Goal: Contribute content: Add original content to the website for others to see

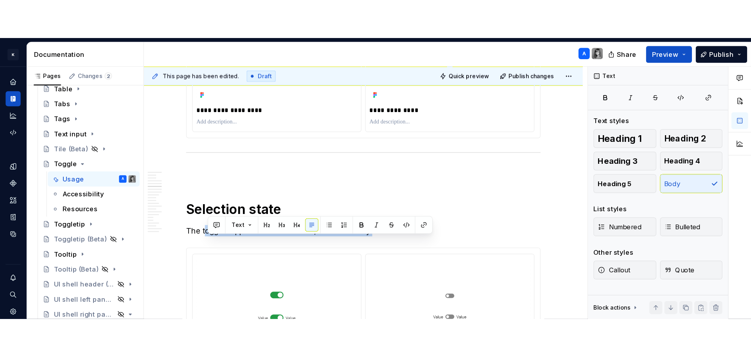
scroll to position [1125, 0]
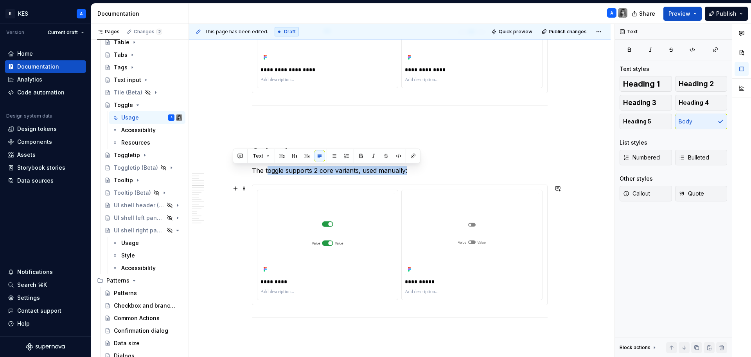
type textarea "*"
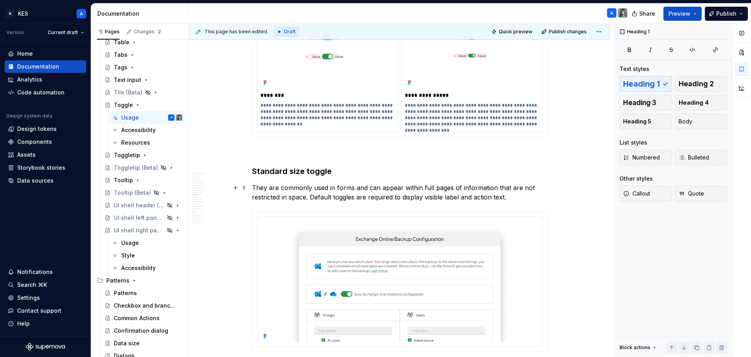
scroll to position [1751, 0]
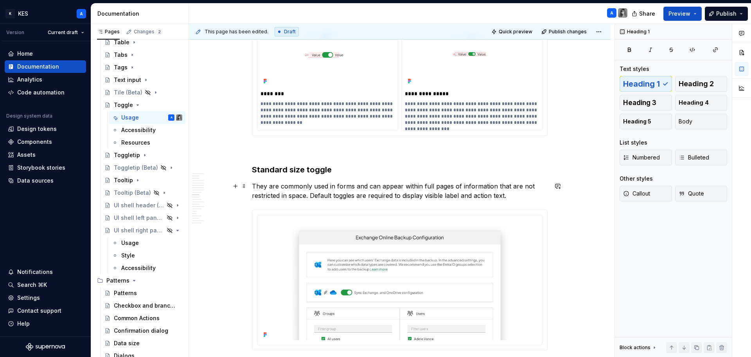
click at [256, 186] on p "They are commonly used in forms and can appear within full pages of information…" at bounding box center [400, 190] width 296 height 19
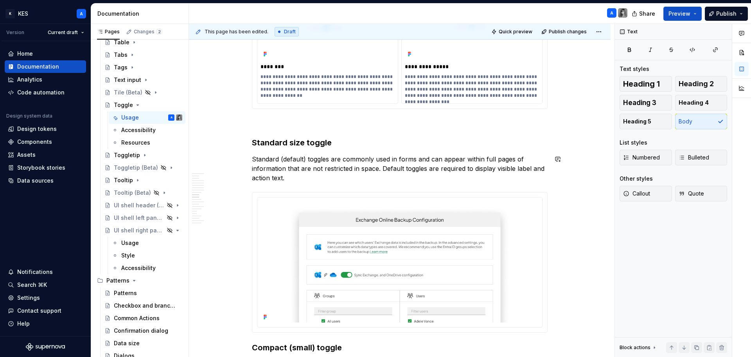
scroll to position [1790, 0]
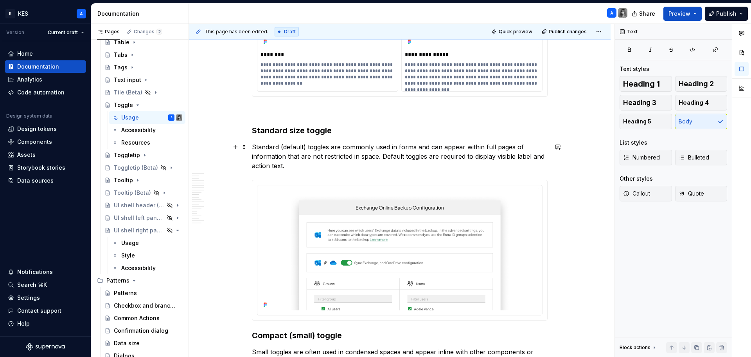
click at [391, 159] on p "Standard (default) toggles are commonly used in forms and can appear within ful…" at bounding box center [400, 156] width 296 height 28
click at [499, 155] on p "Standard (default) toggles are commonly used in forms and can appear within ful…" at bounding box center [400, 156] width 296 height 28
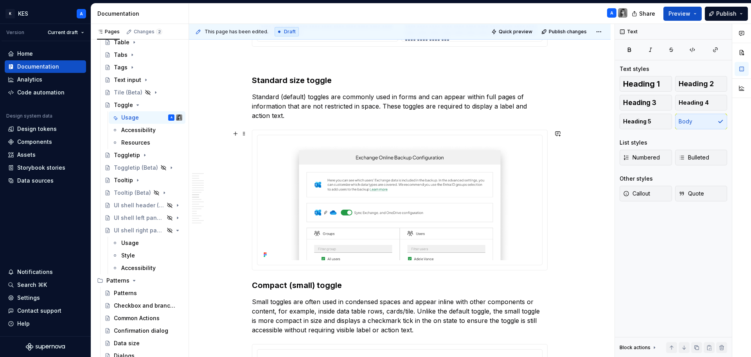
scroll to position [1829, 0]
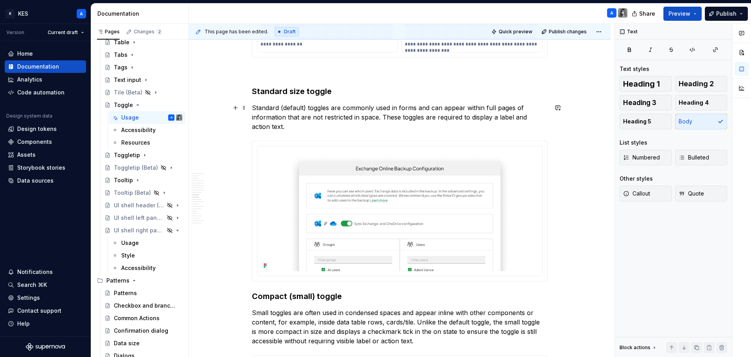
click at [383, 115] on p "Standard (default) toggles are commonly used in forms and can appear within ful…" at bounding box center [400, 117] width 296 height 28
drag, startPoint x: 494, startPoint y: 115, endPoint x: 434, endPoint y: 118, distance: 60.3
click at [434, 118] on p "Standard (default) toggles are commonly used in forms and can appear within ful…" at bounding box center [400, 117] width 296 height 28
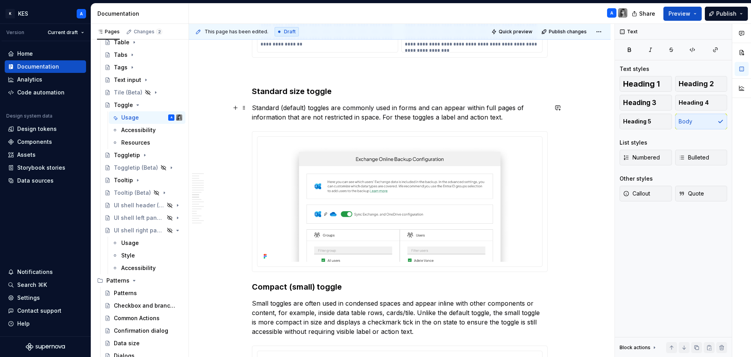
click at [499, 118] on p "Standard (default) toggles are commonly used in forms and can appear within ful…" at bounding box center [400, 112] width 296 height 19
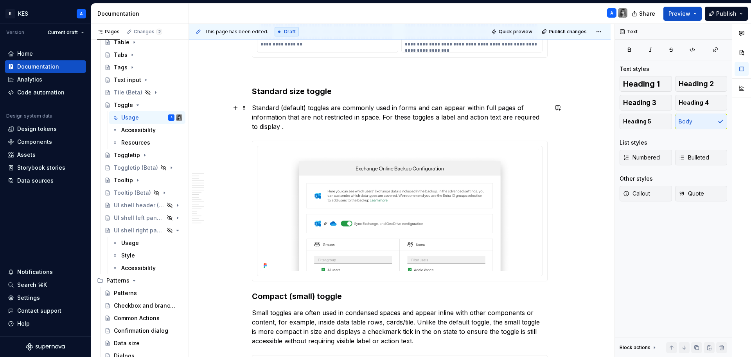
click at [266, 124] on p "Standard (default) toggles are commonly used in forms and can appear within ful…" at bounding box center [400, 117] width 296 height 28
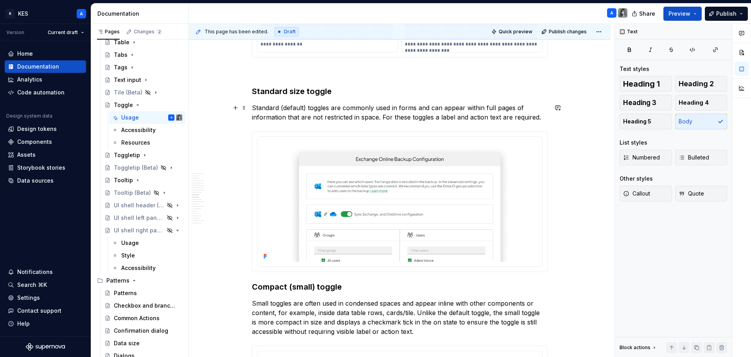
click at [433, 118] on p "Standard (default) toggles are commonly used in forms and can appear within ful…" at bounding box center [400, 112] width 296 height 19
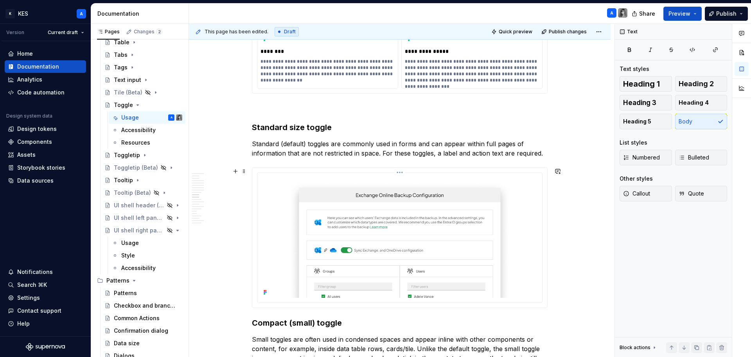
scroll to position [1790, 0]
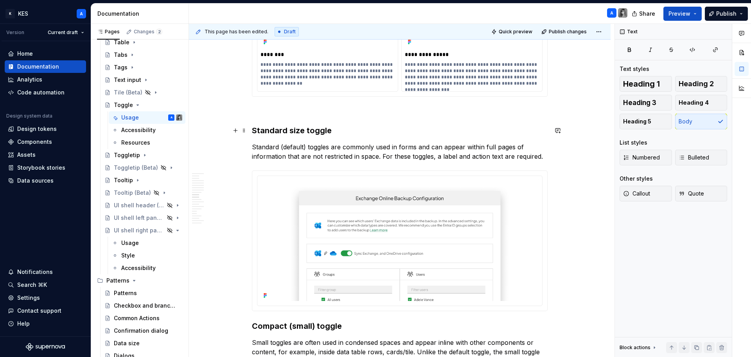
click at [285, 129] on h3 "Standard size toggle" at bounding box center [400, 130] width 296 height 11
click at [300, 147] on p "Standard (default) toggles are commonly used in forms and can appear within ful…" at bounding box center [400, 151] width 296 height 19
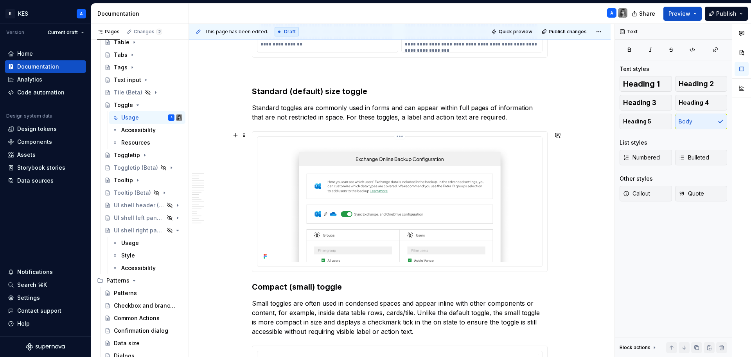
scroll to position [1946, 0]
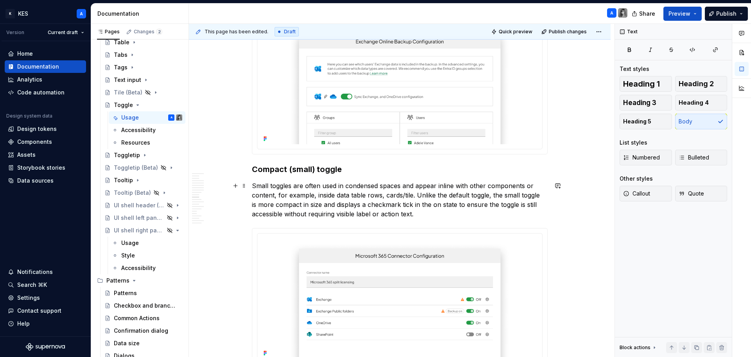
click at [265, 189] on p "Small toggles are often used in condensed spaces and appear inline with other c…" at bounding box center [400, 200] width 296 height 38
click at [452, 194] on p "Compact toggles are often used in condensed spaces and appear inline with other…" at bounding box center [400, 200] width 296 height 38
click at [518, 194] on p "Compact toggles are often used in condensed spaces and appear inline with other…" at bounding box center [400, 200] width 296 height 38
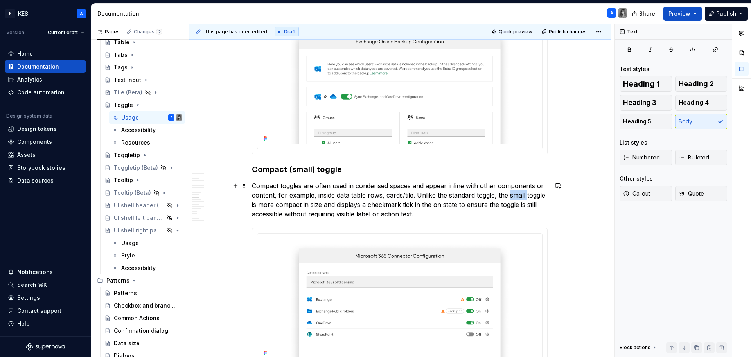
click at [518, 194] on p "Compact toggles are often used in condensed spaces and appear inline with other…" at bounding box center [400, 200] width 296 height 38
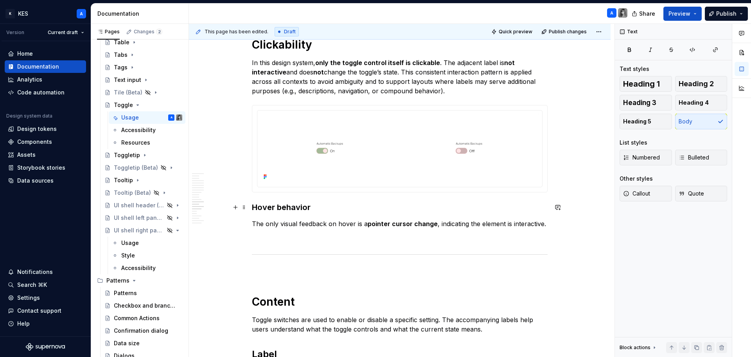
scroll to position [2886, 0]
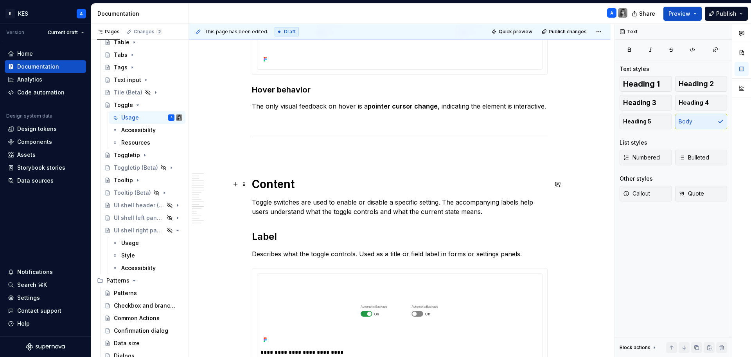
click at [326, 189] on h1 "Content" at bounding box center [400, 184] width 296 height 14
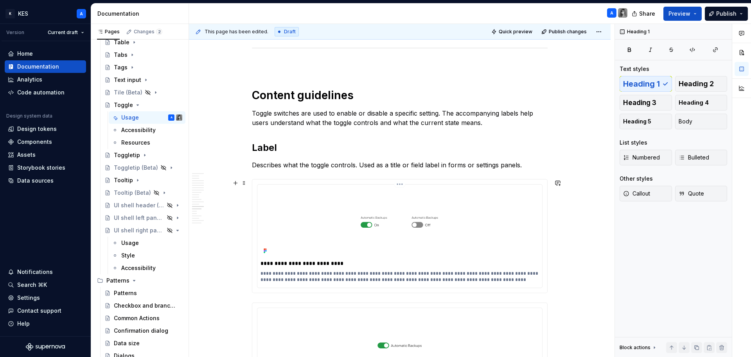
scroll to position [2964, 0]
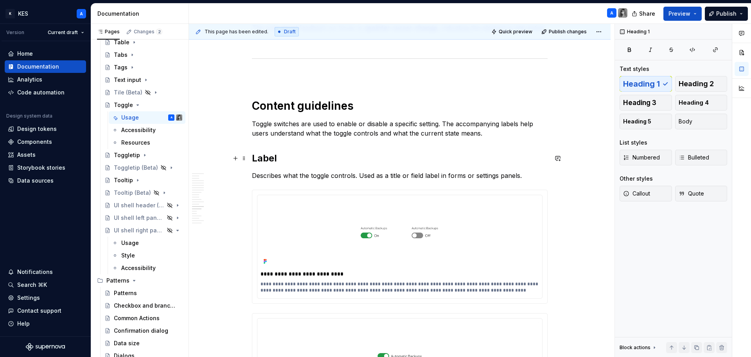
click at [275, 155] on h2 "Label" at bounding box center [400, 158] width 296 height 13
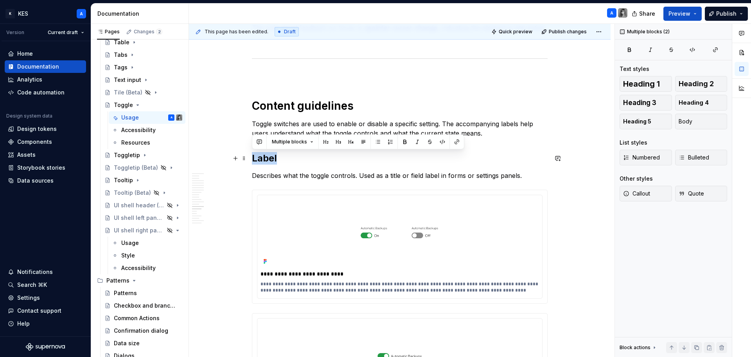
click at [275, 155] on h2 "Label" at bounding box center [400, 158] width 296 height 13
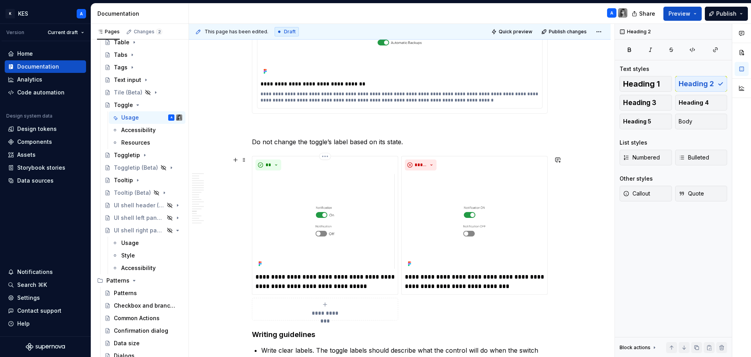
scroll to position [3434, 0]
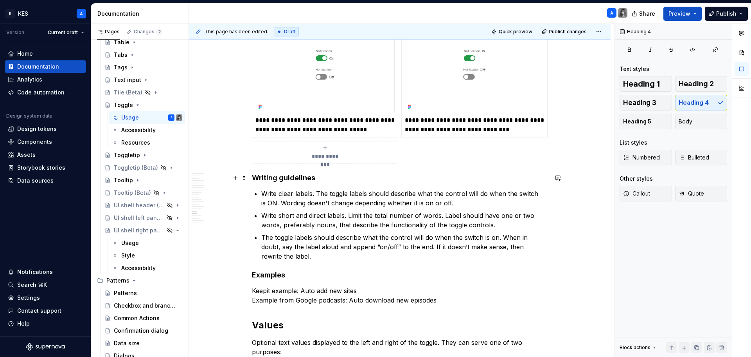
click at [291, 177] on h4 "Writing guidelines" at bounding box center [400, 177] width 296 height 9
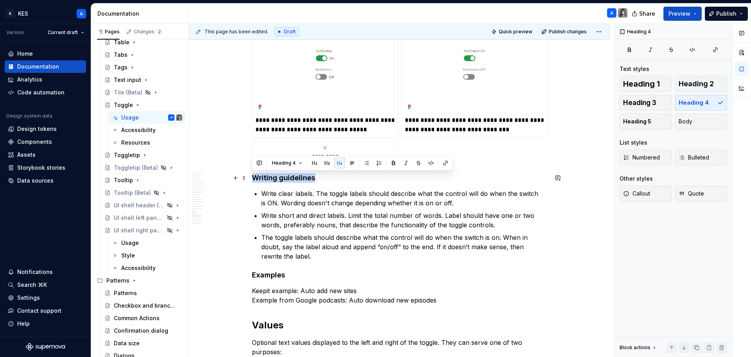
click at [291, 177] on h4 "Writing guidelines" at bounding box center [400, 177] width 296 height 9
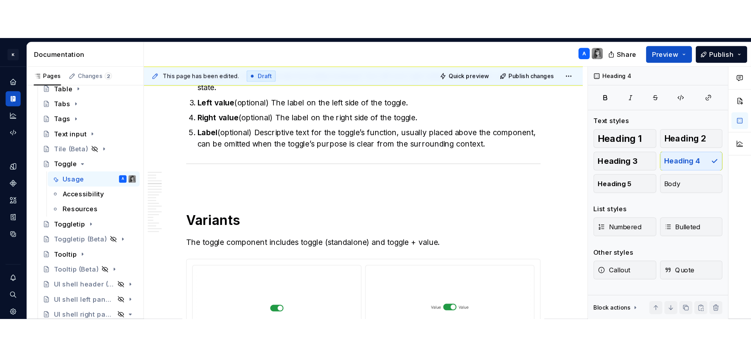
scroll to position [913, 0]
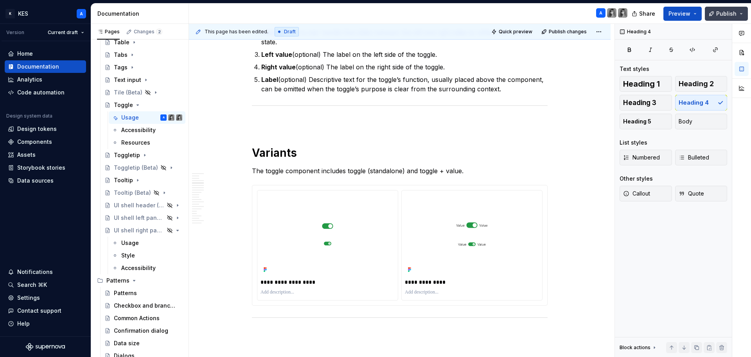
click at [713, 16] on button "Publish" at bounding box center [726, 14] width 43 height 14
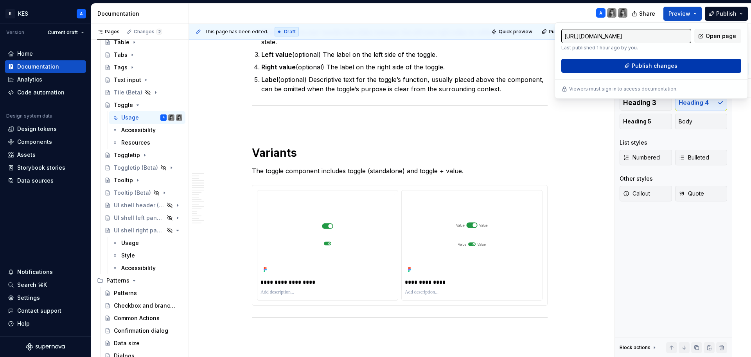
click at [686, 65] on button "Publish changes" at bounding box center [652, 66] width 180 height 14
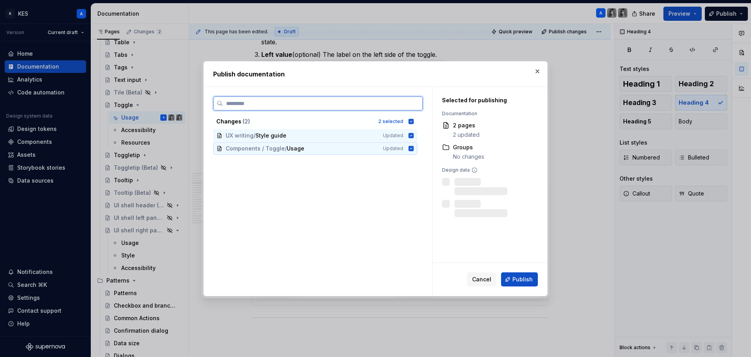
click at [412, 149] on icon at bounding box center [411, 148] width 5 height 5
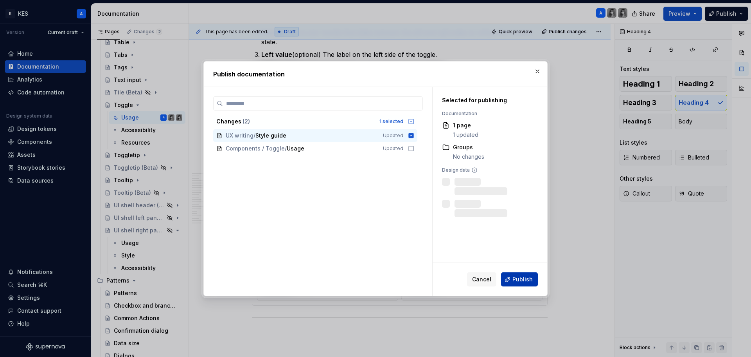
click at [518, 278] on span "Publish" at bounding box center [523, 279] width 20 height 8
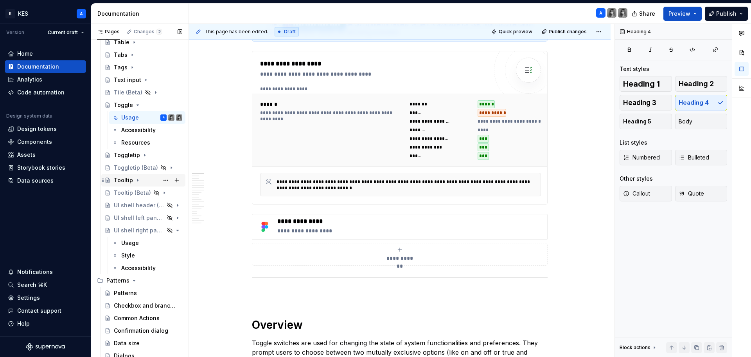
scroll to position [1242, 0]
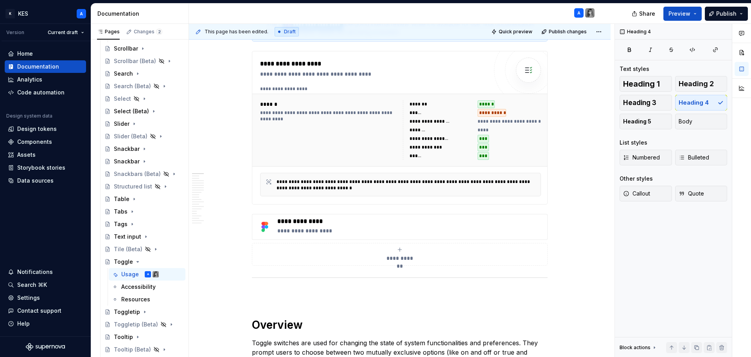
type textarea "*"
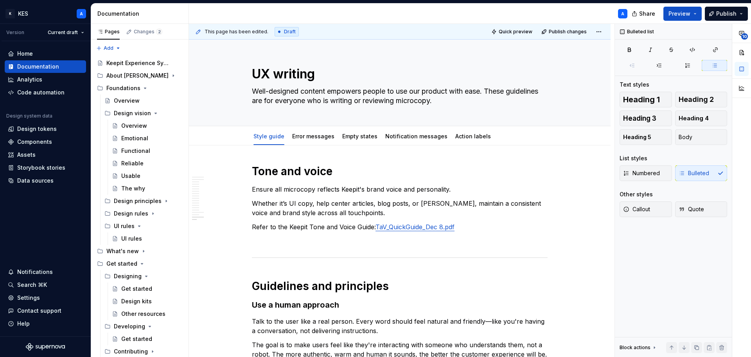
scroll to position [2061, 0]
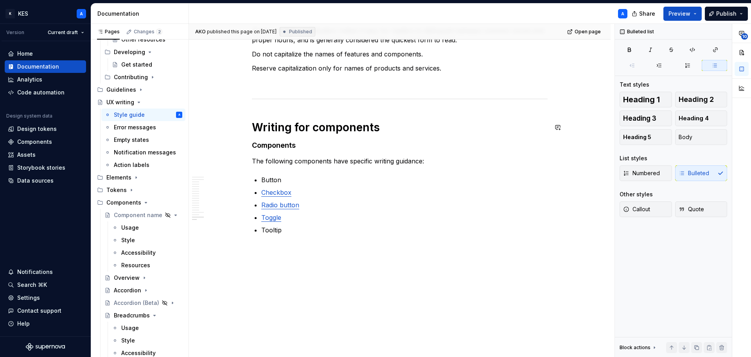
type textarea "*"
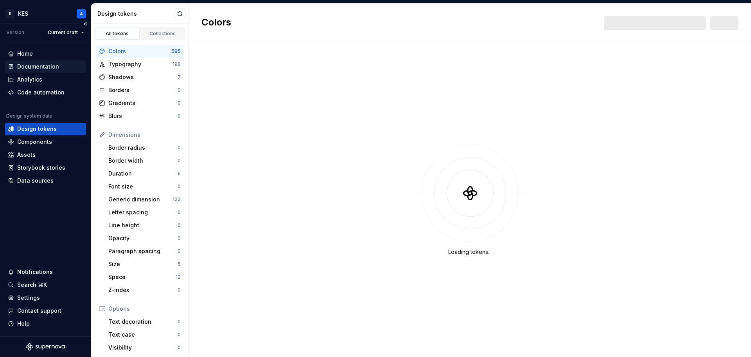
click at [39, 68] on div "Documentation" at bounding box center [38, 67] width 42 height 8
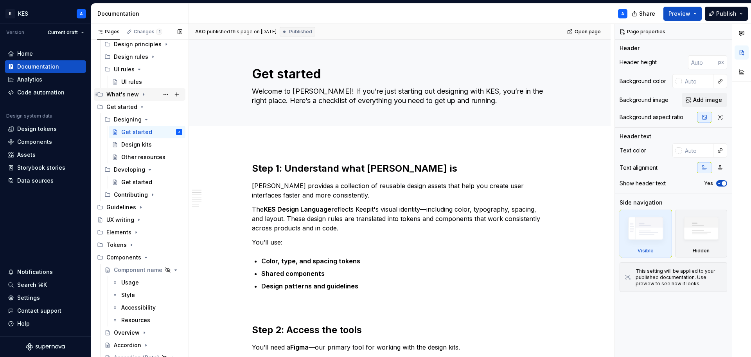
scroll to position [313, 0]
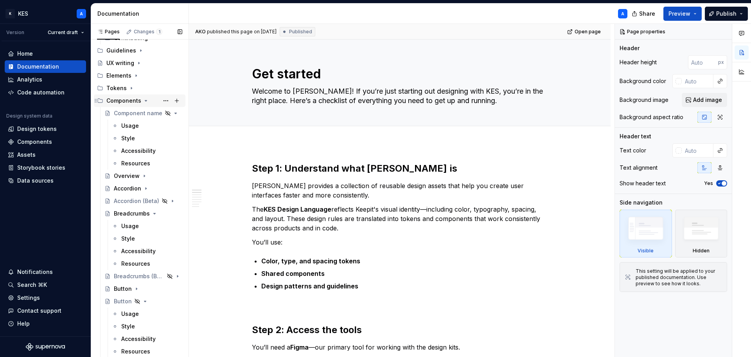
drag, startPoint x: 122, startPoint y: 99, endPoint x: 227, endPoint y: 113, distance: 106.1
click at [122, 99] on div "Components" at bounding box center [123, 101] width 35 height 8
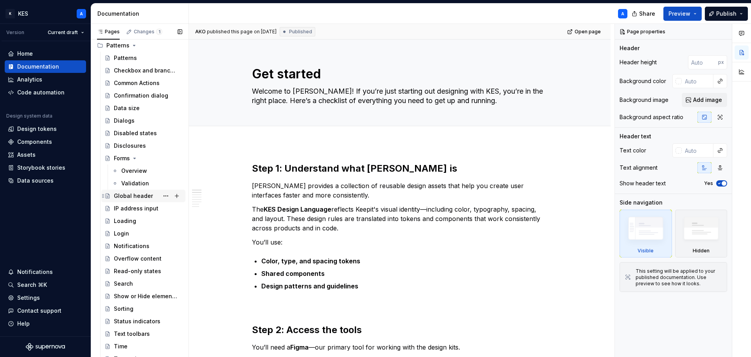
scroll to position [263, 0]
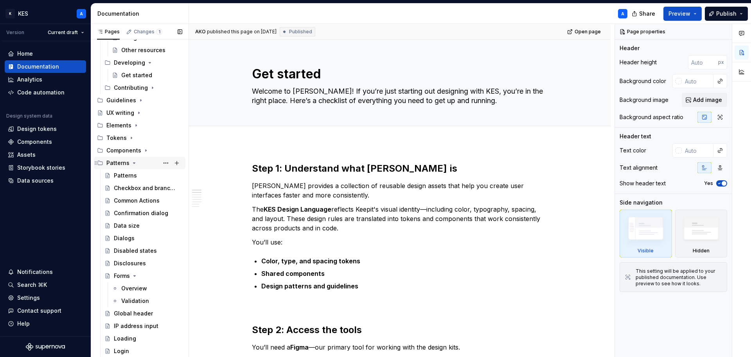
click at [131, 164] on icon "Page tree" at bounding box center [134, 163] width 6 height 6
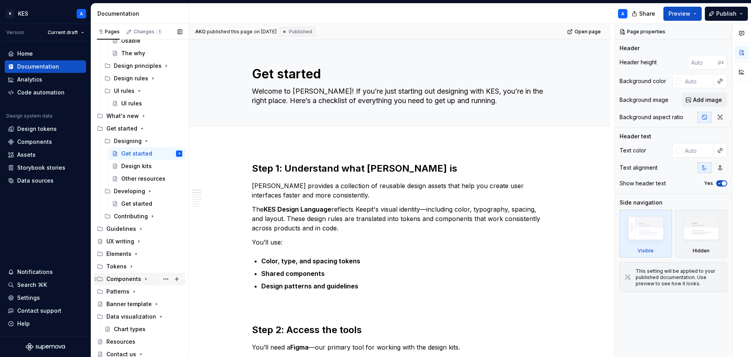
scroll to position [174, 0]
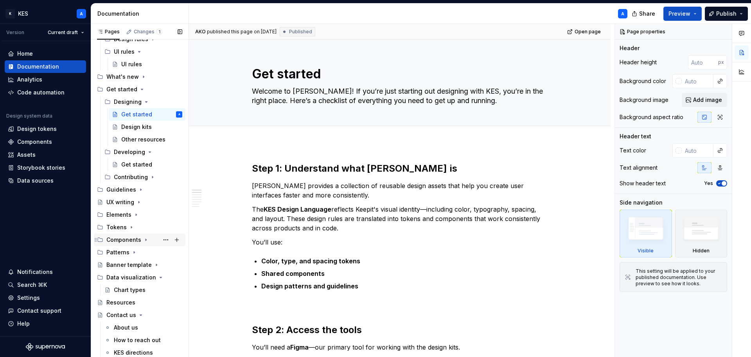
click at [146, 242] on icon "Page tree" at bounding box center [146, 239] width 6 height 6
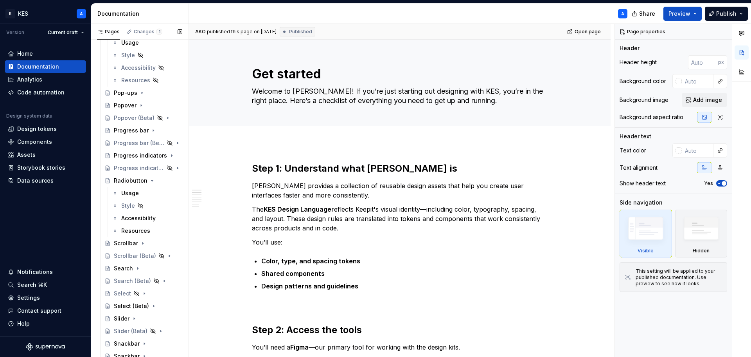
scroll to position [1152, 0]
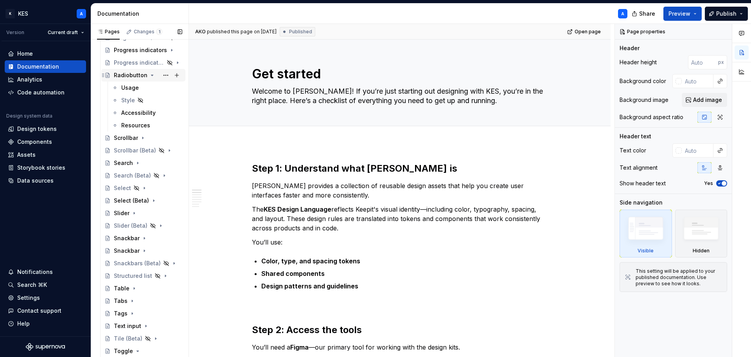
click at [130, 76] on div "Radiobutton" at bounding box center [131, 75] width 34 height 8
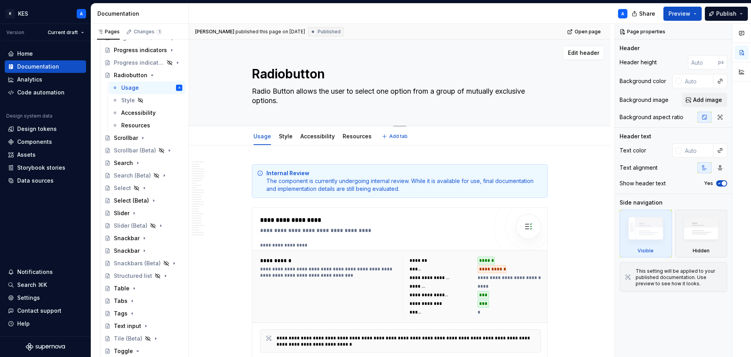
click at [284, 70] on textarea "Radiobutton" at bounding box center [398, 74] width 296 height 19
click at [286, 70] on textarea "Radiobutton" at bounding box center [398, 74] width 296 height 19
type textarea "*"
type textarea "Radio button"
type textarea "*"
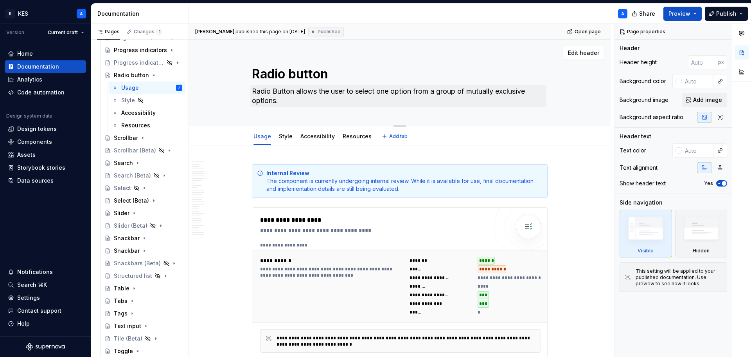
type textarea "Radio button"
click at [276, 90] on textarea "Radio Button allows the user to select one option from a group of mutually excl…" at bounding box center [398, 96] width 296 height 22
type textarea "Radio utton allows the user to select one option from a group of mutually exclu…"
type textarea "*"
type textarea "Radio button allows the user to select one option from a group of mutually excl…"
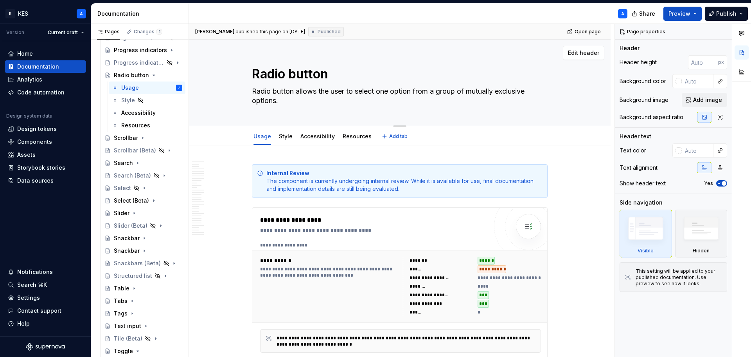
click at [254, 92] on textarea "Radio button allows the user to select one option from a group of mutually excl…" at bounding box center [398, 96] width 296 height 22
type textarea "*"
type textarea "TRadio button allows the user to select one option from a group of mutually exc…"
type textarea "*"
type textarea "ThRadio button allows the user to select one option from a group of mutually ex…"
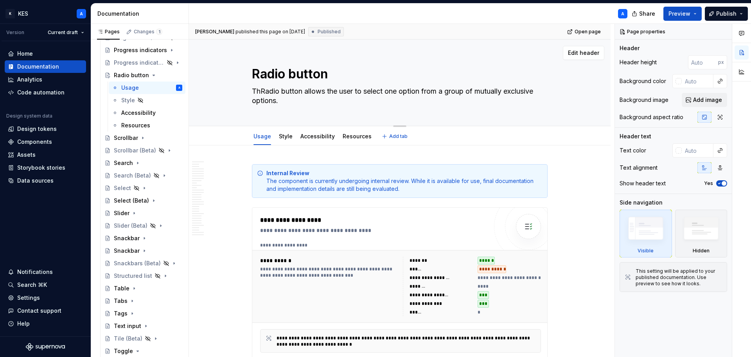
type textarea "*"
type textarea "TheRadio button allows the user to select one option from a group of mutually e…"
type textarea "*"
type textarea "The Radio button allows the user to select one option from a group of mutually …"
type textarea "*"
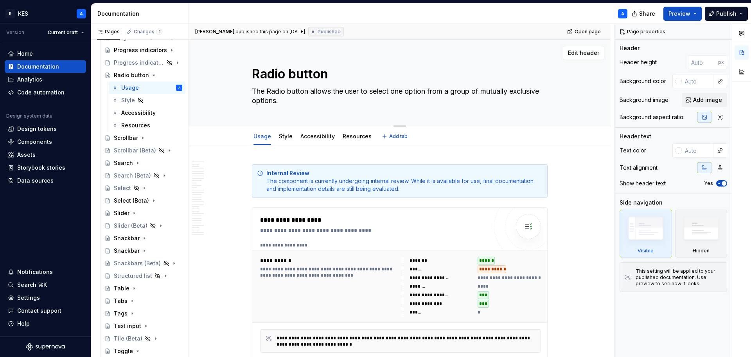
type textarea "The adio button allows the user to select one option from a group of mutually e…"
type textarea "*"
type textarea "The radio button allows the user to select one option from a group of mutually …"
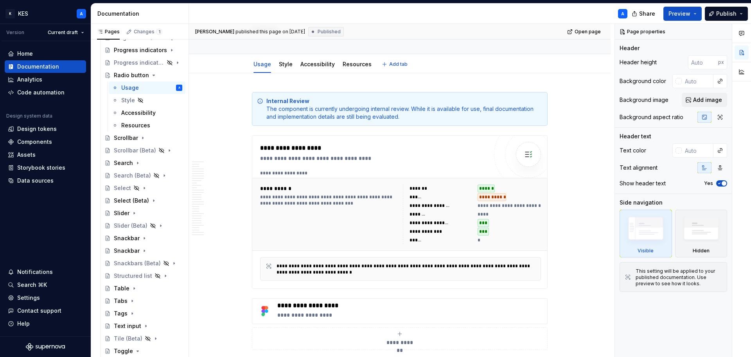
type textarea "*"
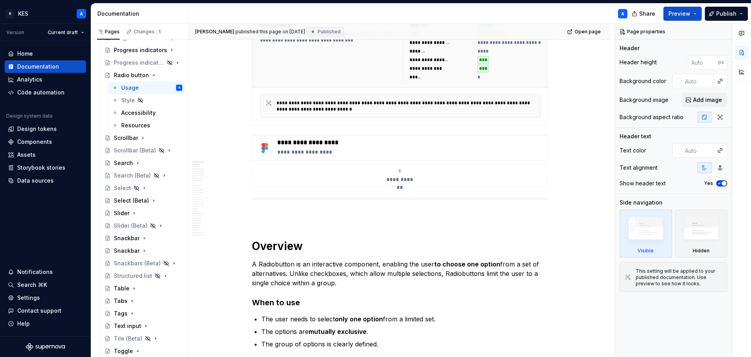
scroll to position [391, 0]
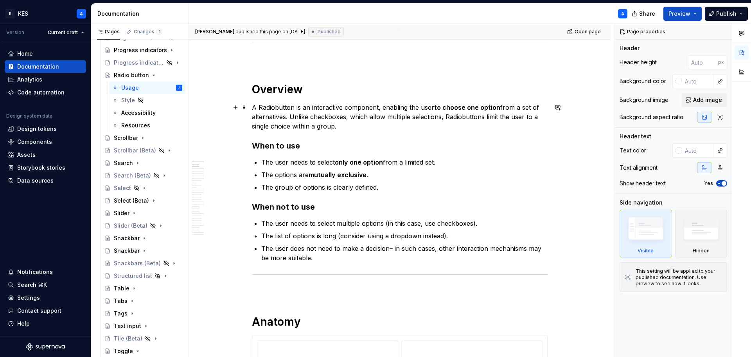
type textarea "The radio button allows the user to select one option from a group of mutually …"
click at [261, 109] on p "A Radiobutton is an interactive component, enabling the user to choose one opti…" at bounding box center [400, 117] width 296 height 28
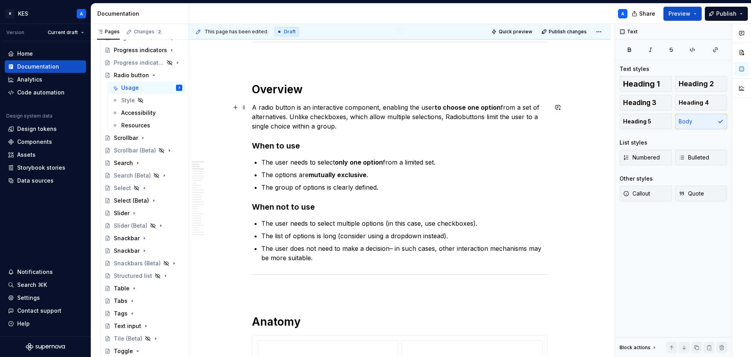
click at [462, 116] on p "A radio button is an interactive component, enabling the user to choose one opt…" at bounding box center [400, 117] width 296 height 28
drag, startPoint x: 448, startPoint y: 117, endPoint x: 479, endPoint y: 132, distance: 34.5
click at [446, 118] on p "A radio button is an interactive component, enabling the user to choose one opt…" at bounding box center [400, 117] width 296 height 28
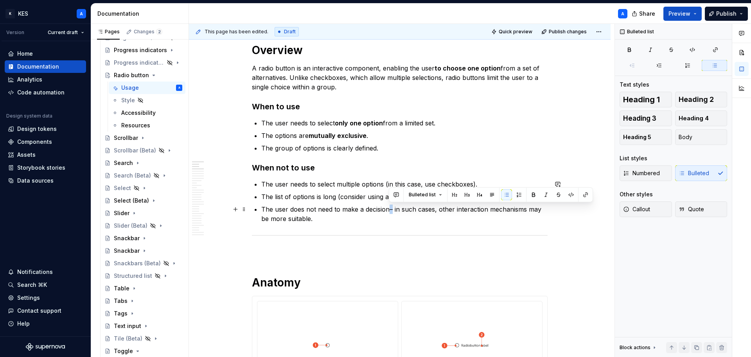
click at [392, 209] on p "The user does not need to make a decision– in such cases, other interaction mec…" at bounding box center [404, 213] width 286 height 19
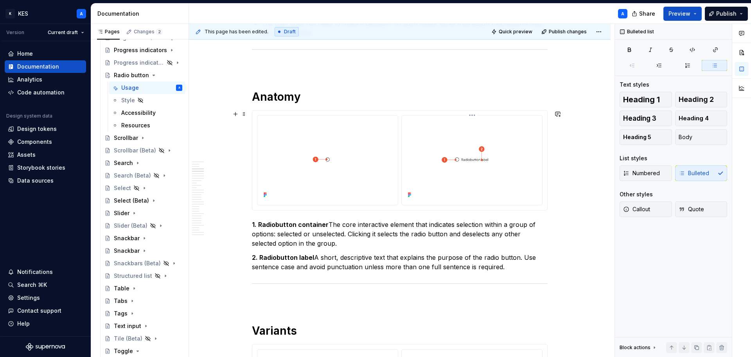
scroll to position [626, 0]
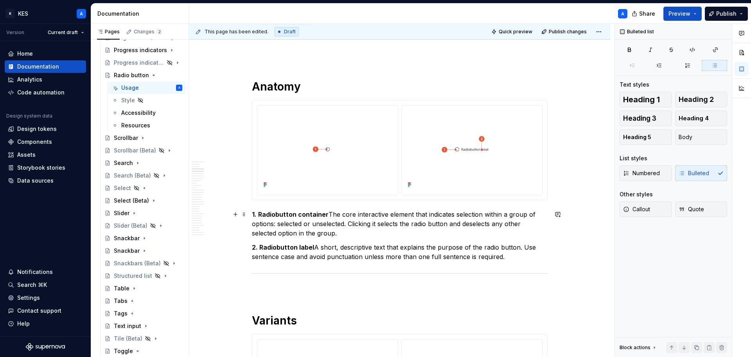
click at [276, 212] on strong "1. Radiobutton container" at bounding box center [290, 214] width 77 height 8
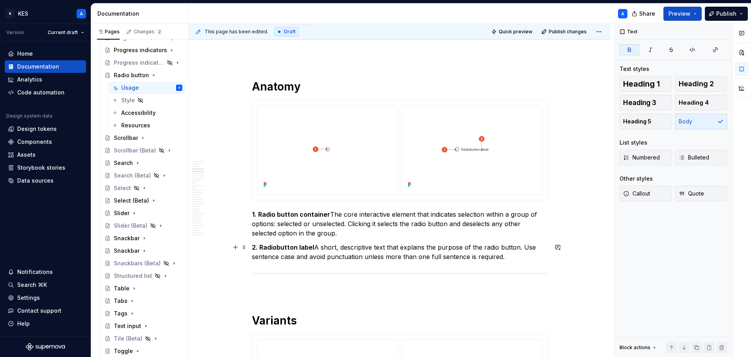
click at [276, 248] on strong "2. Radiobutton label" at bounding box center [283, 247] width 62 height 8
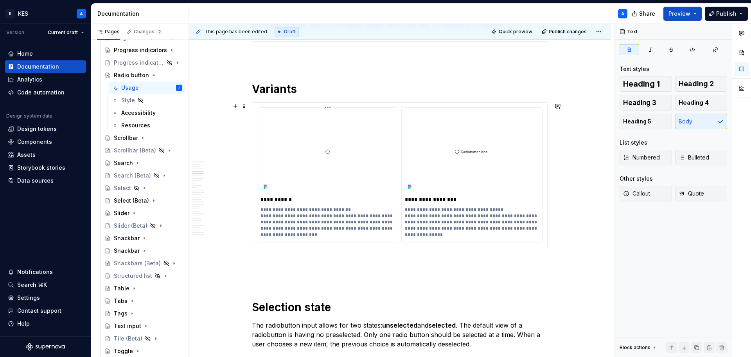
scroll to position [861, 0]
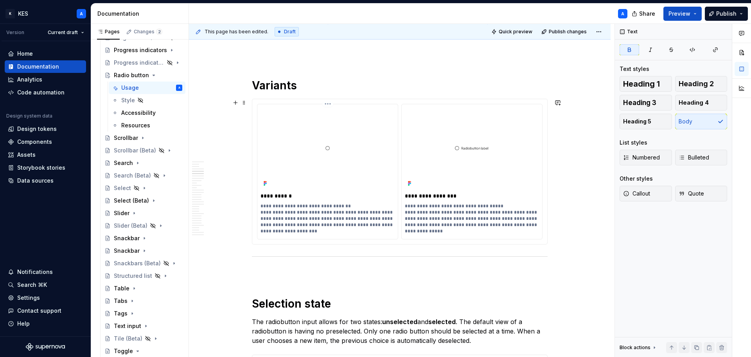
click at [277, 196] on p "**********" at bounding box center [328, 196] width 134 height 8
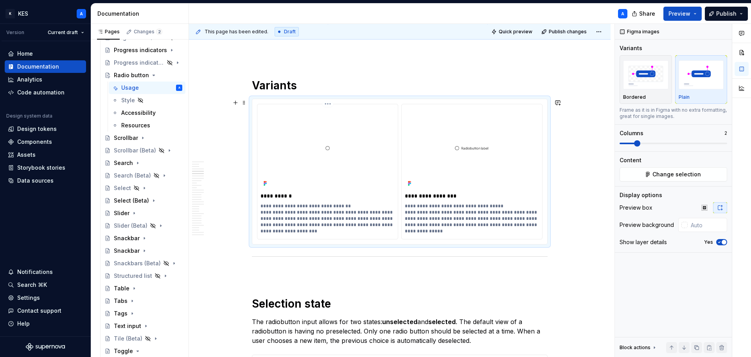
type textarea "*"
click at [420, 193] on p "**********" at bounding box center [472, 196] width 134 height 8
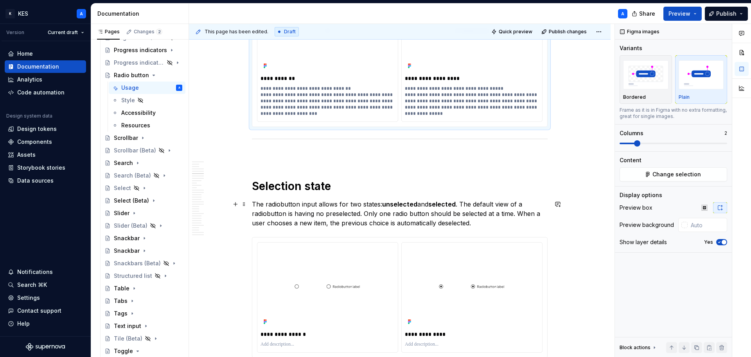
click at [281, 203] on p "The radiobutton input allows for two states: unselected and selected . The defa…" at bounding box center [400, 213] width 296 height 28
click at [279, 205] on p "The radiobutton input allows for two states: unselected and selected . The defa…" at bounding box center [400, 213] width 296 height 28
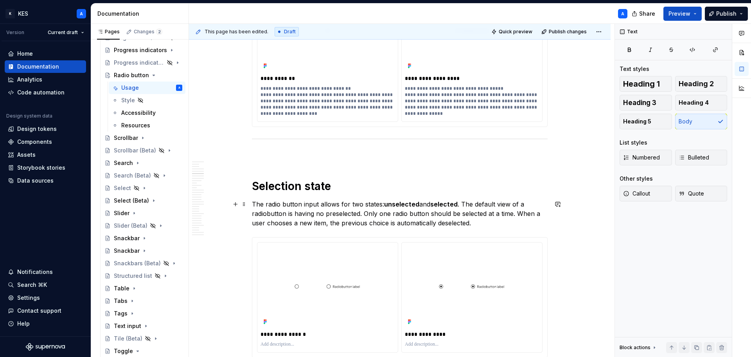
click at [268, 214] on p "The radio button input allows for two states: unselected and selected . The def…" at bounding box center [400, 213] width 296 height 28
click at [427, 212] on p "The radio button input allows for two states: unselected and selected . The def…" at bounding box center [400, 213] width 296 height 28
drag, startPoint x: 444, startPoint y: 225, endPoint x: 263, endPoint y: 205, distance: 181.6
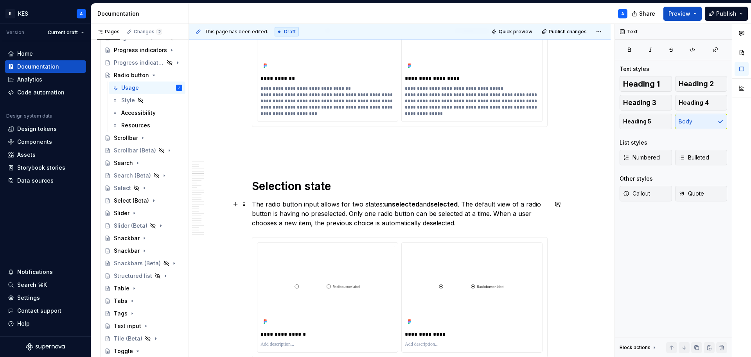
click at [263, 205] on p "The radio button input allows for two states: unselected and selected . The def…" at bounding box center [400, 213] width 296 height 28
click at [263, 204] on p "The radio button input allows for two states: unselected and selected . The def…" at bounding box center [400, 213] width 296 height 28
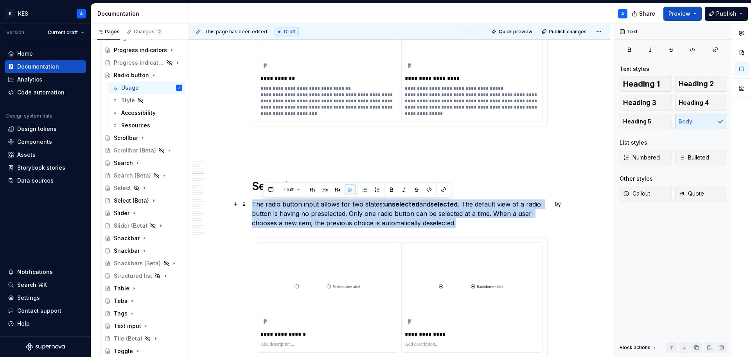
click at [265, 203] on p "The radio button input allows for two states: unselected and selected . The def…" at bounding box center [400, 213] width 296 height 28
copy p "The radio button input allows for two states: unselected and selected . The def…"
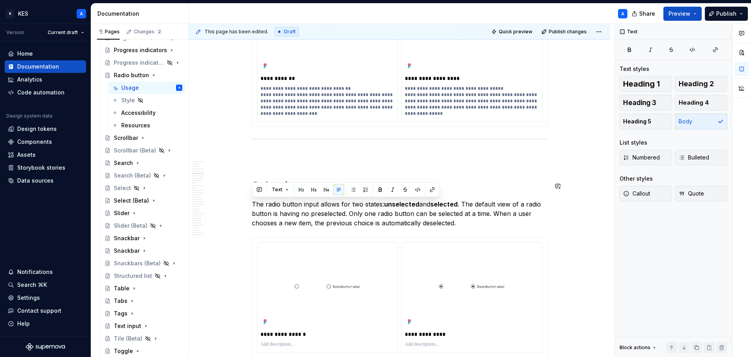
click at [478, 204] on p "The radio button input allows for two states: unselected and selected . The def…" at bounding box center [400, 213] width 296 height 28
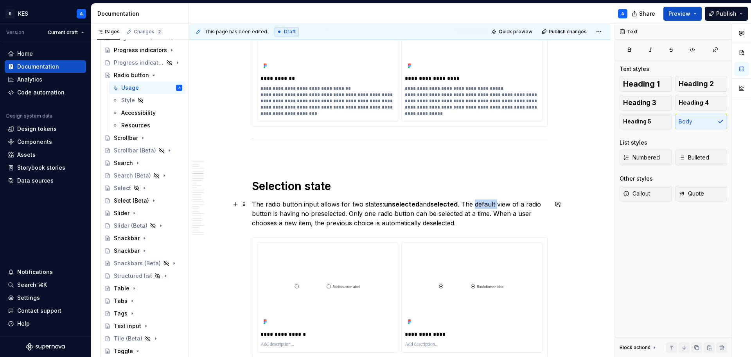
click at [478, 204] on p "The radio button input allows for two states: unselected and selected . The def…" at bounding box center [400, 213] width 296 height 28
click at [466, 202] on p "The radio button input allows for two states: unselected and selected . The def…" at bounding box center [400, 213] width 296 height 28
click at [497, 203] on p "The radio button input allows for two states: unselected and selected . By defa…" at bounding box center [400, 213] width 296 height 28
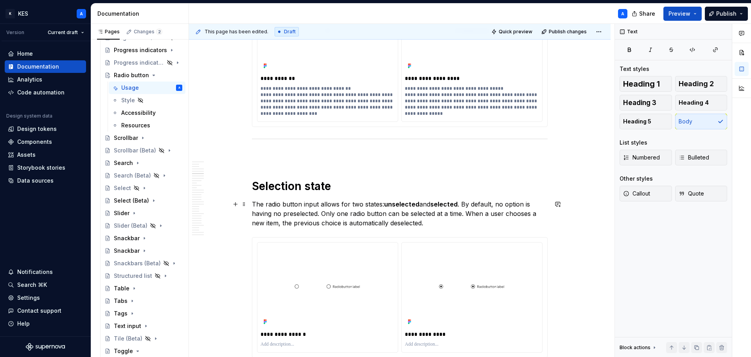
click at [265, 213] on p "The radio button input allows for two states: unselected and selected . By defa…" at bounding box center [400, 213] width 296 height 28
click at [265, 212] on p "The radio button input allows for two states: unselected and selected . By defa…" at bounding box center [400, 213] width 296 height 28
click at [353, 214] on p "The radio button input allows for two states: unselected and selected . By defa…" at bounding box center [400, 213] width 296 height 28
click at [510, 214] on p "The radio button input allows for two states: unselected and selected . By defa…" at bounding box center [400, 213] width 296 height 28
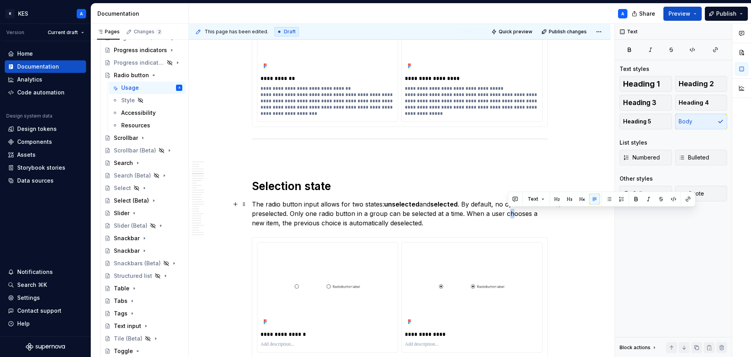
click at [510, 214] on p "The radio button input allows for two states: unselected and selected . By defa…" at bounding box center [400, 213] width 296 height 28
click at [256, 221] on p "The radio button input allows for two states: unselected and selected . By defa…" at bounding box center [400, 213] width 296 height 28
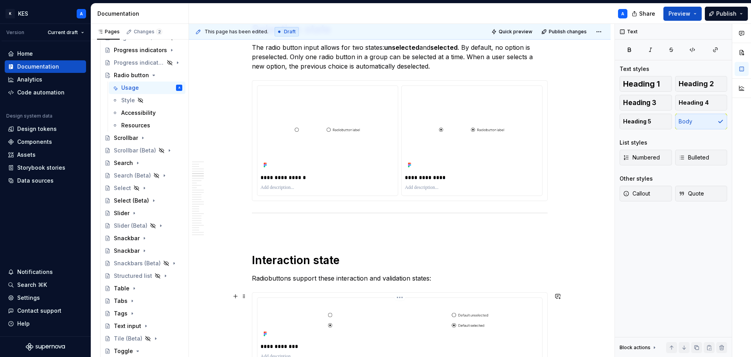
scroll to position [1291, 0]
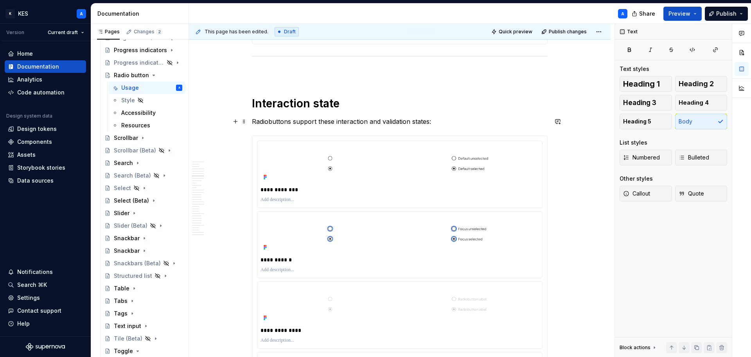
click at [268, 122] on p "Radiobuttons support these interaction and validation states:" at bounding box center [400, 121] width 296 height 9
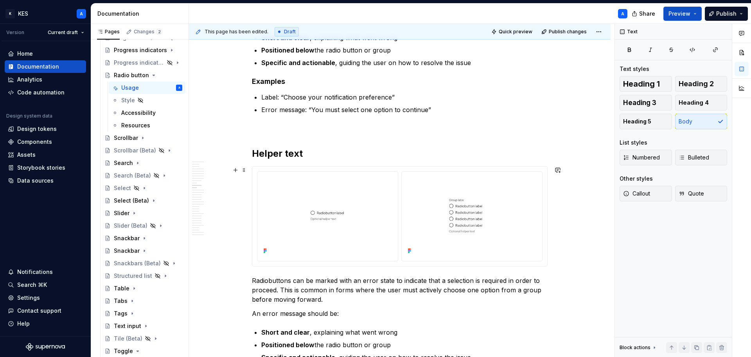
scroll to position [1996, 0]
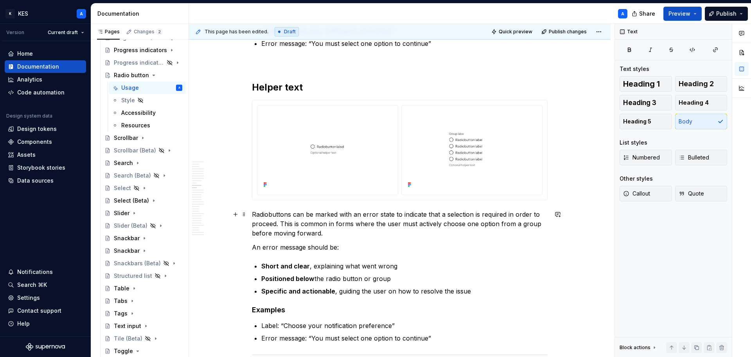
click at [267, 215] on p "Radiobuttons can be marked with an error state to indicate that a selection is …" at bounding box center [400, 223] width 296 height 28
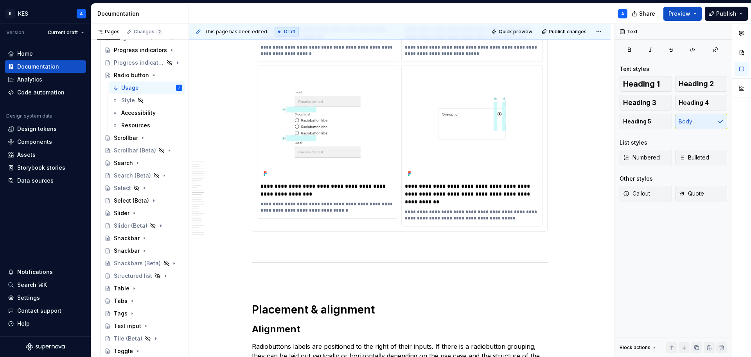
scroll to position [2739, 0]
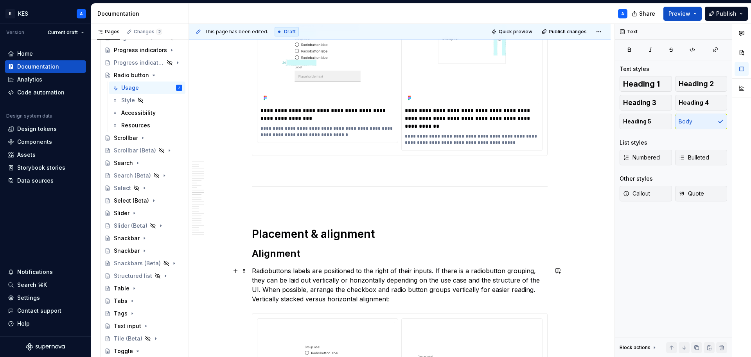
click at [268, 272] on p "Radiobuttons labels are positioned to the right of their inputs. If there is a …" at bounding box center [400, 285] width 296 height 38
click at [486, 271] on p "Radio buttons labels are positioned to the right of their inputs. If there is a…" at bounding box center [400, 285] width 296 height 38
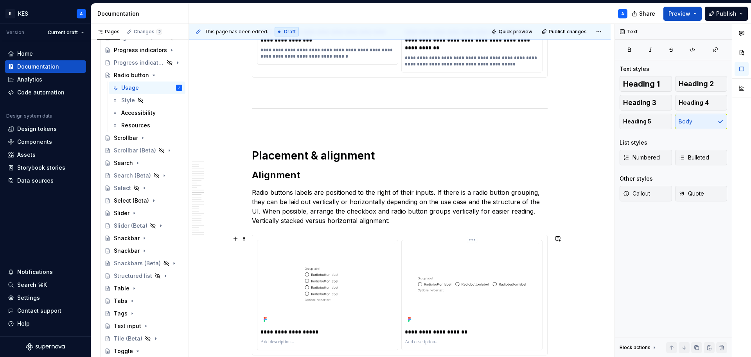
scroll to position [2896, 0]
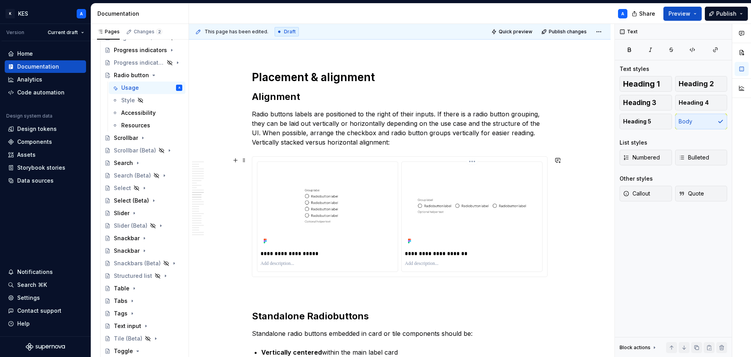
click at [449, 204] on img at bounding box center [472, 205] width 134 height 81
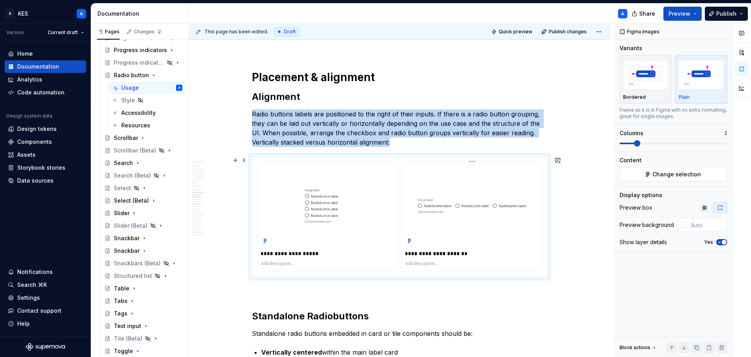
click at [472, 162] on html "K KES A Version Current draft Home Documentation Analytics Code automation Desi…" at bounding box center [375, 178] width 751 height 357
click at [490, 199] on div "Open frame in Figma" at bounding box center [510, 199] width 58 height 8
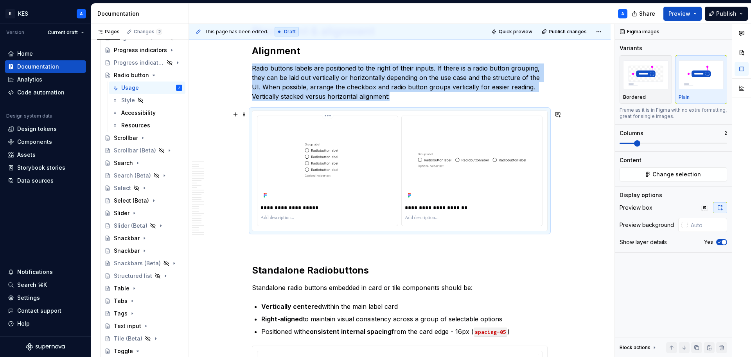
scroll to position [2974, 0]
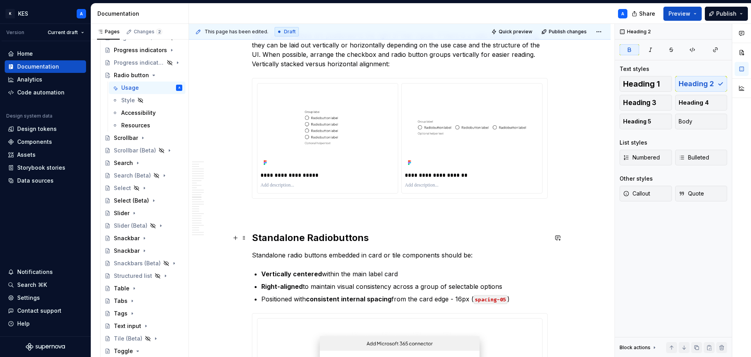
click at [332, 236] on strong "Standalone Radiobuttons" at bounding box center [310, 237] width 117 height 11
click at [308, 240] on strong "Standalone Radio buttons" at bounding box center [311, 237] width 119 height 11
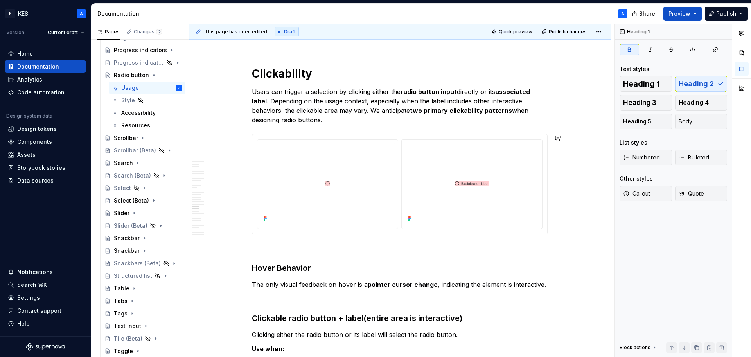
scroll to position [3992, 0]
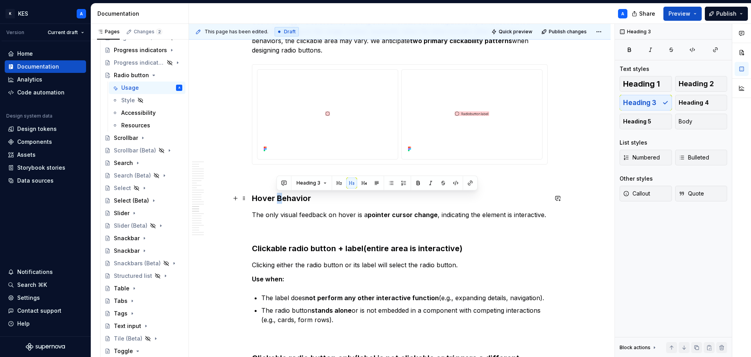
click at [277, 198] on h3 "Hover Behavior" at bounding box center [400, 198] width 296 height 11
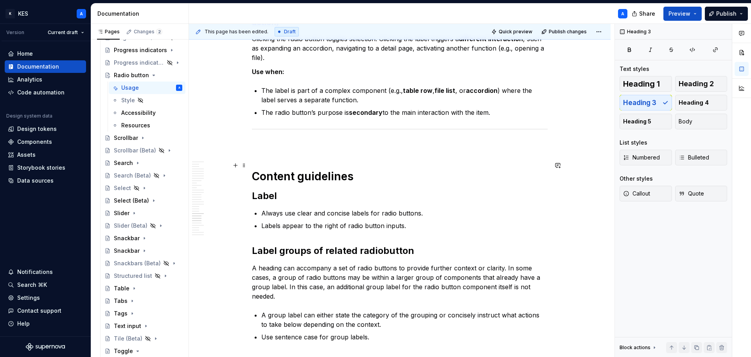
scroll to position [4383, 0]
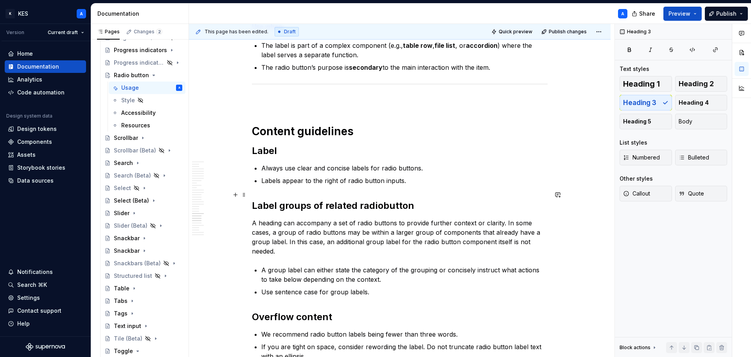
click at [385, 200] on strong "Label groups of related radiobutton" at bounding box center [333, 205] width 162 height 11
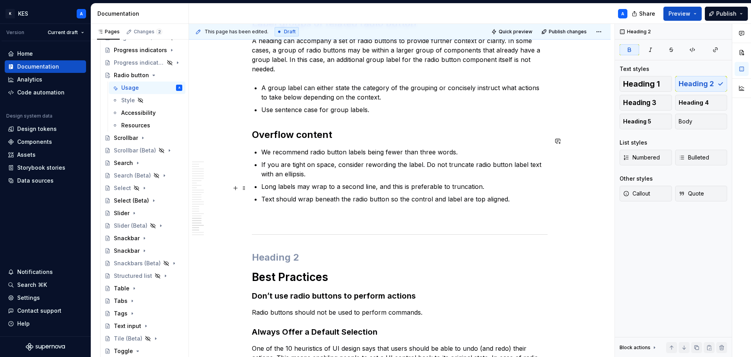
scroll to position [4657, 0]
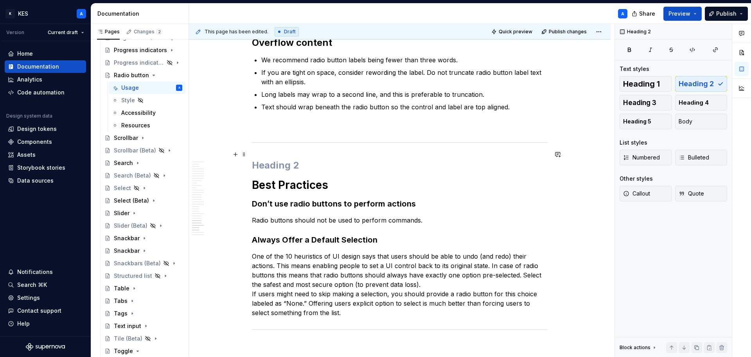
click at [261, 159] on h2 at bounding box center [400, 165] width 296 height 13
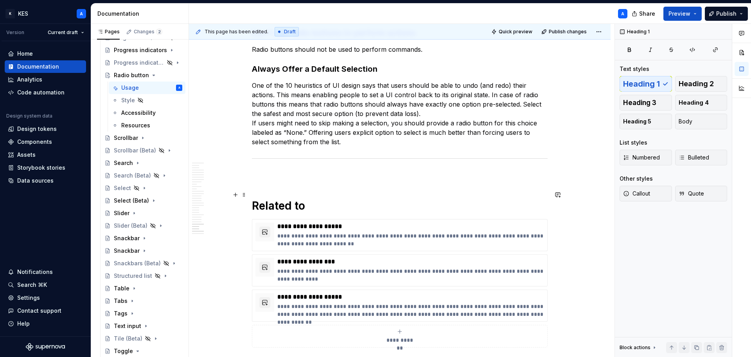
scroll to position [4774, 0]
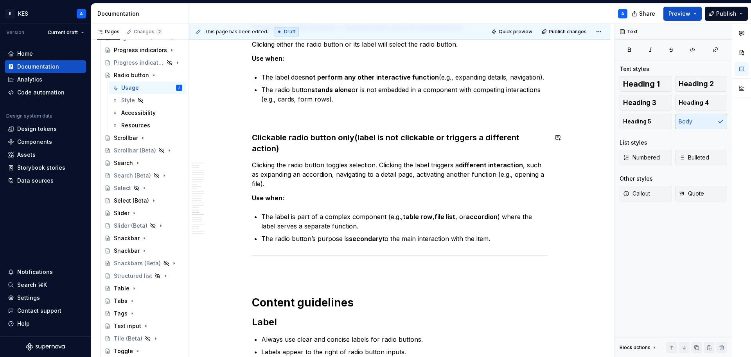
scroll to position [4226, 0]
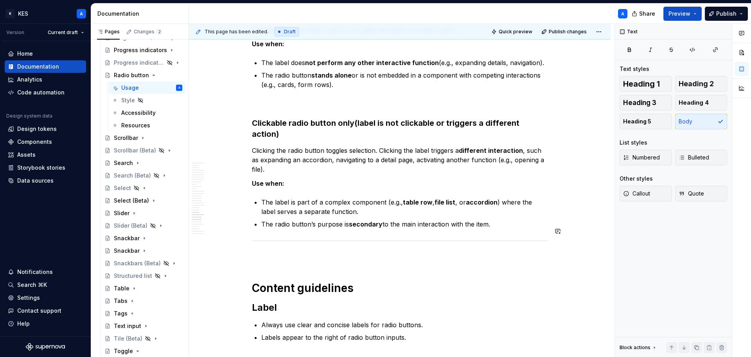
click at [265, 252] on p at bounding box center [400, 256] width 296 height 9
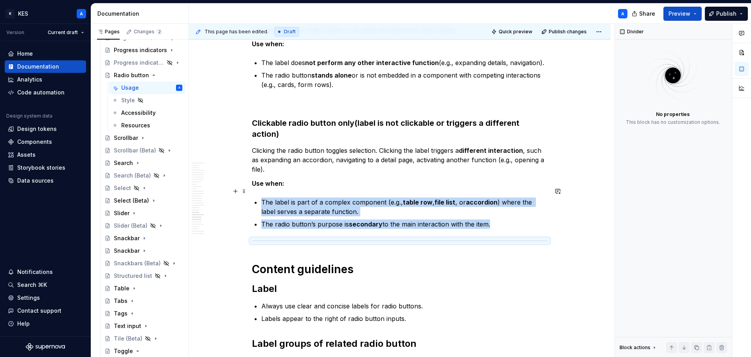
click at [322, 146] on p "Clicking the radio button toggles selection. Clicking the label triggers a diff…" at bounding box center [400, 160] width 296 height 28
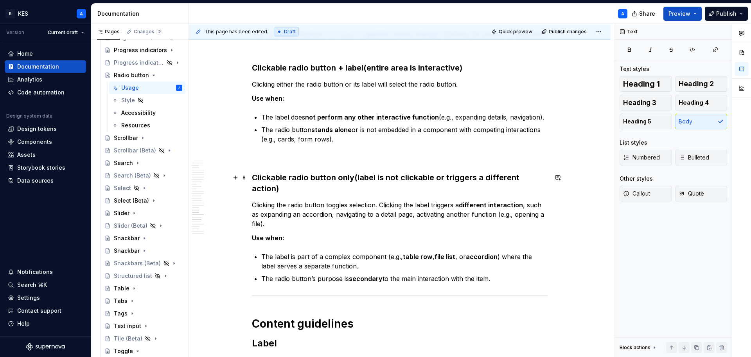
scroll to position [4109, 0]
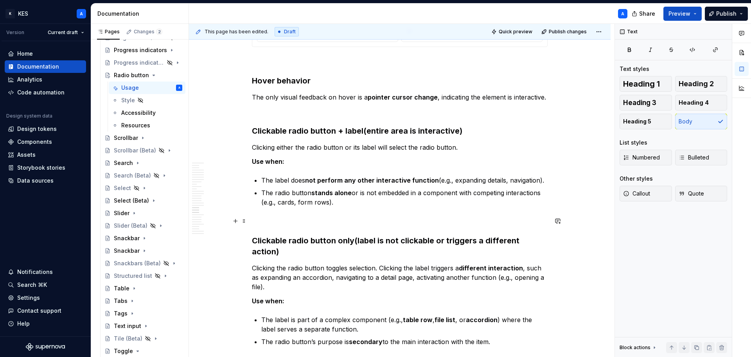
click at [274, 219] on p at bounding box center [400, 220] width 296 height 9
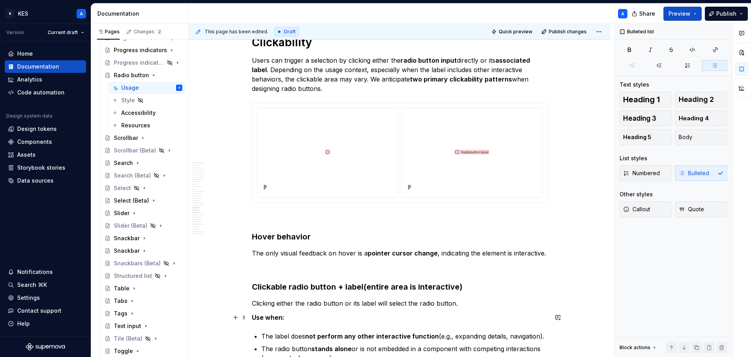
scroll to position [3952, 0]
click at [269, 264] on p at bounding box center [400, 267] width 296 height 9
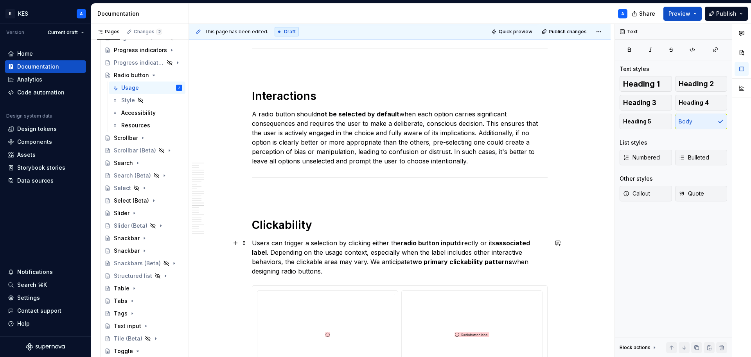
scroll to position [3679, 0]
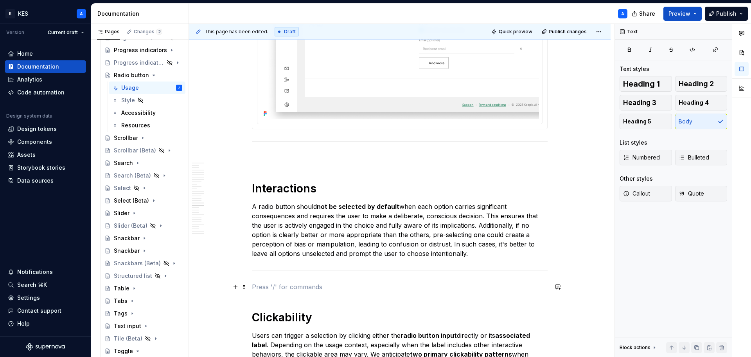
click at [296, 282] on p at bounding box center [400, 286] width 296 height 9
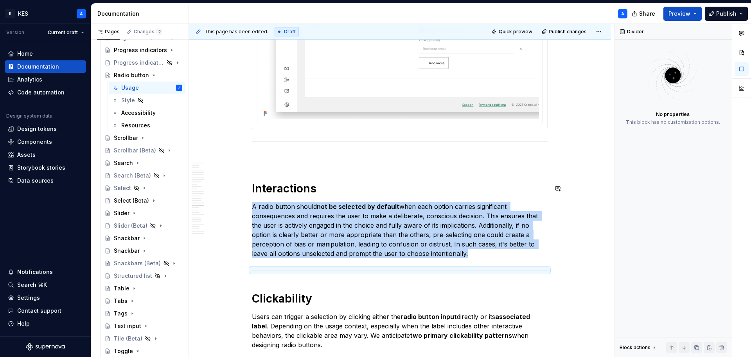
click at [306, 161] on p at bounding box center [400, 157] width 296 height 9
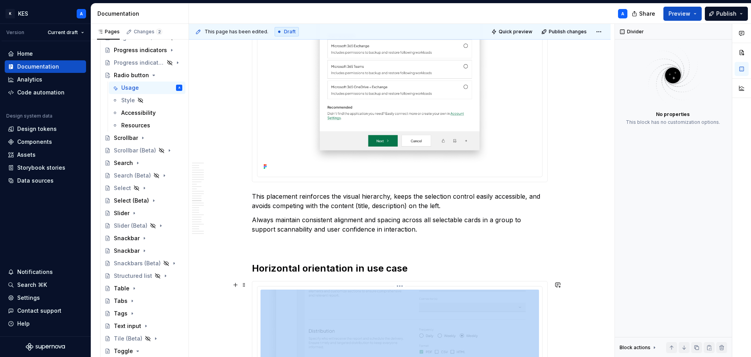
scroll to position [3326, 0]
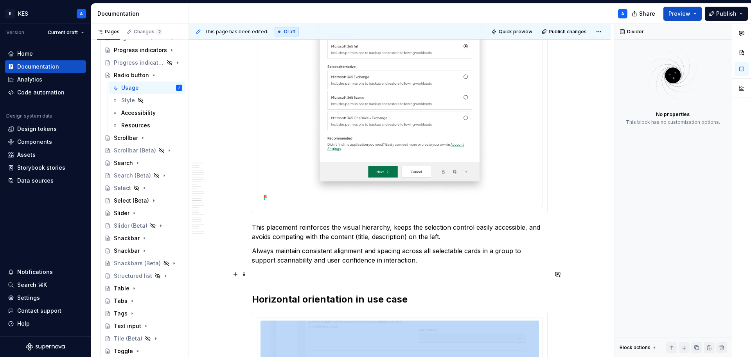
click at [291, 270] on p at bounding box center [400, 273] width 296 height 9
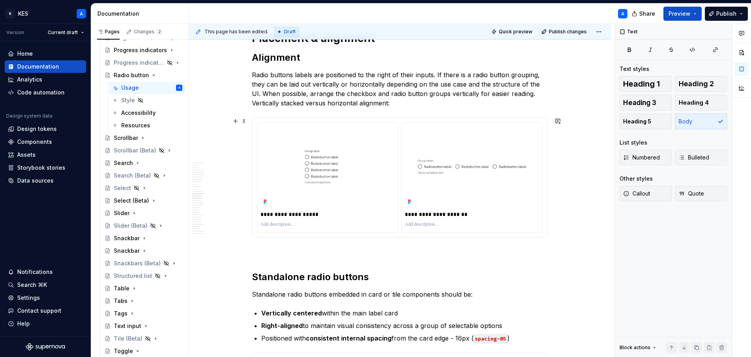
scroll to position [2778, 0]
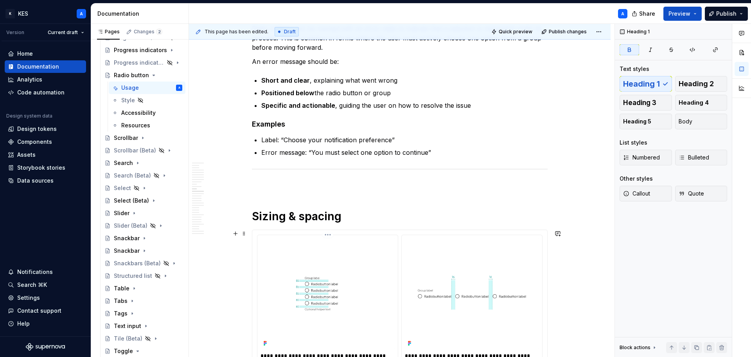
scroll to position [2113, 0]
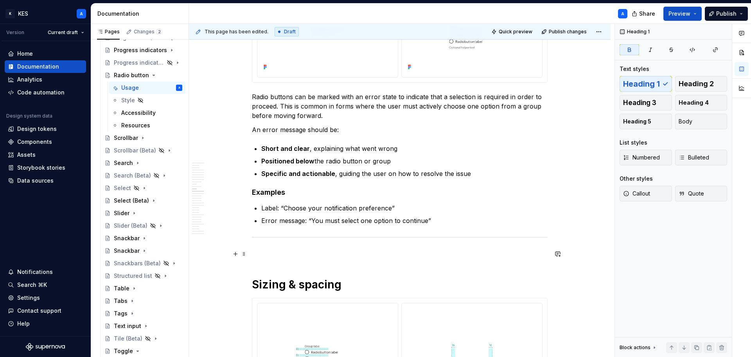
click at [297, 249] on p at bounding box center [400, 253] width 296 height 9
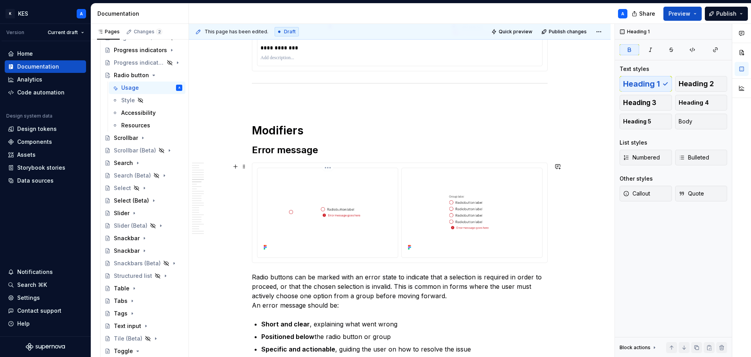
scroll to position [1487, 0]
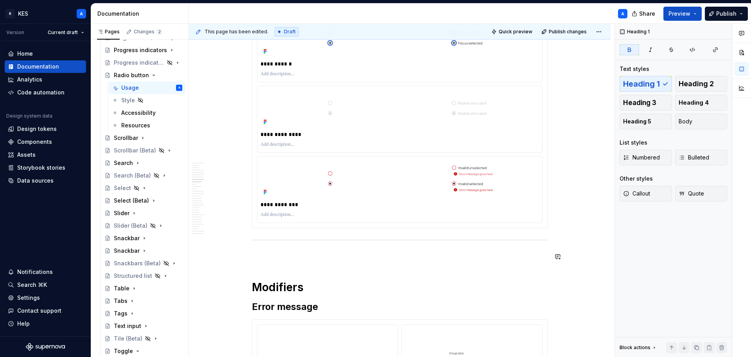
click at [273, 258] on p at bounding box center [400, 256] width 296 height 9
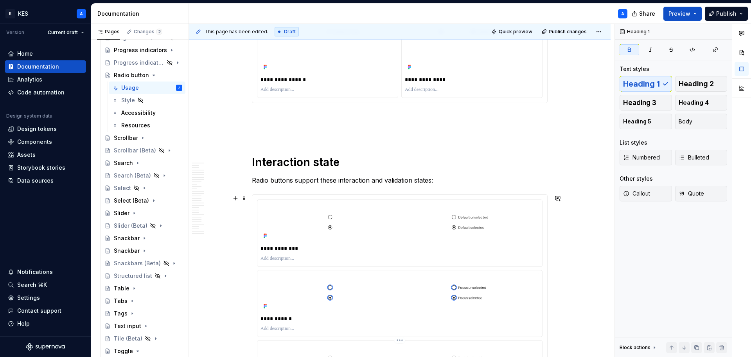
scroll to position [1174, 0]
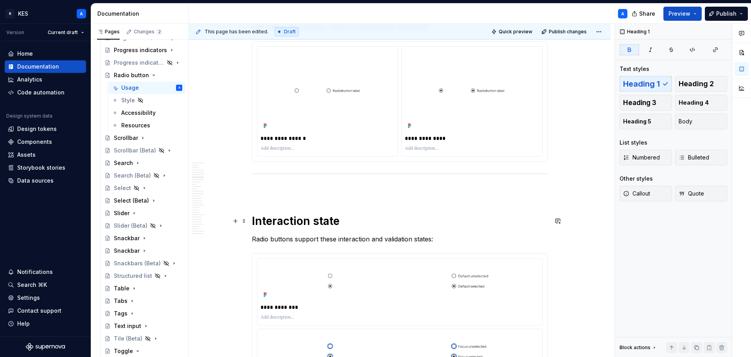
click at [282, 189] on p at bounding box center [400, 189] width 296 height 9
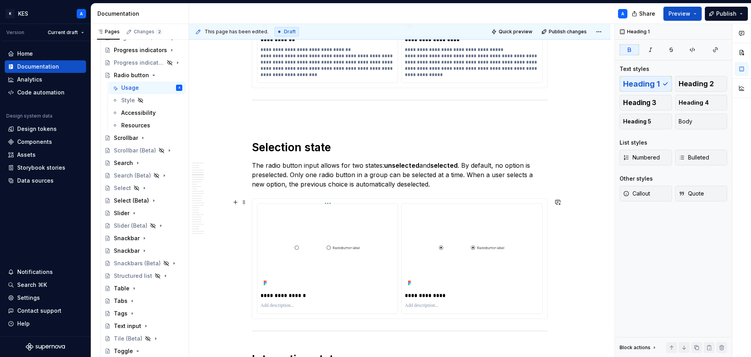
scroll to position [861, 0]
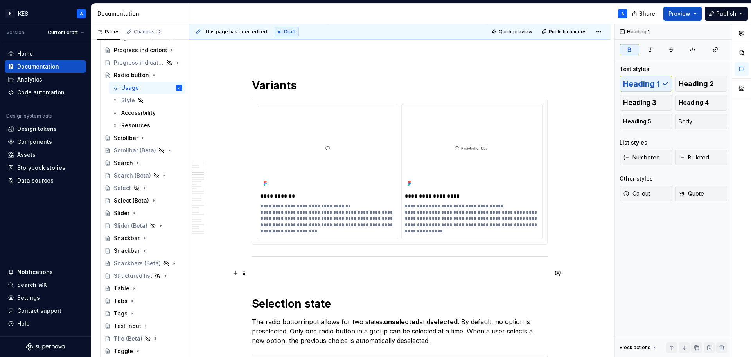
click at [304, 270] on p at bounding box center [400, 272] width 296 height 9
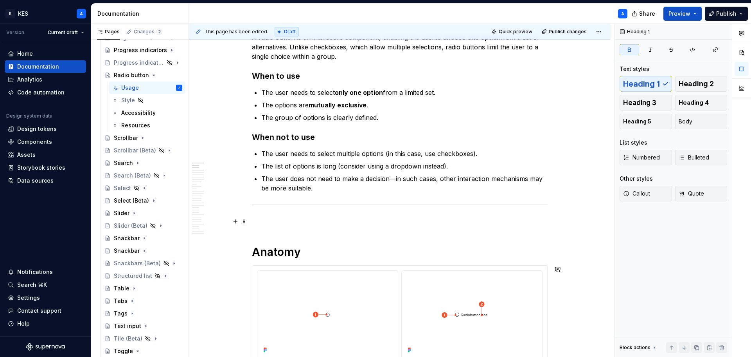
scroll to position [430, 0]
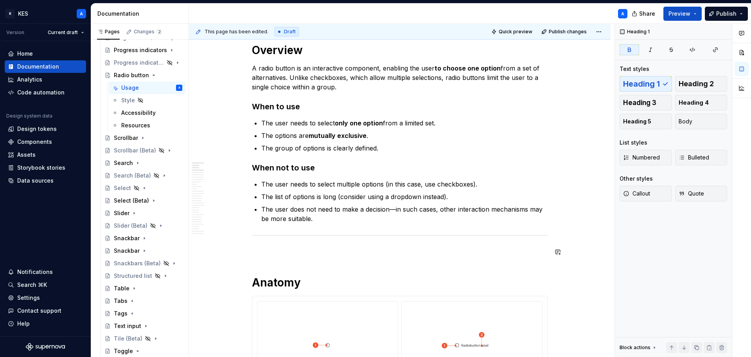
click at [364, 216] on p "The user does not need to make a decision—in such cases, other interaction mech…" at bounding box center [404, 213] width 286 height 19
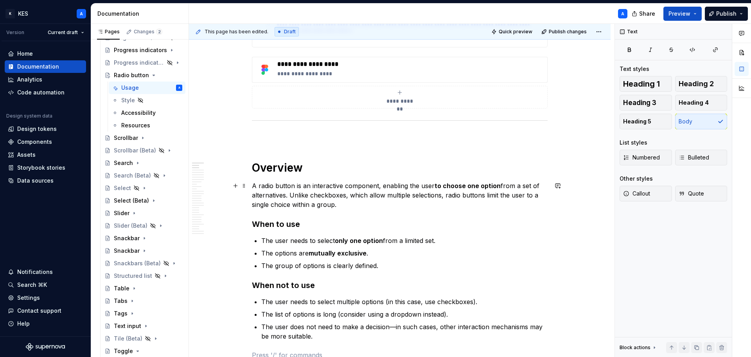
scroll to position [196, 0]
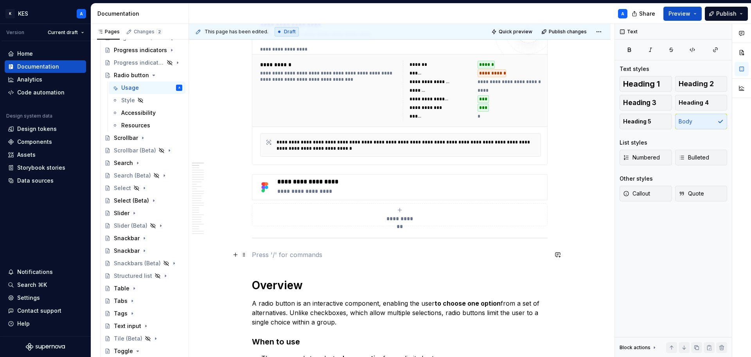
click at [300, 251] on p at bounding box center [400, 254] width 296 height 9
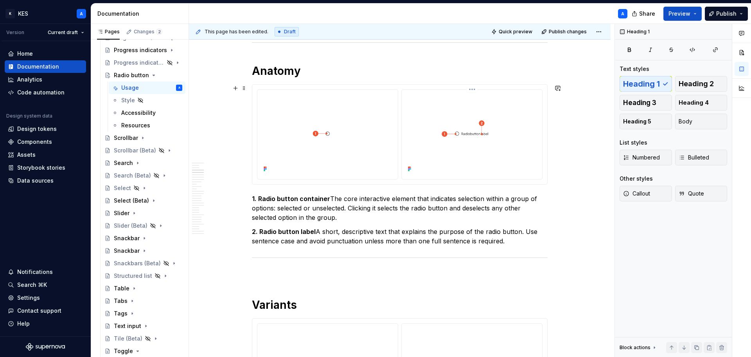
scroll to position [626, 0]
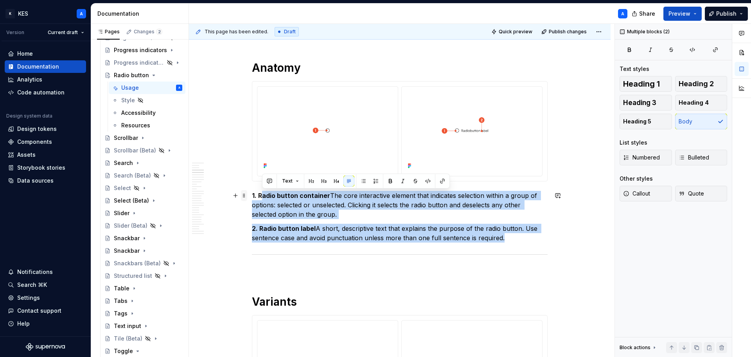
drag, startPoint x: 505, startPoint y: 239, endPoint x: 246, endPoint y: 191, distance: 263.0
drag, startPoint x: 519, startPoint y: 237, endPoint x: 251, endPoint y: 195, distance: 270.5
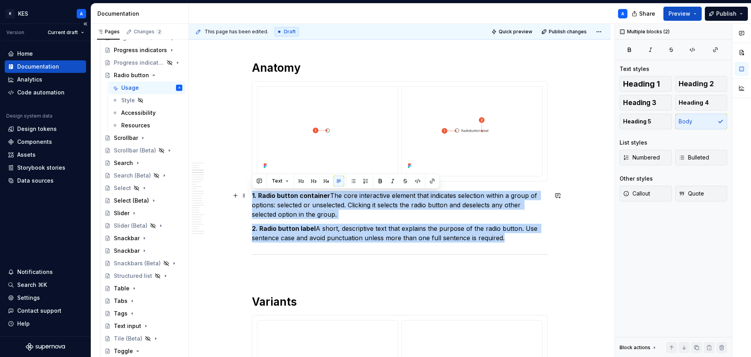
copy div "1. Radio button container The core interactive element that indicates selection…"
click at [404, 237] on p "2. Radio button label A short, descriptive text that explains the purpose of th…" at bounding box center [400, 232] width 296 height 19
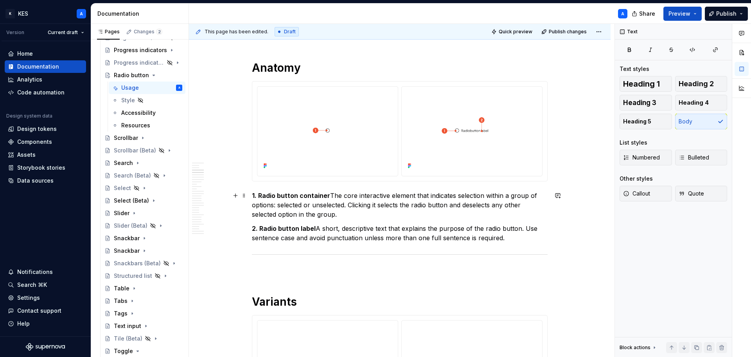
click at [342, 196] on p "1. Radio button container The core interactive element that indicates selection…" at bounding box center [400, 205] width 296 height 28
click at [437, 197] on p "1. Radio button container The core interactive element that indicates selection…" at bounding box center [400, 205] width 296 height 28
click at [293, 204] on p "1. Radio button container The core interactive element that represents a select…" at bounding box center [400, 205] width 296 height 28
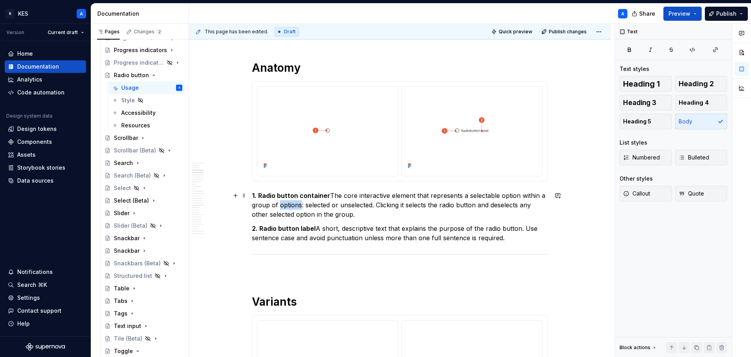
click at [293, 204] on p "1. Radio button container The core interactive element that represents a select…" at bounding box center [400, 205] width 296 height 28
click at [469, 205] on p "1. Radio button container The core interactive element that represents a select…" at bounding box center [400, 205] width 296 height 28
click at [515, 206] on p "1. Radio button container The core interactive element that represents a select…" at bounding box center [400, 205] width 296 height 28
click at [342, 214] on p "1. Radio button container The core interactive element that represents a select…" at bounding box center [400, 205] width 296 height 28
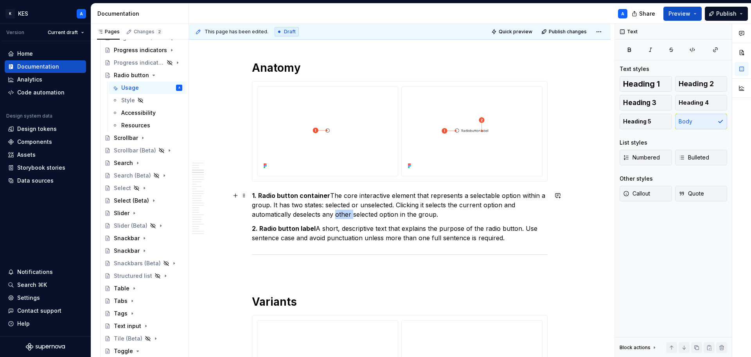
click at [342, 214] on p "1. Radio button container The core interactive element that represents a select…" at bounding box center [400, 205] width 296 height 28
click at [330, 195] on p "1. Radio button container The core interactive element that represents a select…" at bounding box center [400, 205] width 296 height 28
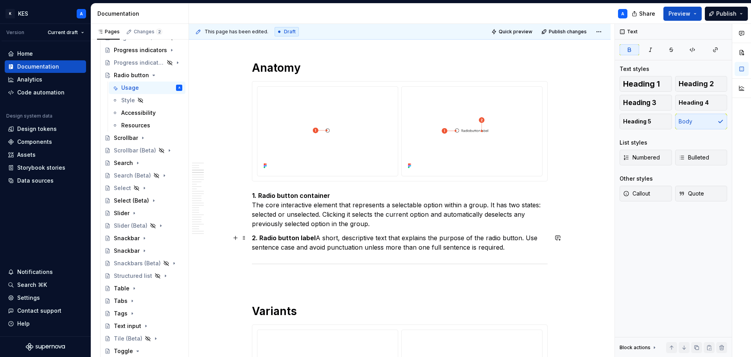
click at [316, 239] on p "2. Radio button label A short, descriptive text that explains the purpose of th…" at bounding box center [400, 242] width 296 height 19
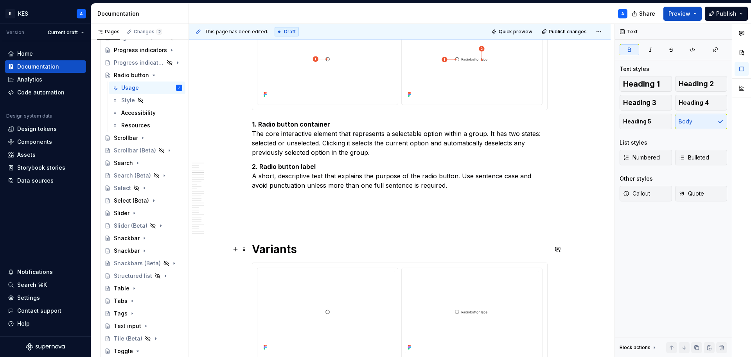
scroll to position [704, 0]
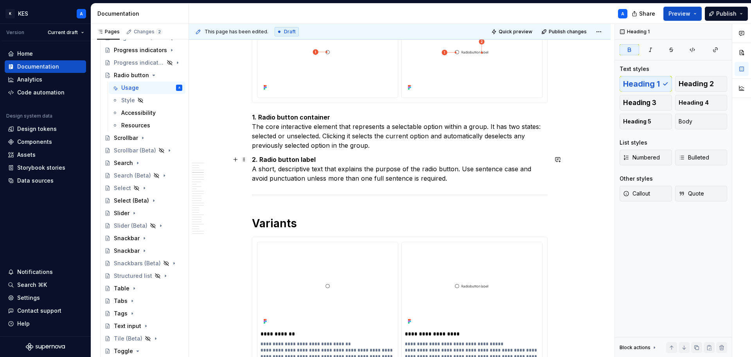
click at [474, 180] on p "2. Radio button label A short, descriptive text that explains the purpose of th…" at bounding box center [400, 169] width 296 height 28
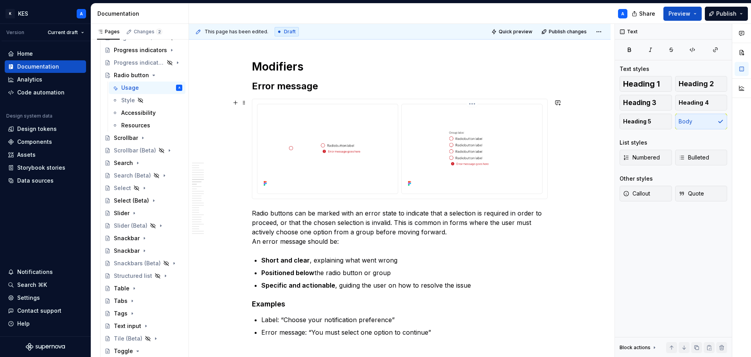
scroll to position [1644, 0]
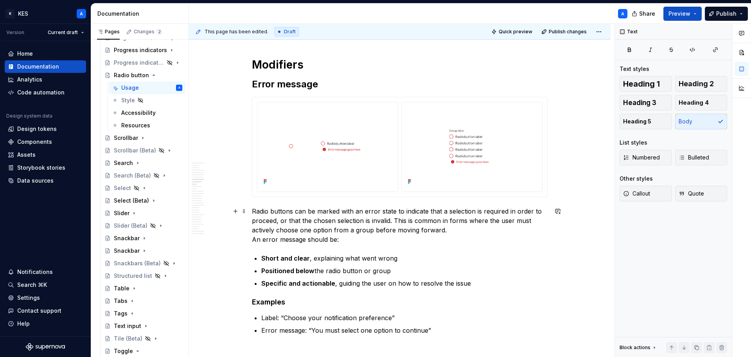
click at [470, 229] on p "Radio buttons can be marked with an error state to indicate that a selection is…" at bounding box center [400, 225] width 296 height 38
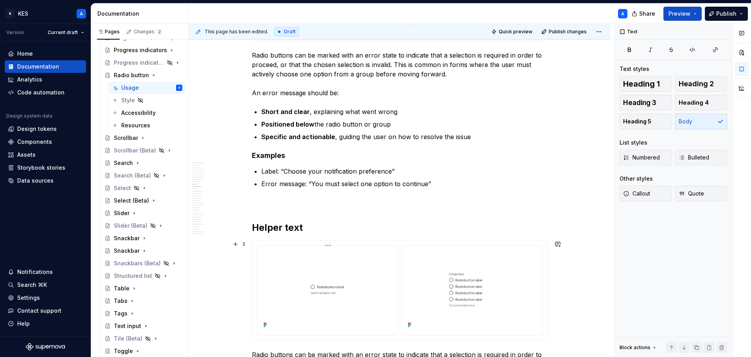
scroll to position [1800, 0]
click at [279, 202] on p at bounding box center [400, 201] width 296 height 9
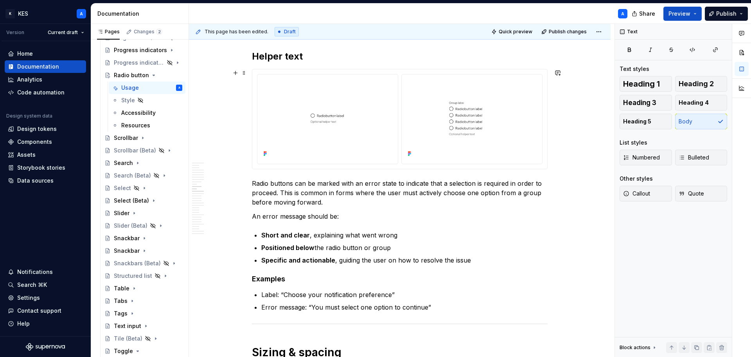
scroll to position [1996, 0]
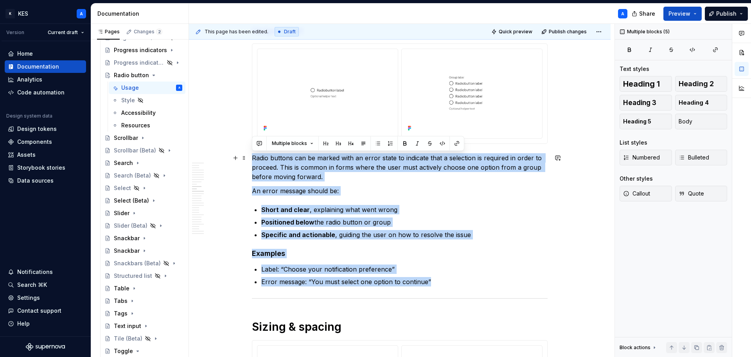
drag, startPoint x: 440, startPoint y: 281, endPoint x: 249, endPoint y: 160, distance: 226.4
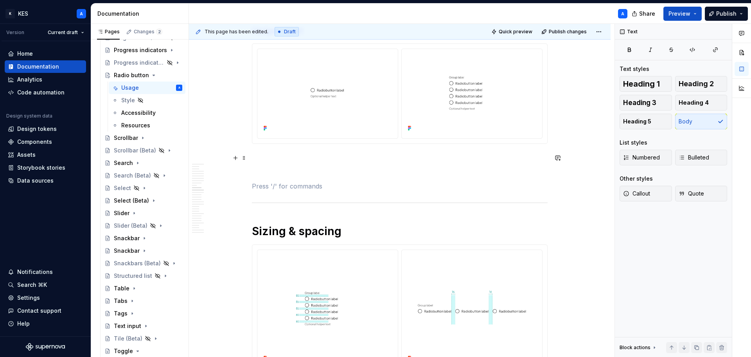
click at [284, 160] on p at bounding box center [400, 157] width 296 height 9
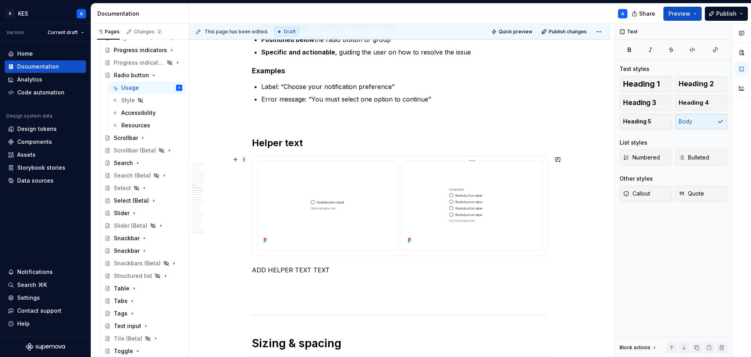
scroll to position [1918, 0]
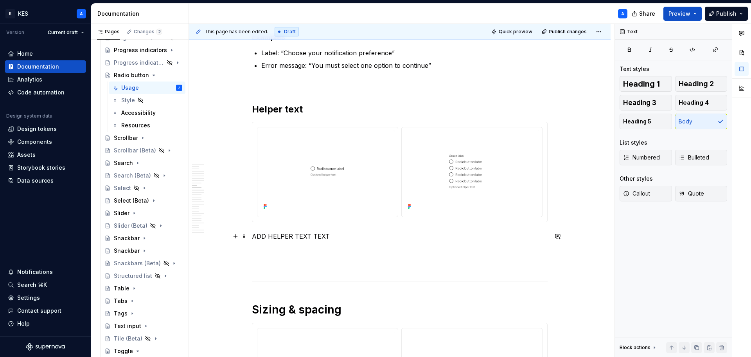
click at [283, 234] on p "ADD HELPER TEXT TEXT" at bounding box center [400, 235] width 296 height 9
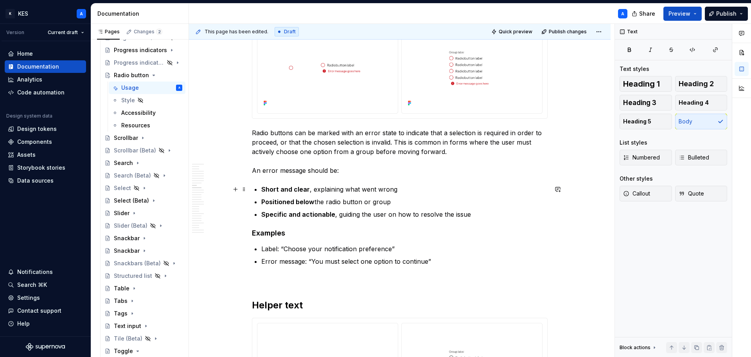
scroll to position [1644, 0]
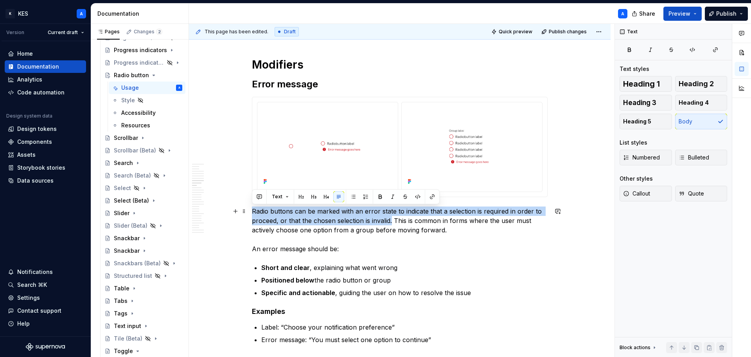
drag, startPoint x: 252, startPoint y: 211, endPoint x: 391, endPoint y: 221, distance: 139.7
click at [391, 221] on p "Radio buttons can be marked with an error state to indicate that a selection is…" at bounding box center [400, 229] width 296 height 47
copy p "Radio buttons can be marked with an error state to indicate that a selection is…"
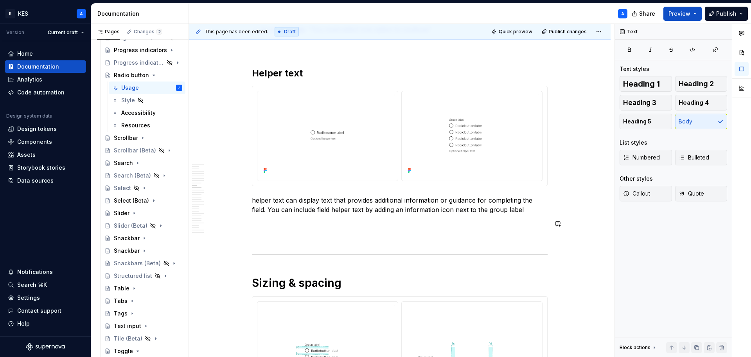
scroll to position [1957, 0]
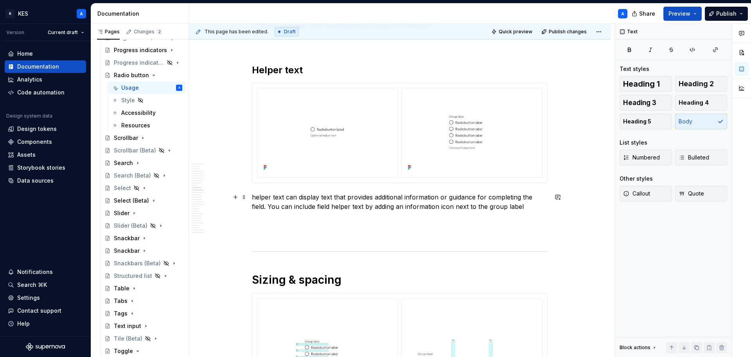
click at [254, 194] on p "helper text can display text that provides additional information or guidance f…" at bounding box center [400, 201] width 296 height 19
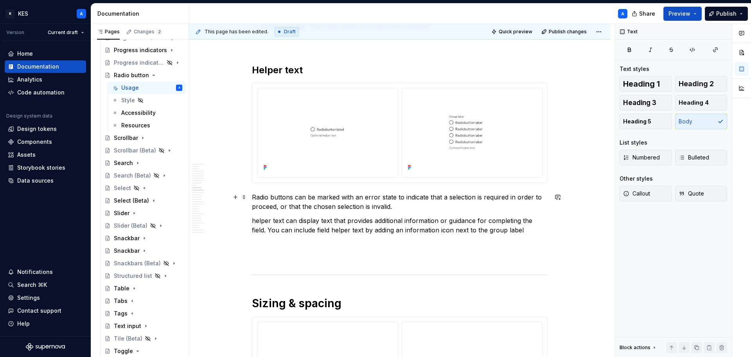
click at [321, 197] on p "Radio buttons can be marked with an error state to indicate that a selection is…" at bounding box center [400, 201] width 296 height 19
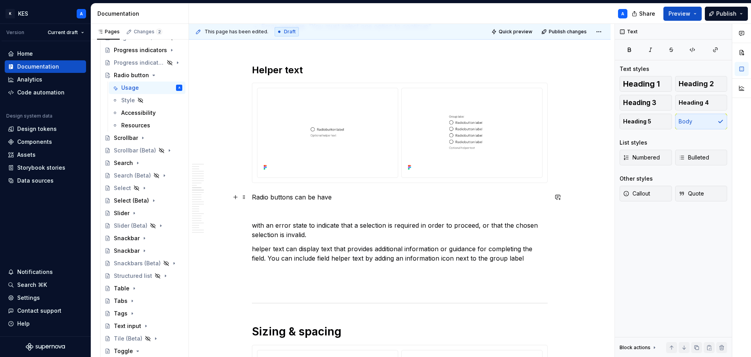
click at [333, 201] on p "Radio buttons can be have" at bounding box center [400, 196] width 296 height 9
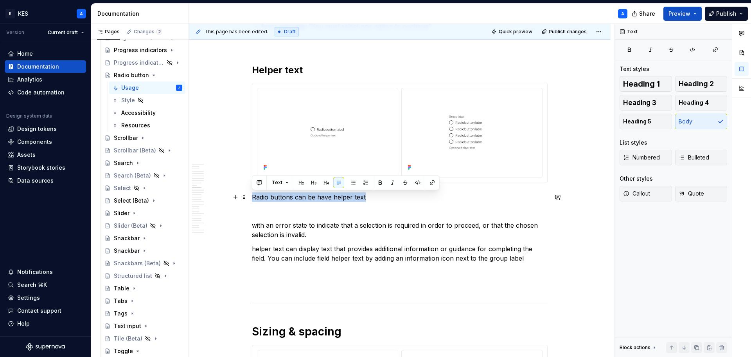
drag, startPoint x: 375, startPoint y: 199, endPoint x: 253, endPoint y: 200, distance: 121.7
click at [253, 200] on p "Radio buttons can be have helper text" at bounding box center [400, 196] width 296 height 9
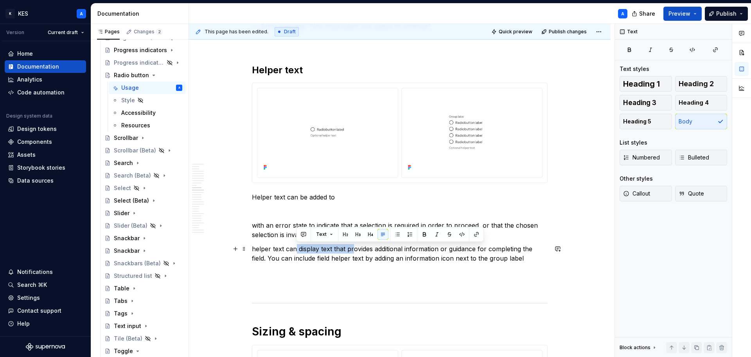
drag, startPoint x: 304, startPoint y: 250, endPoint x: 353, endPoint y: 250, distance: 48.1
click at [353, 250] on p "helper text can display text that provides additional information or guidance f…" at bounding box center [400, 253] width 296 height 19
drag, startPoint x: 344, startPoint y: 250, endPoint x: 475, endPoint y: 251, distance: 130.7
click at [475, 251] on p "helper text can display text that provides additional information or guidance f…" at bounding box center [400, 253] width 296 height 19
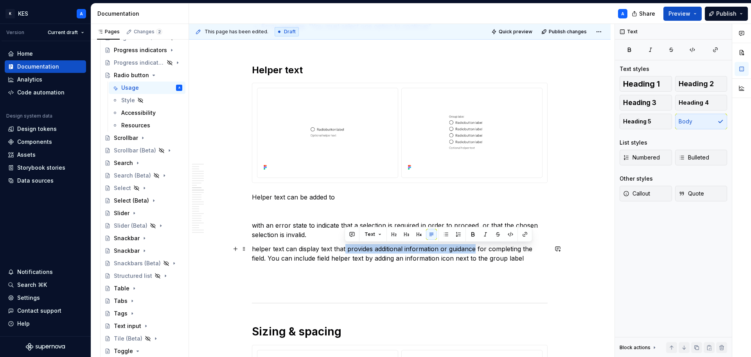
copy p "provides additional information or guidance"
click at [369, 195] on p "Helper text can be added to" at bounding box center [400, 196] width 296 height 9
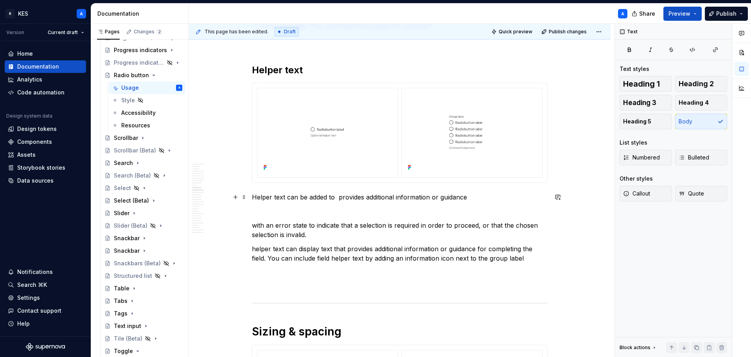
click at [337, 197] on p "Helper text can be added to provides additional information or guidance" at bounding box center [400, 196] width 296 height 9
click at [360, 196] on p "Helper text can be added to provides additional information or guidance" at bounding box center [400, 196] width 296 height 9
click at [320, 258] on p "helper text can display text that provides additional information or guidance f…" at bounding box center [400, 253] width 296 height 19
click at [321, 258] on p "helper text can display text that provides additional information or guidance f…" at bounding box center [400, 253] width 296 height 19
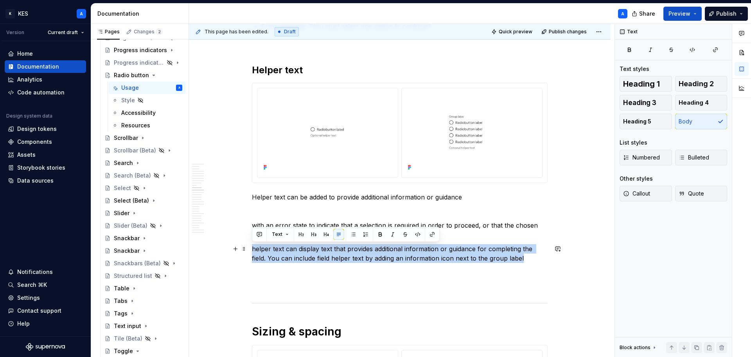
click at [321, 257] on p "helper text can display text that provides additional information or guidance f…" at bounding box center [400, 253] width 296 height 19
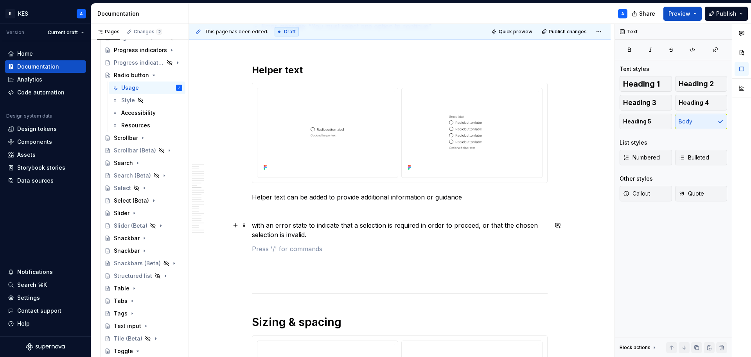
click at [385, 221] on p "with an error state to indicate that a selection is required in order to procee…" at bounding box center [400, 229] width 296 height 19
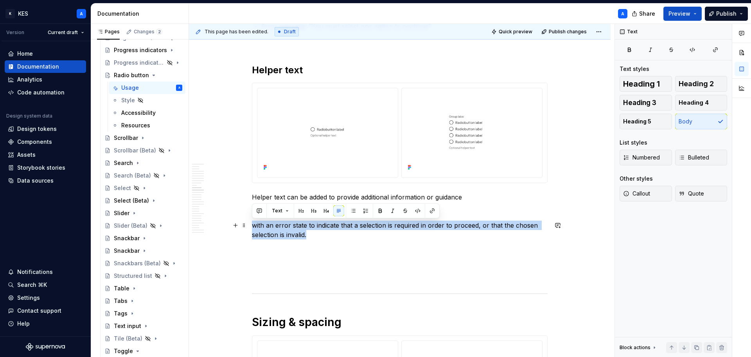
click at [385, 221] on p "with an error state to indicate that a selection is required in order to procee…" at bounding box center [400, 229] width 296 height 19
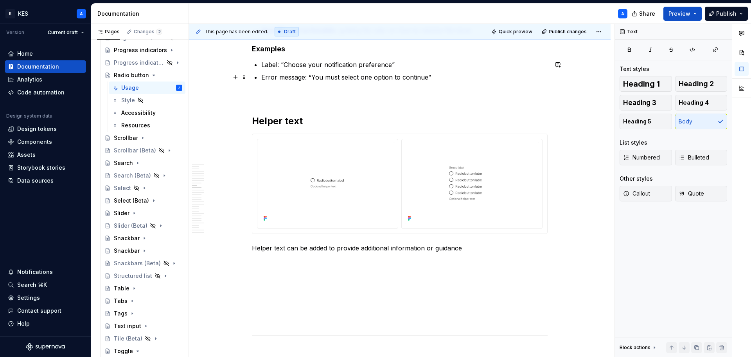
scroll to position [1918, 0]
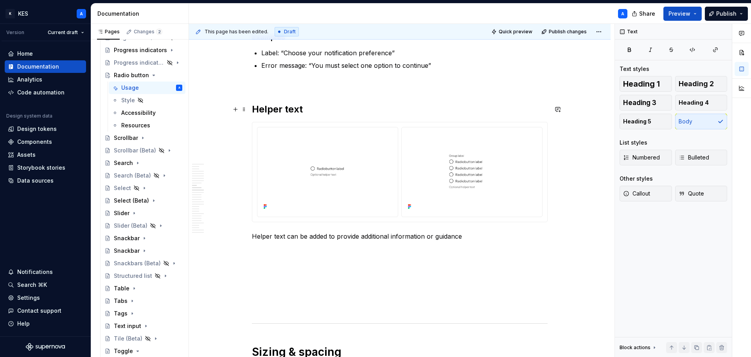
click at [322, 109] on h2 "Helper text" at bounding box center [400, 109] width 296 height 13
click at [398, 239] on p "Helper text can be added to provide additional information or guidance" at bounding box center [400, 235] width 296 height 9
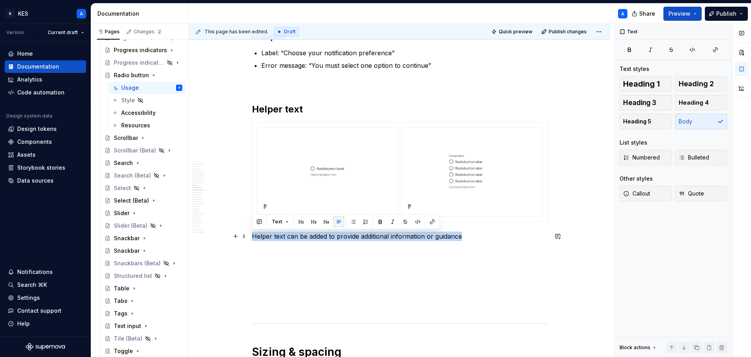
click at [398, 239] on p "Helper text can be added to provide additional information or guidance" at bounding box center [400, 235] width 296 height 9
copy p "Helper text can be added to provide additional information or guidance"
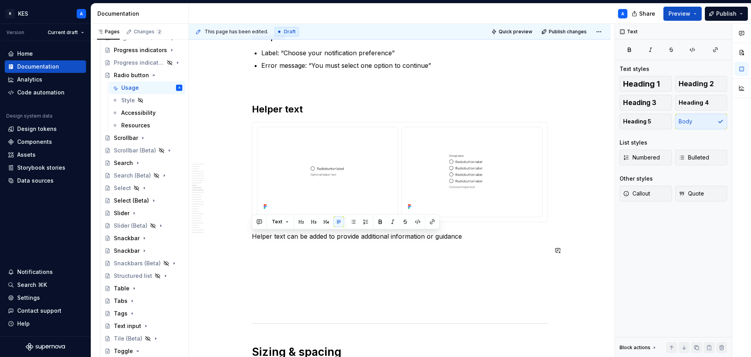
click at [255, 238] on p "Helper text can be added to provide additional information or guidance" at bounding box center [400, 235] width 296 height 9
click at [335, 235] on p "A helper text can be added to provide additional information or guidance" at bounding box center [400, 235] width 296 height 9
click at [333, 237] on p "A helper text can be added to provide additional information or guidance" at bounding box center [400, 235] width 296 height 9
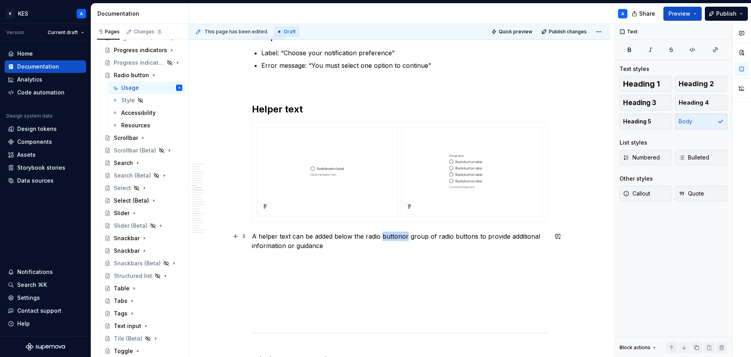
drag, startPoint x: 396, startPoint y: 236, endPoint x: 392, endPoint y: 243, distance: 7.6
click at [392, 243] on p "A helper text can be added below the radio buttonor group of radio buttons to p…" at bounding box center [400, 240] width 296 height 19
click at [399, 238] on p "A helper text can be added below the radio buttonor group of radio buttons to p…" at bounding box center [400, 240] width 296 height 19
click at [366, 241] on p "A helper text can be added below the radio buttons or group of radio buttons to…" at bounding box center [400, 240] width 296 height 19
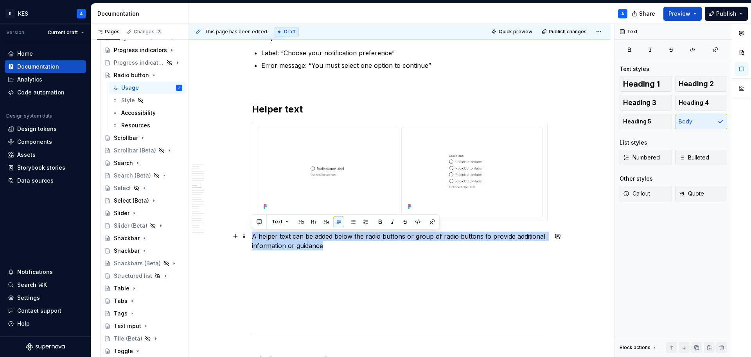
click at [366, 241] on p "A helper text can be added below the radio buttons or group of radio buttons to…" at bounding box center [400, 240] width 296 height 19
copy p "A helper text can be added below the radio buttons or group of radio buttons to…"
click at [322, 247] on p "A helper text can be added below the radio buttons or group of radio buttons to…" at bounding box center [400, 240] width 296 height 19
click at [312, 240] on p "A helper text can be added below the radio buttons or group of radio buttons to…" at bounding box center [400, 240] width 296 height 19
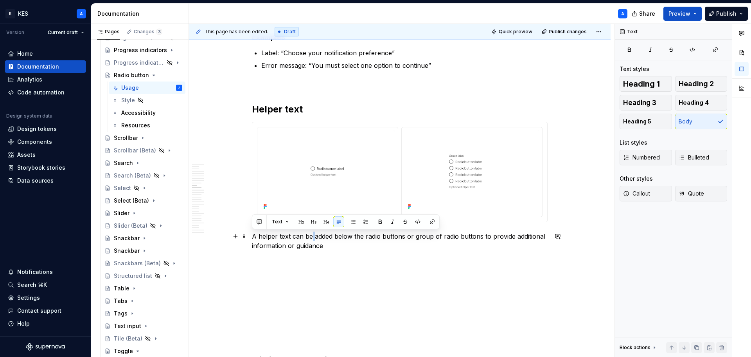
click at [312, 240] on p "A helper text can be added below the radio buttons or group of radio buttons to…" at bounding box center [400, 240] width 296 height 19
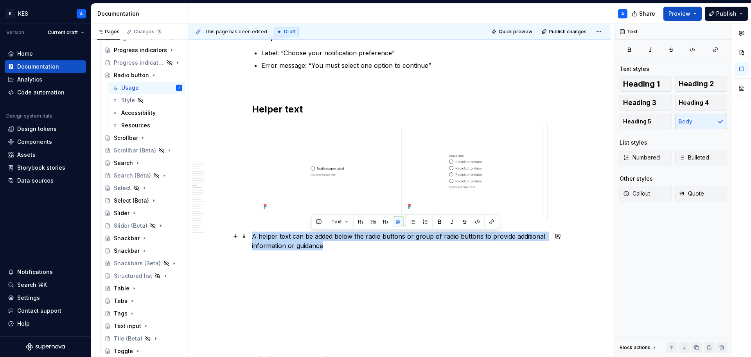
click at [312, 240] on p "A helper text can be added below the radio buttons or group of radio buttons to…" at bounding box center [400, 240] width 296 height 19
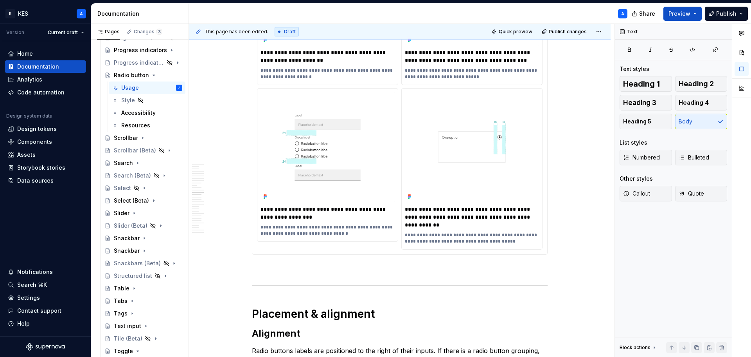
scroll to position [2622, 0]
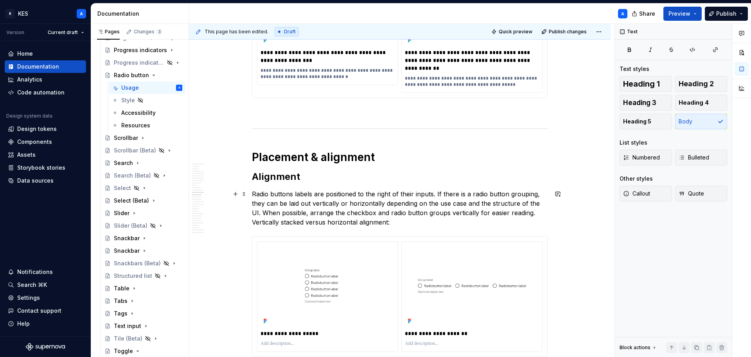
click at [531, 213] on p "Radio buttons labels are positioned to the right of their inputs. If there is a…" at bounding box center [400, 208] width 296 height 38
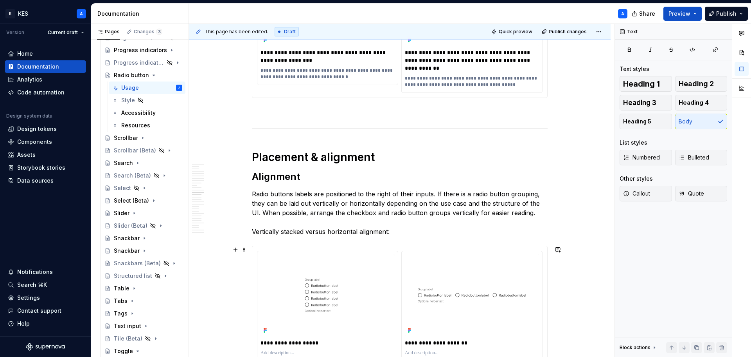
scroll to position [2700, 0]
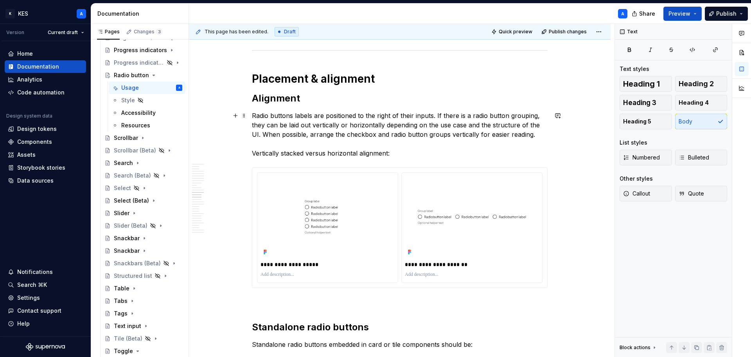
click at [346, 134] on p "Radio buttons labels are positioned to the right of their inputs. If there is a…" at bounding box center [400, 134] width 296 height 47
click at [393, 135] on p "Radio buttons labels are positioned to the right of their inputs. If there is a…" at bounding box center [400, 134] width 296 height 47
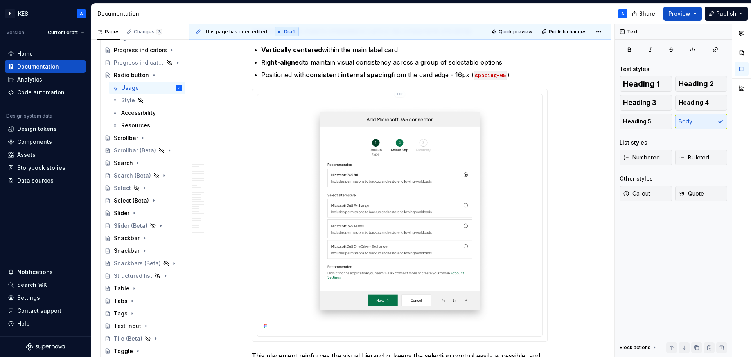
scroll to position [3170, 0]
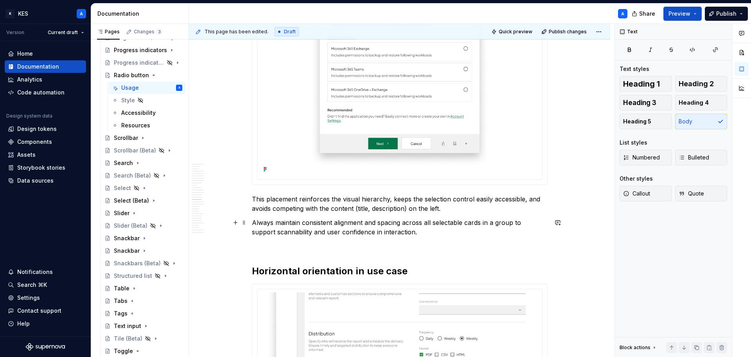
click at [274, 234] on p "Always maintain consistent alignment and spacing across all selectable cards in…" at bounding box center [400, 227] width 296 height 19
click at [268, 234] on p "Always maintain consistent alignment and spacing across all selectable cards in…" at bounding box center [400, 227] width 296 height 19
click at [269, 233] on p "Always maintain consistent alignment and spacing across all selectable cards in…" at bounding box center [400, 227] width 296 height 19
copy p "scannability"
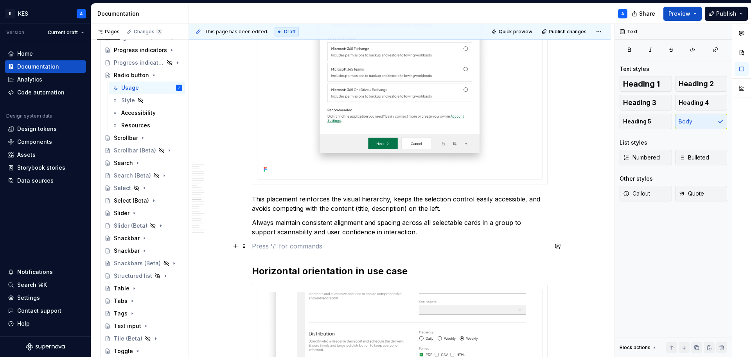
click at [501, 245] on p at bounding box center [400, 245] width 296 height 9
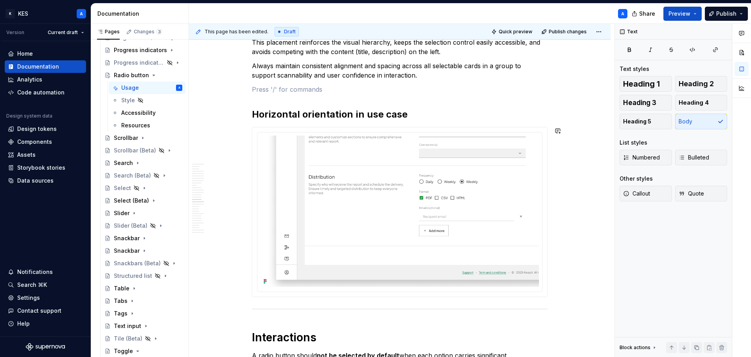
scroll to position [3483, 0]
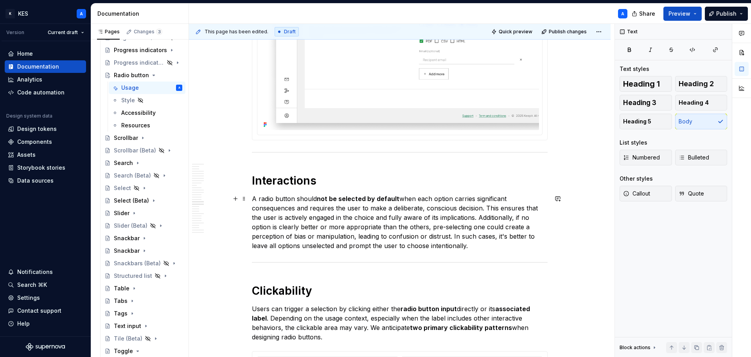
click at [442, 224] on p "A radio button should not be selected by default when each option carries signi…" at bounding box center [400, 222] width 296 height 56
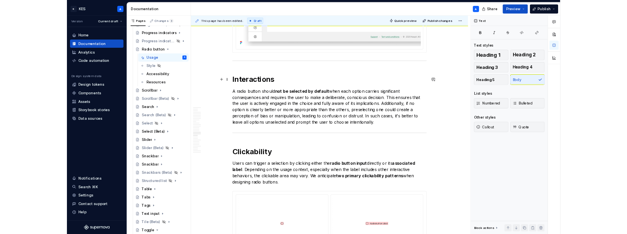
scroll to position [3639, 0]
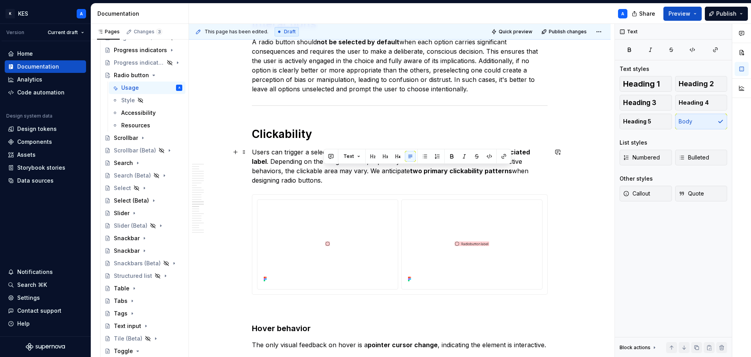
drag, startPoint x: 379, startPoint y: 180, endPoint x: 369, endPoint y: 173, distance: 12.1
click at [369, 173] on p "Users can trigger a selection by clicking either the radio button input directl…" at bounding box center [400, 166] width 296 height 38
copy p "We anticipate two primary clickability patterns when designing radio buttons."
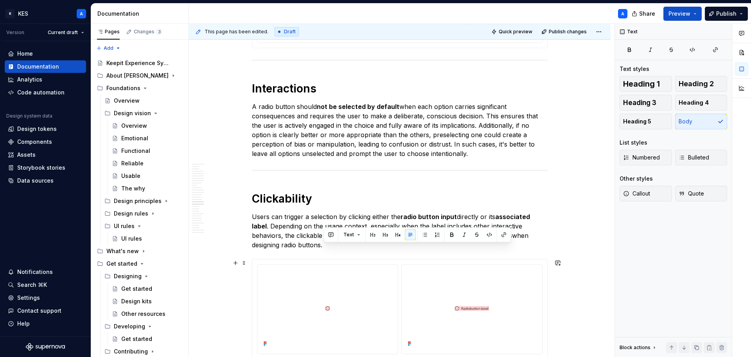
scroll to position [3556, 0]
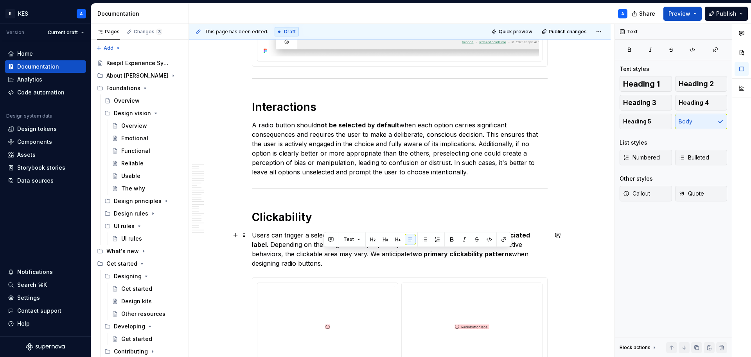
click at [385, 256] on p "Users can trigger a selection by clicking either the radio button input directl…" at bounding box center [400, 249] width 296 height 38
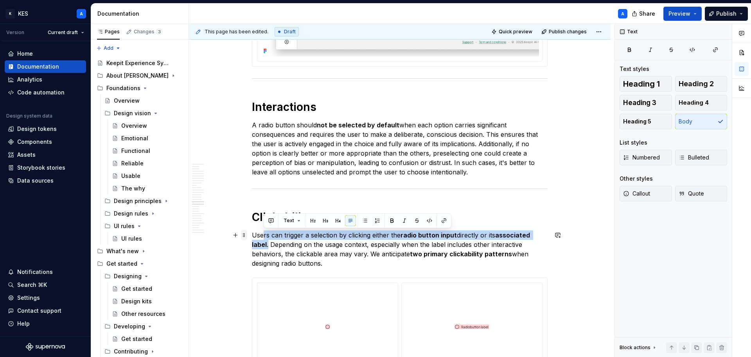
drag, startPoint x: 269, startPoint y: 243, endPoint x: 246, endPoint y: 236, distance: 24.4
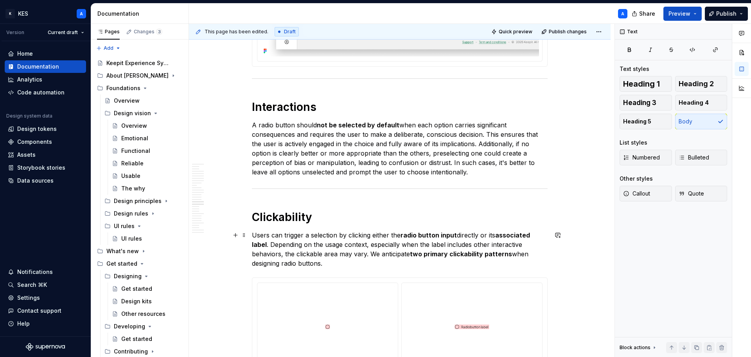
drag, startPoint x: 259, startPoint y: 239, endPoint x: 264, endPoint y: 243, distance: 6.4
click at [259, 240] on p "Users can trigger a selection by clicking either the radio button input directl…" at bounding box center [400, 249] width 296 height 38
click at [267, 244] on p "Users can trigger a selection by clicking either the radio button input directl…" at bounding box center [400, 249] width 296 height 38
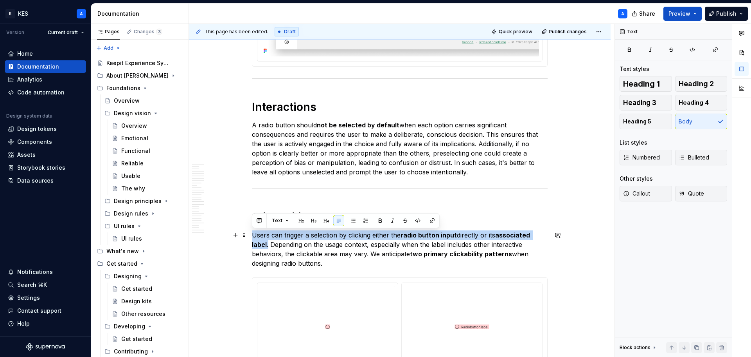
drag, startPoint x: 268, startPoint y: 245, endPoint x: 250, endPoint y: 237, distance: 20.3
copy p "Users can trigger a selection by clicking either the radio button input directl…"
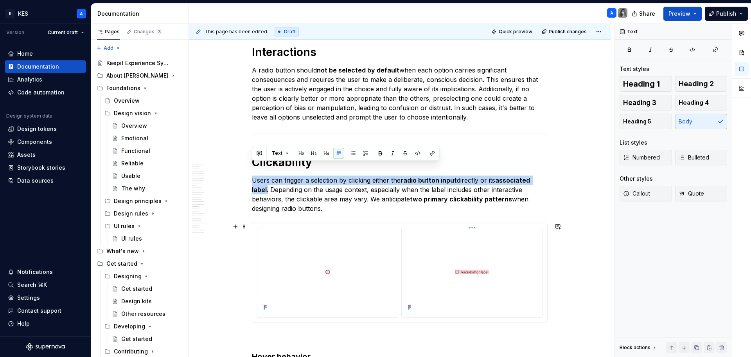
scroll to position [3624, 0]
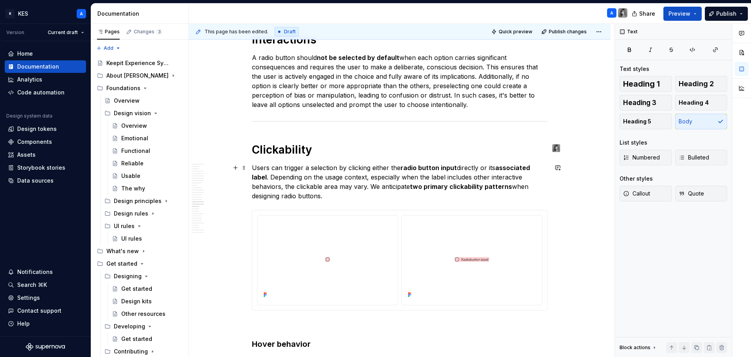
click at [360, 191] on p "Users can trigger a selection by clicking either the radio button input directl…" at bounding box center [400, 182] width 296 height 38
drag, startPoint x: 350, startPoint y: 198, endPoint x: 251, endPoint y: 166, distance: 104.2
copy p "Users can trigger a selection by clicking either the radio button input directl…"
click at [464, 176] on p "Users can trigger a selection by clicking either the radio button input directl…" at bounding box center [400, 182] width 296 height 38
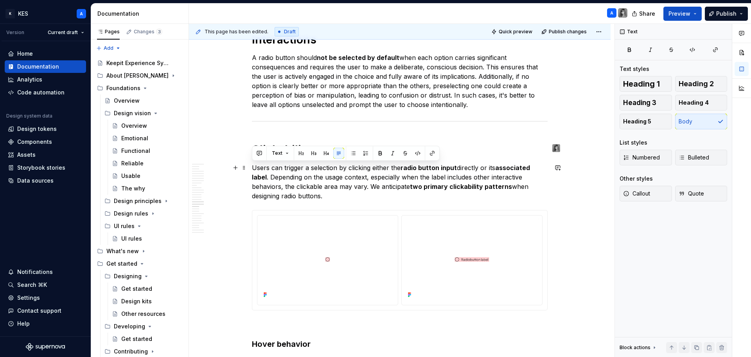
drag, startPoint x: 341, startPoint y: 197, endPoint x: 248, endPoint y: 170, distance: 97.0
click at [420, 98] on p "A radio button should not be selected by default when each option carries signi…" at bounding box center [400, 81] width 296 height 56
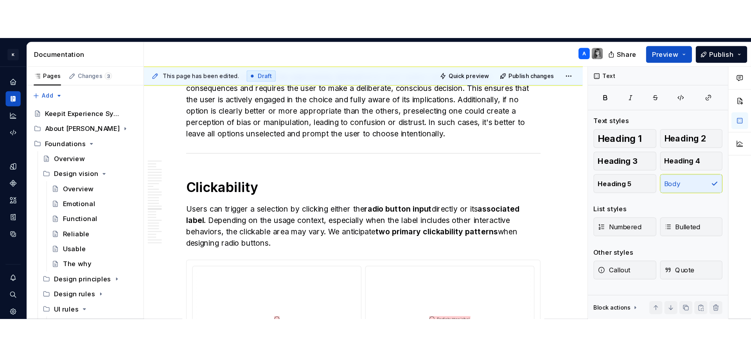
scroll to position [3677, 0]
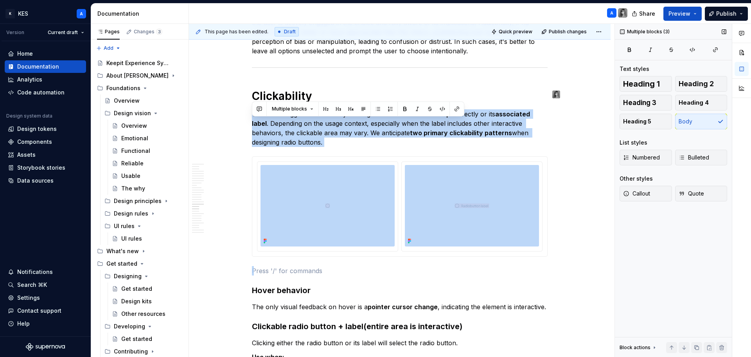
drag, startPoint x: 615, startPoint y: 263, endPoint x: 615, endPoint y: 102, distance: 161.2
click at [615, 102] on div "This page has been edited. Draft Quick preview Publish changes Radio button The…" at bounding box center [470, 190] width 562 height 333
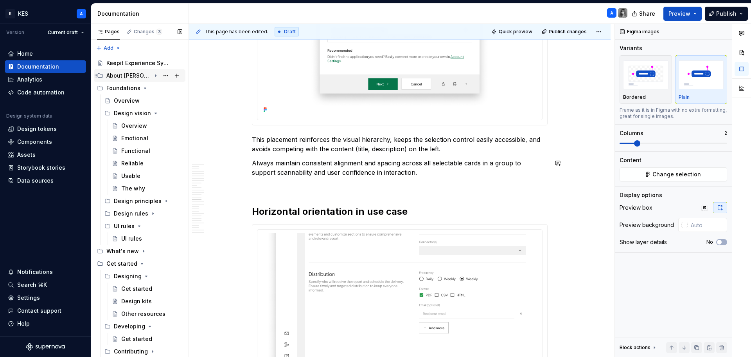
scroll to position [3169, 0]
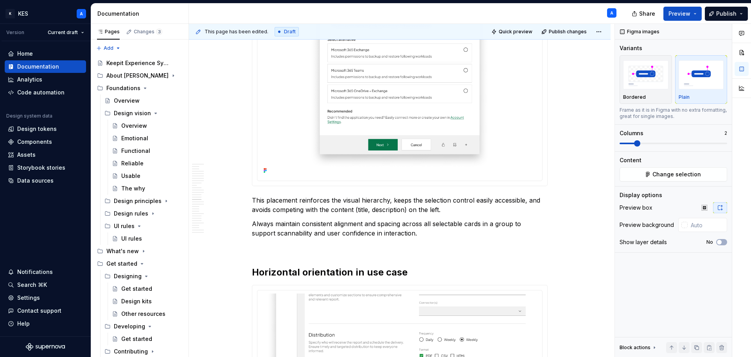
type textarea "*"
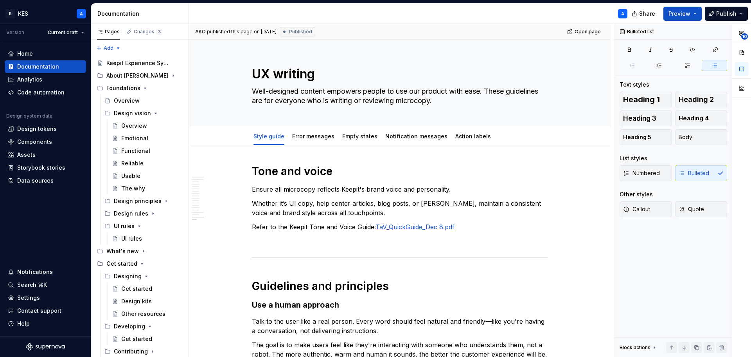
scroll to position [2061, 0]
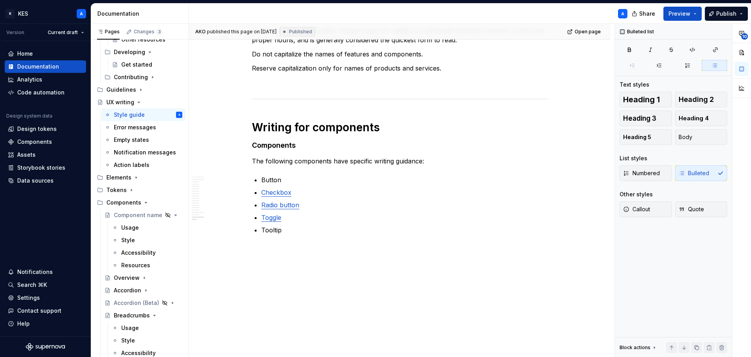
type textarea "*"
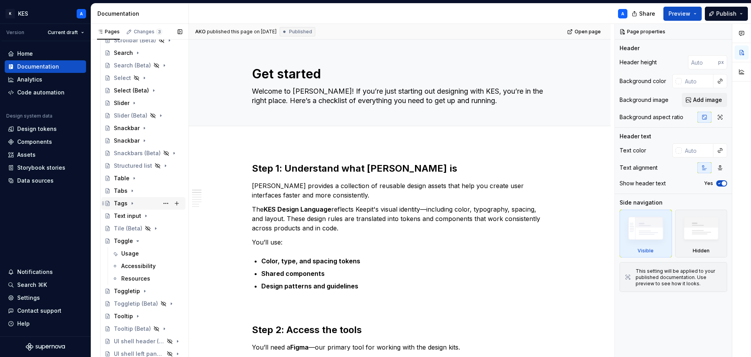
scroll to position [1370, 0]
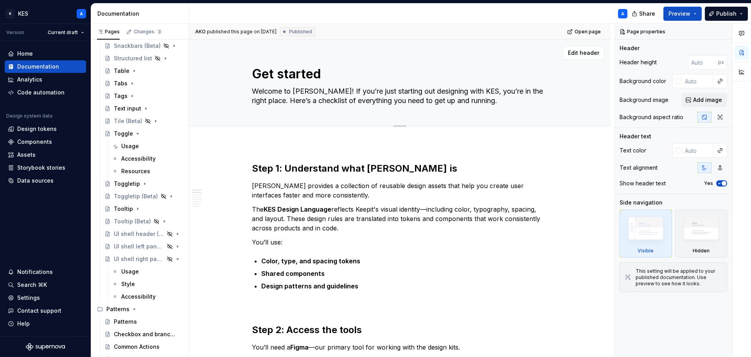
drag, startPoint x: 128, startPoint y: 130, endPoint x: 547, endPoint y: 124, distance: 418.8
click at [128, 130] on div "Toggle" at bounding box center [123, 134] width 19 height 8
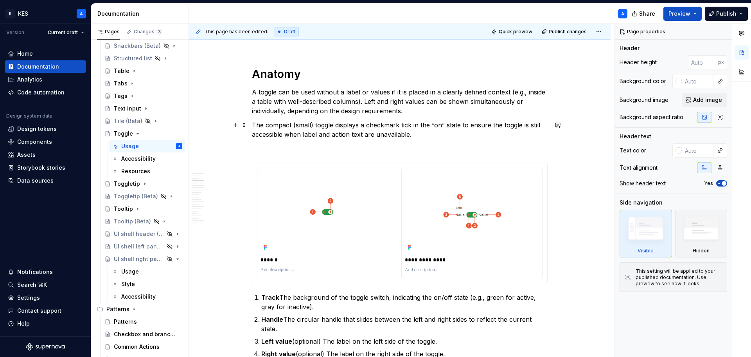
scroll to position [665, 0]
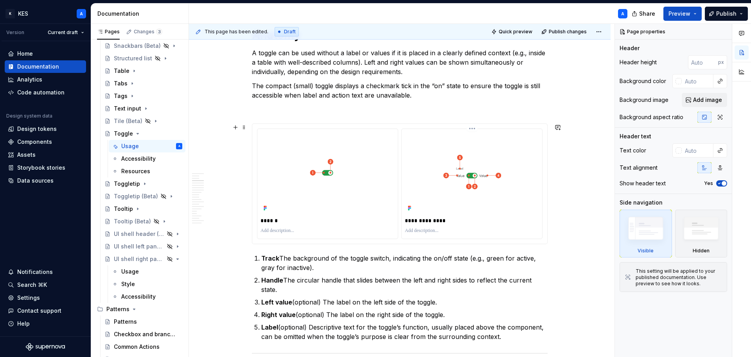
click at [437, 219] on p "**********" at bounding box center [472, 220] width 134 height 8
type textarea "*"
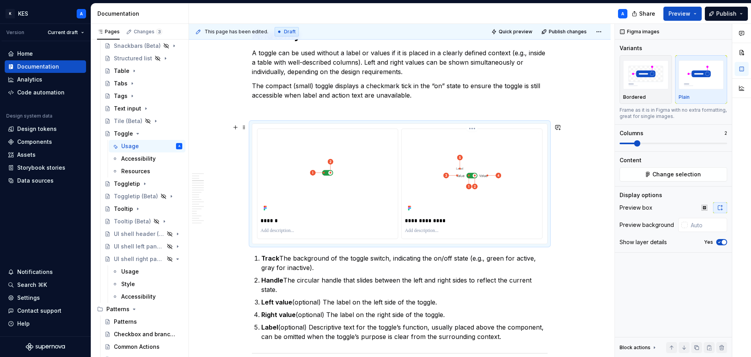
click at [432, 221] on p "**********" at bounding box center [472, 220] width 134 height 8
type textarea "*"
click at [435, 219] on p "**********" at bounding box center [472, 220] width 134 height 8
click at [402, 265] on p "Track The background of the toggle switch, indicating the on/off state (e.g., g…" at bounding box center [404, 262] width 286 height 19
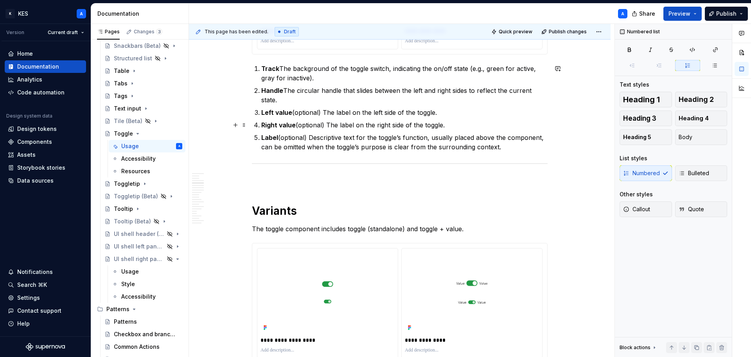
scroll to position [861, 0]
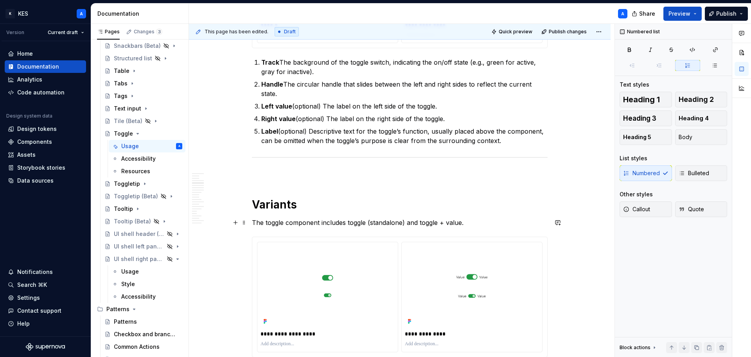
click at [347, 221] on p "The toggle component includes toggle (standalone) and toggle + value." at bounding box center [400, 222] width 296 height 9
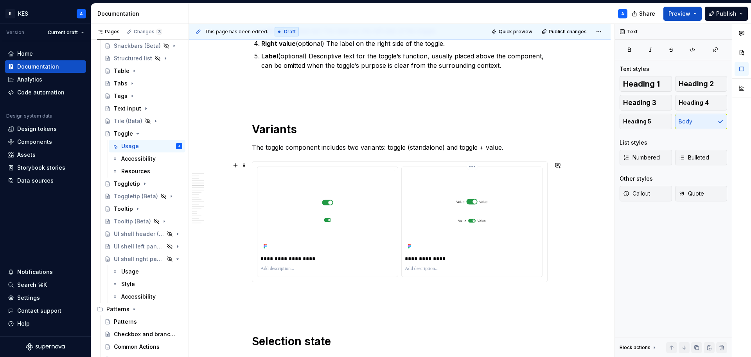
scroll to position [939, 0]
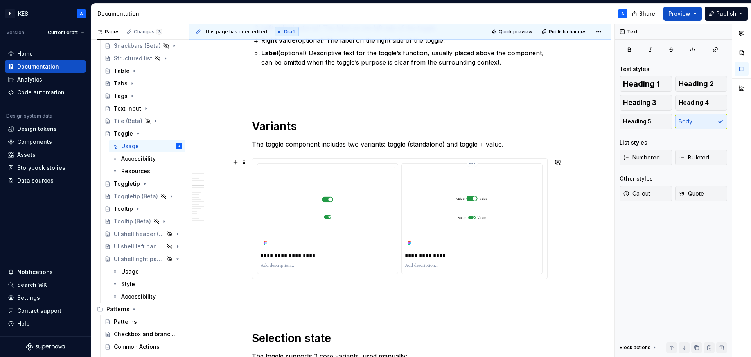
click at [434, 255] on p "**********" at bounding box center [472, 255] width 134 height 8
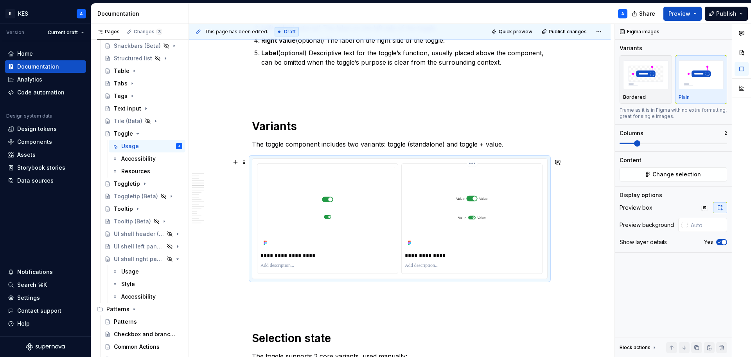
type textarea "*"
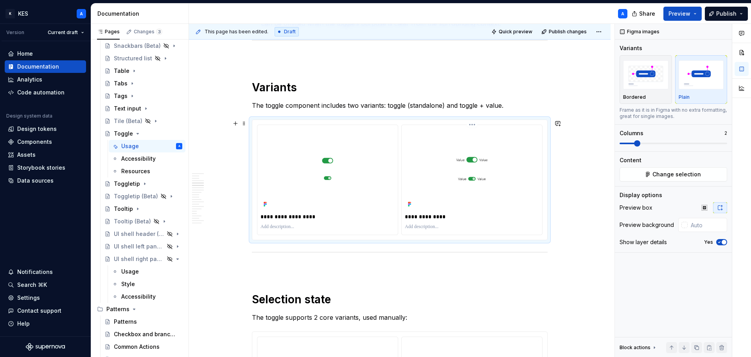
scroll to position [1057, 0]
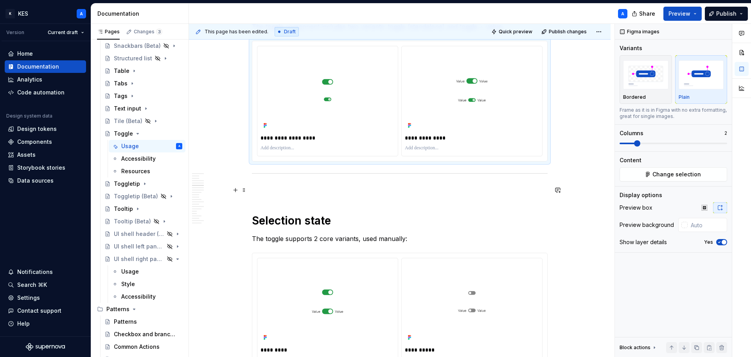
click at [338, 191] on p at bounding box center [400, 189] width 296 height 9
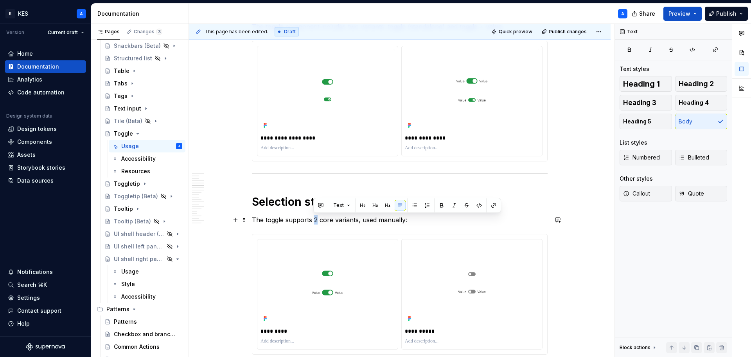
click at [315, 220] on p "The toggle supports 2 core variants, used manually:" at bounding box center [400, 219] width 296 height 9
click at [356, 220] on p "The toggle supports two core variants, used manually:" at bounding box center [400, 219] width 296 height 9
click at [367, 219] on p "The toggle supports two core states, used manually:" at bounding box center [400, 219] width 296 height 9
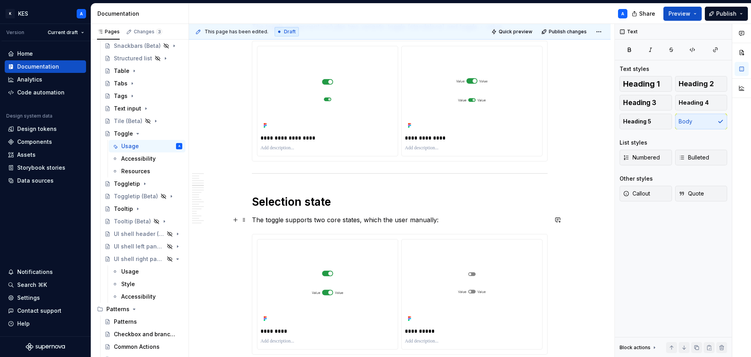
click at [433, 218] on p "The toggle supports two core states, which the user manually:" at bounding box center [400, 219] width 296 height 9
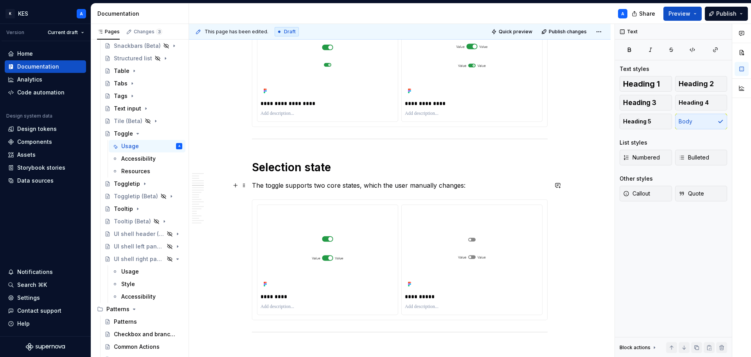
scroll to position [1135, 0]
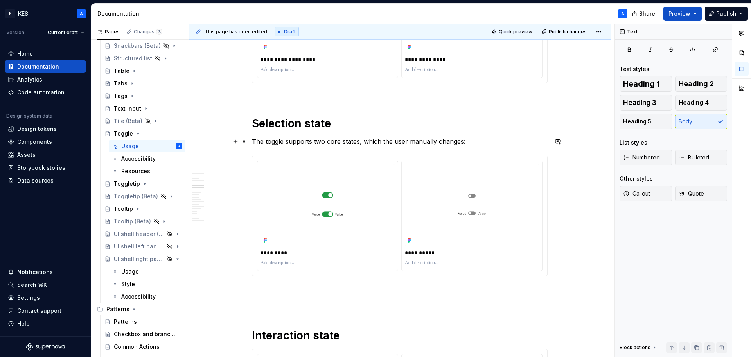
click at [427, 142] on p "The toggle supports two core states, which the user manually changes:" at bounding box center [400, 141] width 296 height 9
click at [432, 142] on p "The toggle supports two core states, which the user changes:" at bounding box center [400, 141] width 296 height 9
click at [406, 139] on p "The toggle supports two core states, which the user changes manually:" at bounding box center [400, 141] width 296 height 9
click at [445, 141] on p "The toggle supports two core states, which the user can changes manually:" at bounding box center [400, 141] width 296 height 9
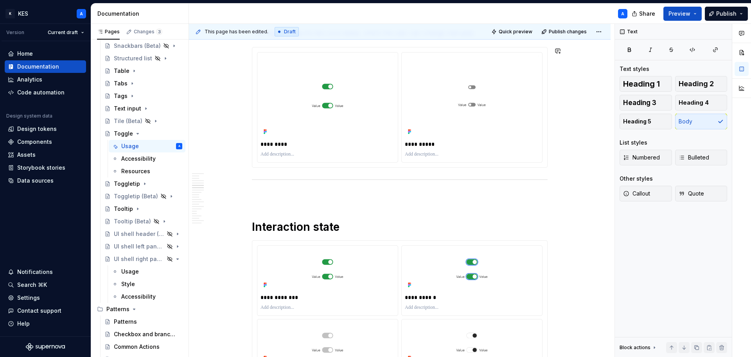
scroll to position [1252, 0]
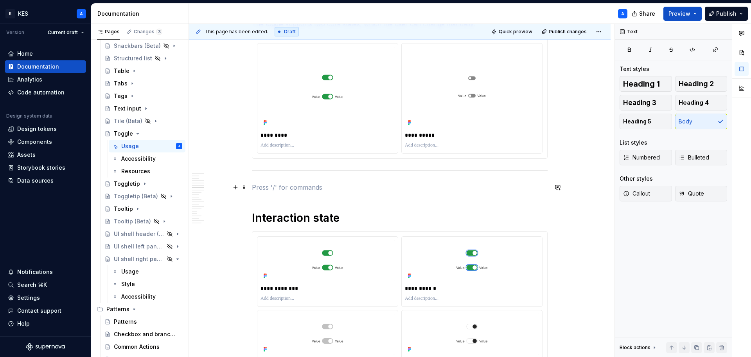
click at [341, 190] on p at bounding box center [400, 186] width 296 height 9
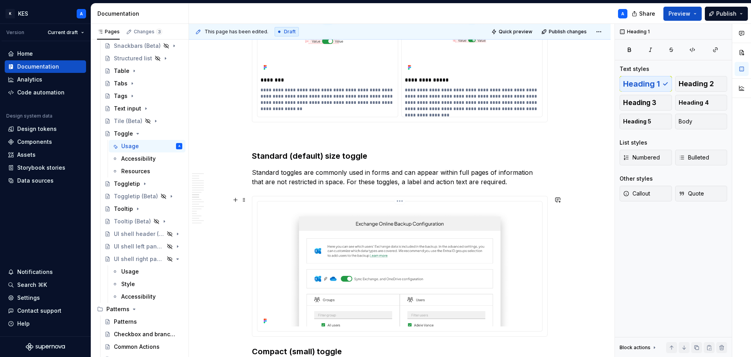
scroll to position [1644, 0]
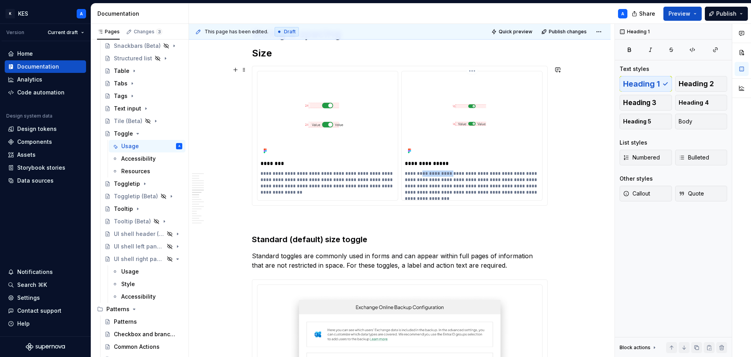
drag, startPoint x: 423, startPoint y: 172, endPoint x: 450, endPoint y: 170, distance: 27.9
click at [450, 170] on p "**********" at bounding box center [472, 182] width 134 height 25
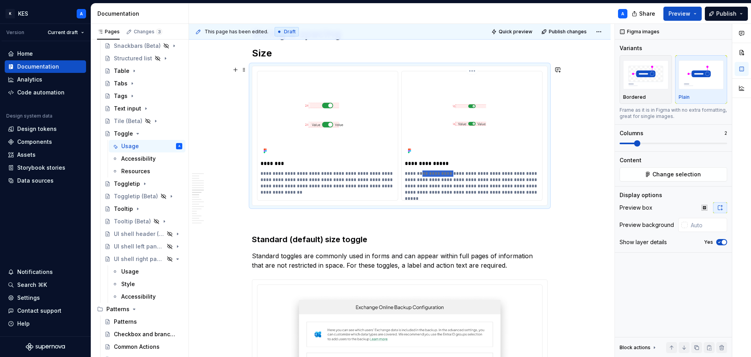
type textarea "*"
click at [447, 171] on p "**********" at bounding box center [472, 182] width 134 height 25
click at [471, 174] on p "**********" at bounding box center [472, 182] width 134 height 25
click at [488, 174] on p "**********" at bounding box center [472, 182] width 134 height 25
click at [479, 174] on p "**********" at bounding box center [472, 182] width 134 height 25
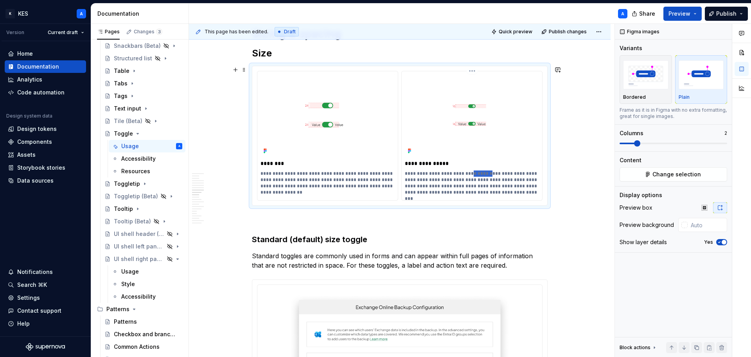
click at [479, 174] on p "**********" at bounding box center [472, 182] width 134 height 25
click at [418, 174] on p "**********" at bounding box center [472, 182] width 134 height 25
drag, startPoint x: 459, startPoint y: 179, endPoint x: 405, endPoint y: 179, distance: 54.0
click at [405, 179] on p "**********" at bounding box center [472, 182] width 134 height 25
click at [456, 180] on p "**********" at bounding box center [472, 182] width 134 height 25
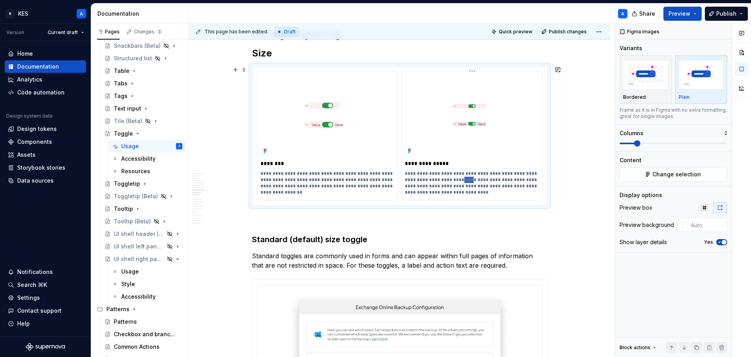
click at [456, 180] on p "**********" at bounding box center [472, 182] width 134 height 25
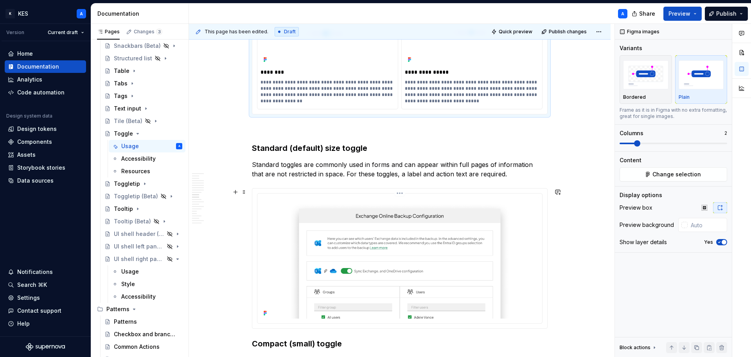
scroll to position [1722, 0]
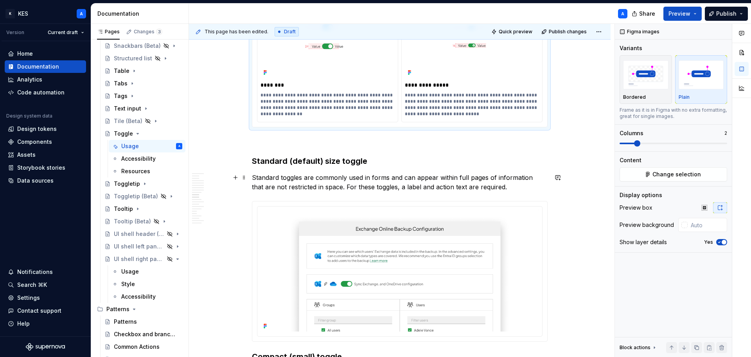
click at [455, 187] on p "Standard toggles are commonly used in forms and can appear within full pages of…" at bounding box center [400, 182] width 296 height 19
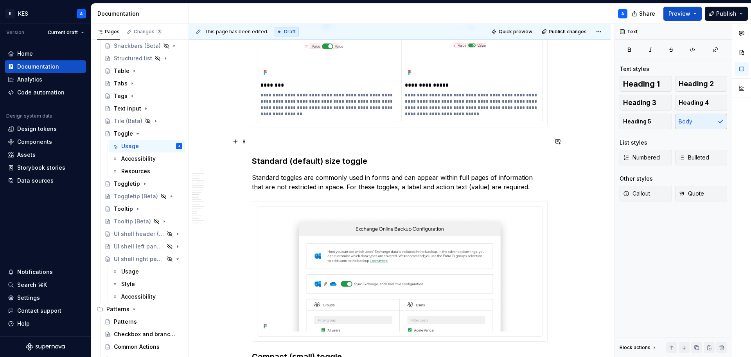
scroll to position [1878, 0]
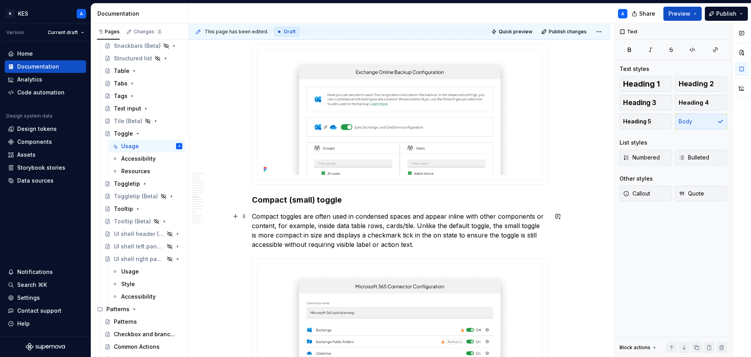
click at [338, 246] on p "Compact toggles are often used in condensed spaces and appear inline with other…" at bounding box center [400, 230] width 296 height 38
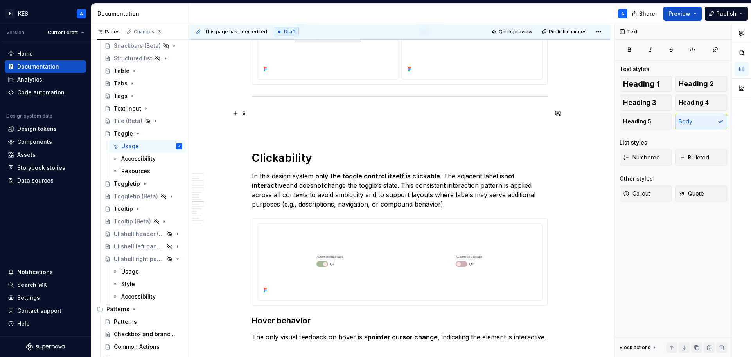
scroll to position [2622, 0]
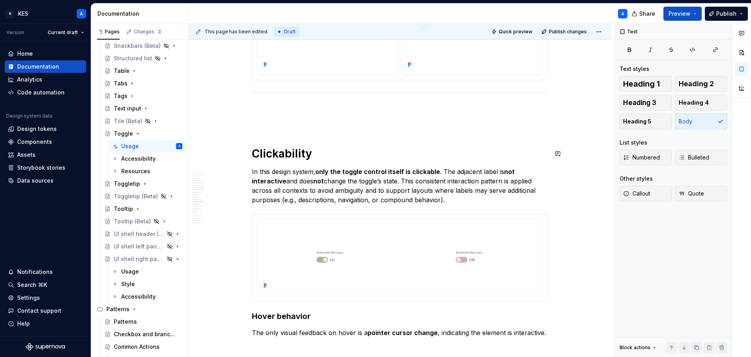
click at [288, 121] on p at bounding box center [400, 122] width 296 height 9
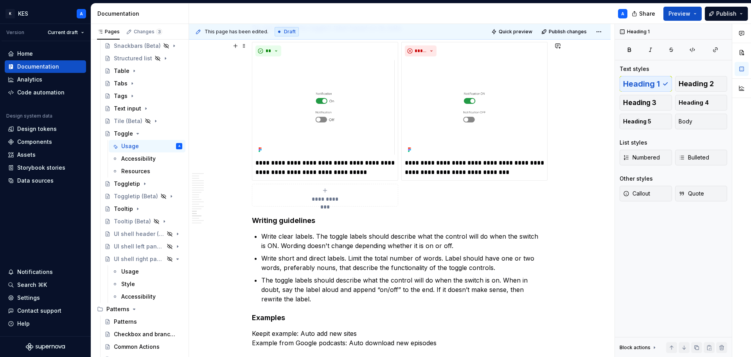
scroll to position [3326, 0]
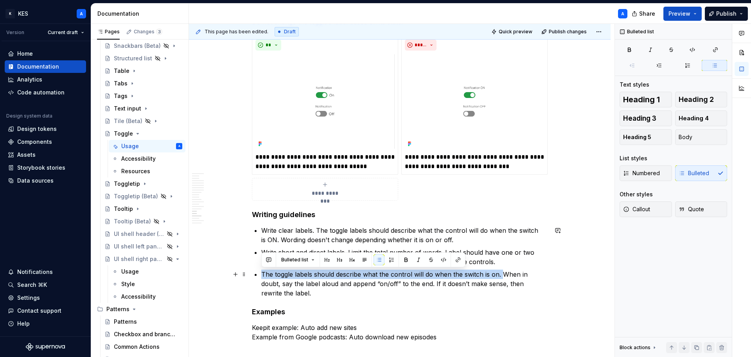
drag, startPoint x: 501, startPoint y: 273, endPoint x: 261, endPoint y: 271, distance: 239.1
click at [261, 271] on p "The toggle labels should describe what the control will do when the switch is o…" at bounding box center [404, 283] width 286 height 28
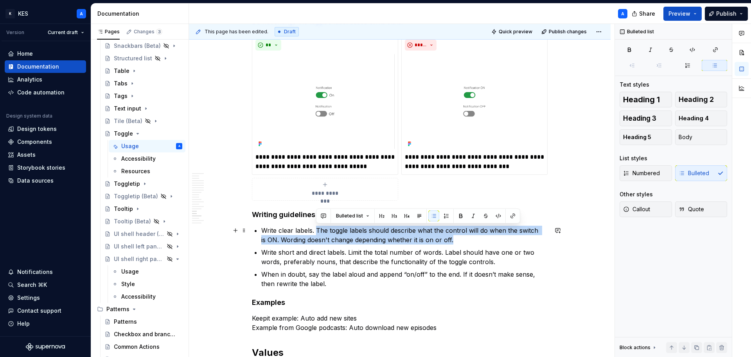
drag, startPoint x: 459, startPoint y: 239, endPoint x: 317, endPoint y: 231, distance: 142.3
click at [317, 231] on p "Write clear labels. The toggle labels should describe what the control will do …" at bounding box center [404, 234] width 286 height 19
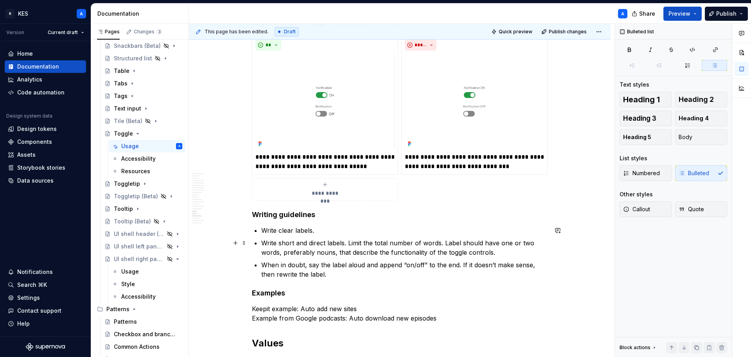
click at [494, 252] on p "Write short and direct labels. Limit the total number of words. Label should ha…" at bounding box center [404, 247] width 286 height 19
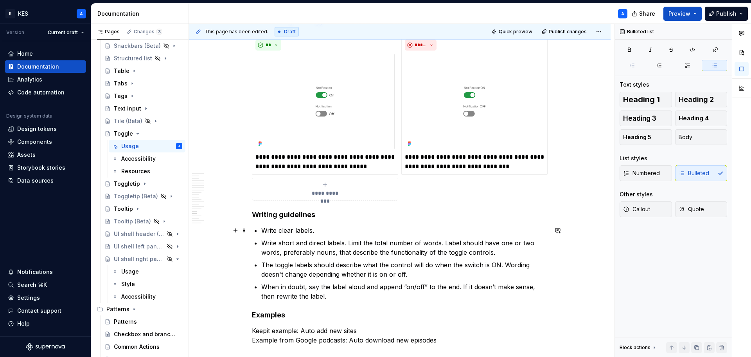
click at [290, 233] on p "Write clear labels." at bounding box center [404, 229] width 286 height 9
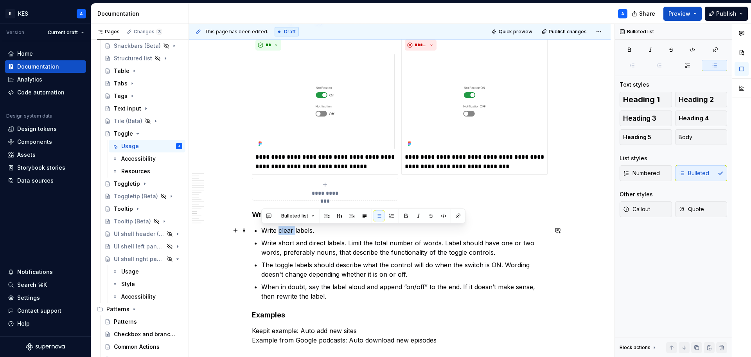
click at [290, 233] on p "Write clear labels." at bounding box center [404, 229] width 286 height 9
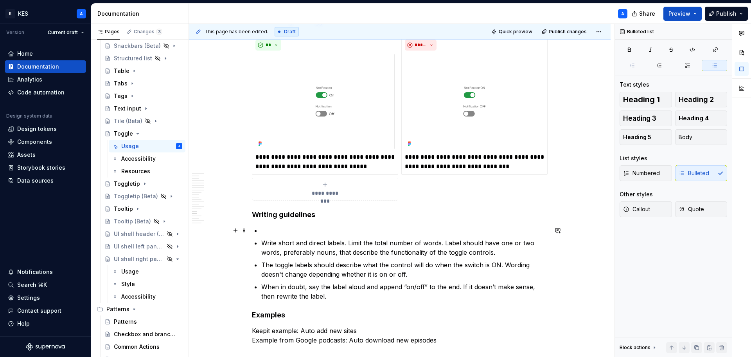
click at [286, 229] on p at bounding box center [404, 229] width 286 height 9
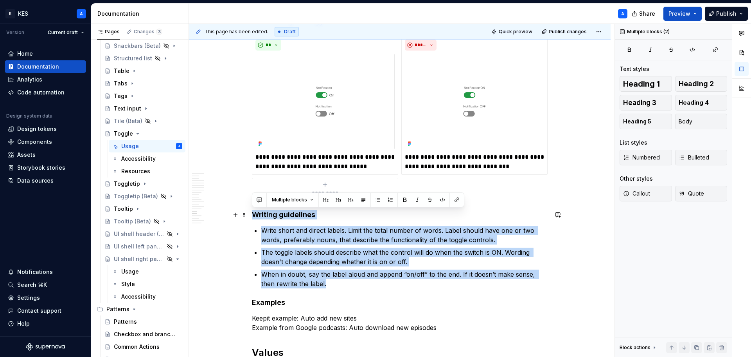
drag, startPoint x: 302, startPoint y: 263, endPoint x: 247, endPoint y: 215, distance: 72.1
click at [364, 258] on p "The toggle labels should describe what the control will do when the switch is O…" at bounding box center [404, 256] width 286 height 19
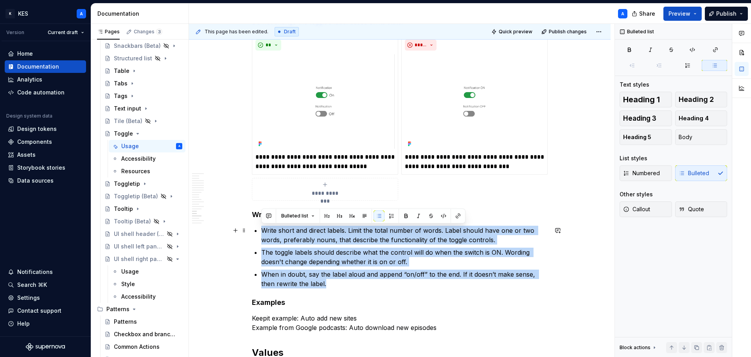
drag, startPoint x: 334, startPoint y: 284, endPoint x: 262, endPoint y: 232, distance: 89.4
click at [262, 232] on ul "Write short and direct labels. Limit the total number of words. Label should ha…" at bounding box center [404, 256] width 286 height 63
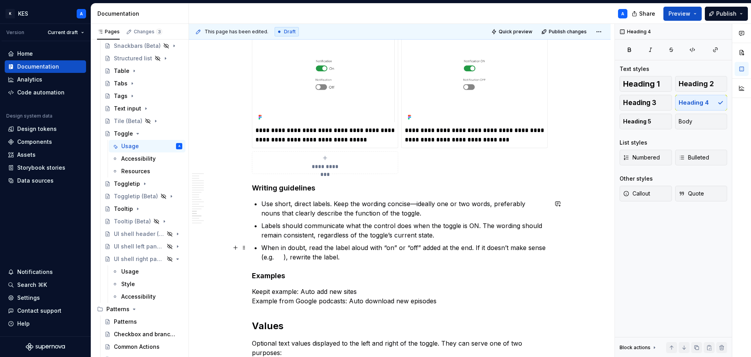
scroll to position [3365, 0]
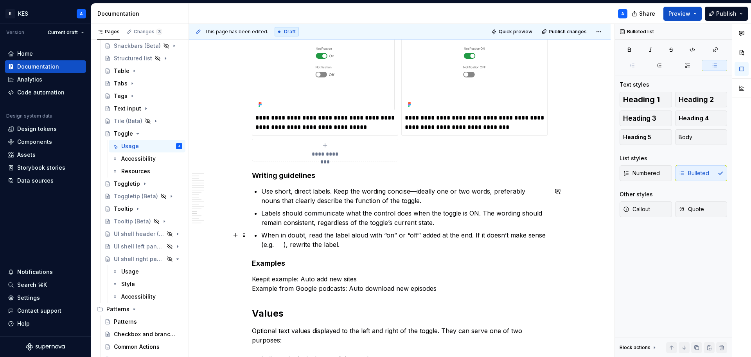
click at [278, 245] on p "When in doubt, read the label aloud with “on” or “off” added at the end. If it …" at bounding box center [404, 239] width 286 height 19
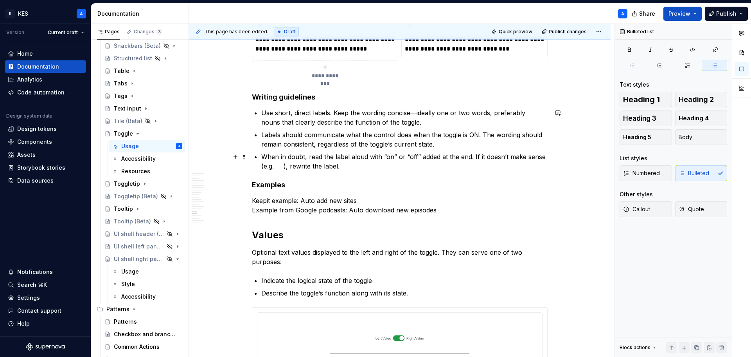
click at [278, 166] on p "When in doubt, read the label aloud with “on” or “off” added at the end. If it …" at bounding box center [404, 161] width 286 height 19
click at [276, 168] on p "When in doubt, read the label aloud with “on” or “off” added at the end. If it …" at bounding box center [404, 161] width 286 height 19
click at [283, 166] on p "When in doubt, read the label aloud with “on” or “off” added at the end. If it …" at bounding box center [404, 161] width 286 height 19
click at [295, 166] on p "When in doubt, read the label aloud with “on” or “off” added at the end. If it …" at bounding box center [404, 161] width 286 height 19
click at [357, 165] on p "When in doubt, read the label aloud with “on” or “off” added at the end. If it …" at bounding box center [404, 161] width 286 height 19
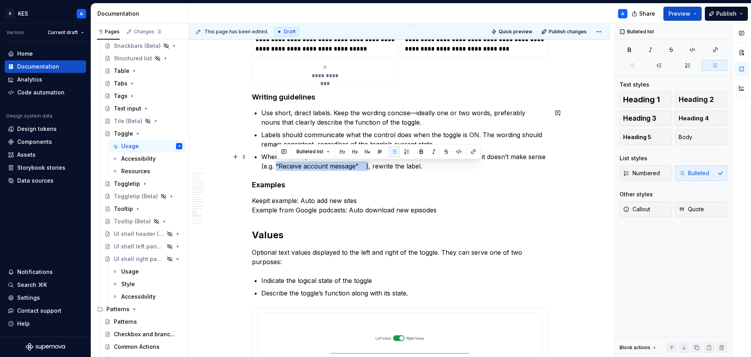
drag, startPoint x: 277, startPoint y: 166, endPoint x: 368, endPoint y: 167, distance: 90.8
click at [368, 167] on p "When in doubt, read the label aloud with “on” or “off” added at the end. If it …" at bounding box center [404, 161] width 286 height 19
drag, startPoint x: 409, startPoint y: 166, endPoint x: 277, endPoint y: 164, distance: 132.3
click at [277, 164] on p "When in doubt, read the label aloud with “on” or “off” added at the end. If it …" at bounding box center [404, 161] width 286 height 19
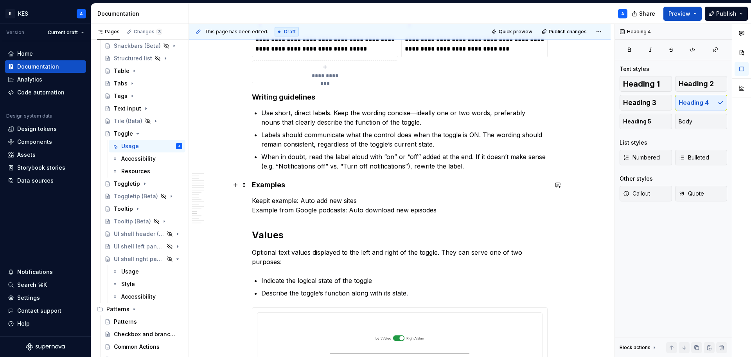
click at [296, 200] on p "Keepit example: Auto add new sites Example from Google podcasts: Auto download …" at bounding box center [400, 205] width 296 height 19
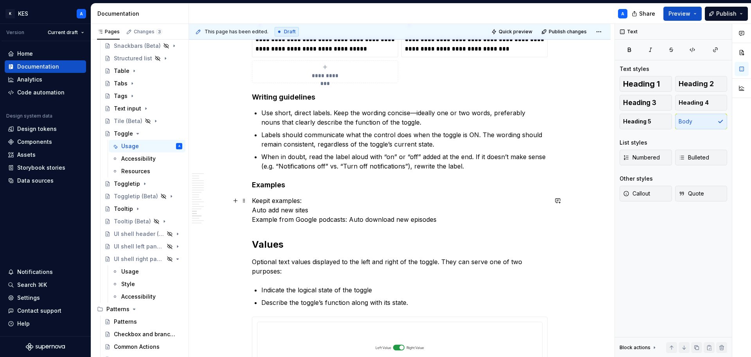
click at [322, 211] on p "Keepit examples: Auto add new sites Example from Google podcasts: Auto download…" at bounding box center [400, 210] width 296 height 28
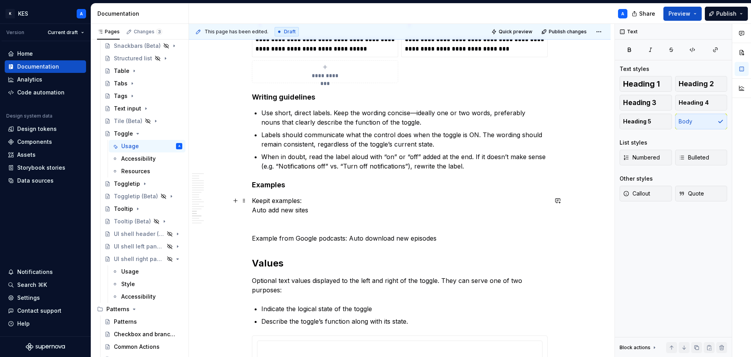
click at [324, 204] on p "Keepit examples: Auto add new sites Example from Google podcasts: Auto download…" at bounding box center [400, 219] width 296 height 47
click at [324, 209] on p "Keepit examples: Auto add new sites Example from Google podcasts: Auto download…" at bounding box center [400, 219] width 296 height 47
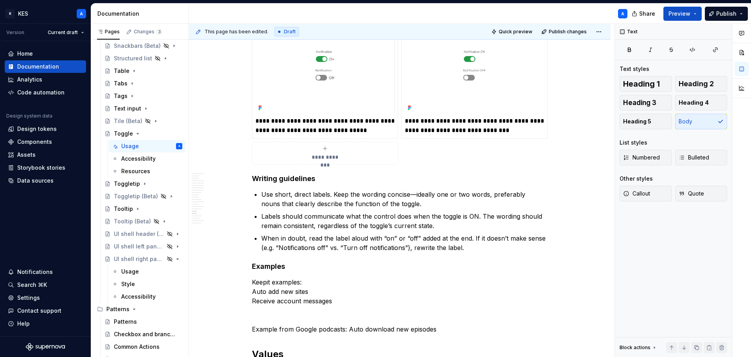
scroll to position [3365, 0]
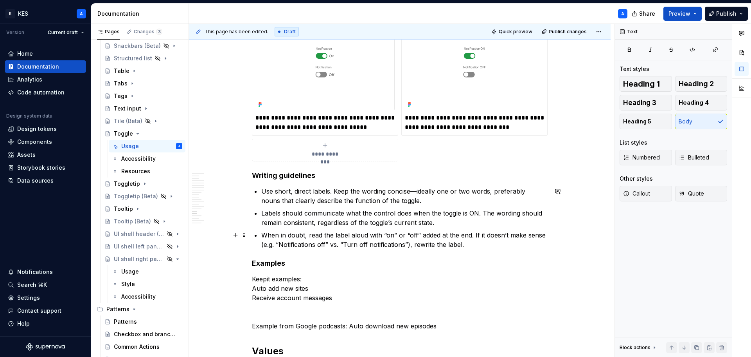
click at [316, 245] on p "When in doubt, read the label aloud with “on” or “off” added at the end. If it …" at bounding box center [404, 239] width 286 height 19
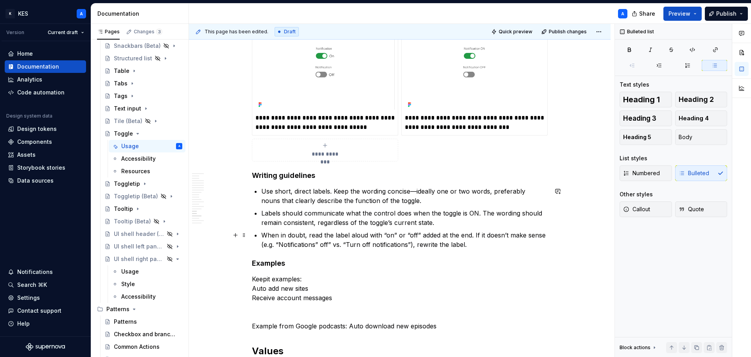
click at [279, 245] on p "When in doubt, read the label aloud with “on” or “off” added at the end. If it …" at bounding box center [404, 239] width 286 height 19
click at [332, 245] on p "When in doubt, read the label aloud with “on” or “off” added at the end. If it …" at bounding box center [404, 239] width 286 height 19
click at [346, 244] on p "When in doubt, read the label aloud with “on” or “off” added at the end. If it …" at bounding box center [404, 239] width 286 height 19
click at [409, 242] on p "When in doubt, read the label aloud with “on” or “off” added at the end. If it …" at bounding box center [404, 239] width 286 height 19
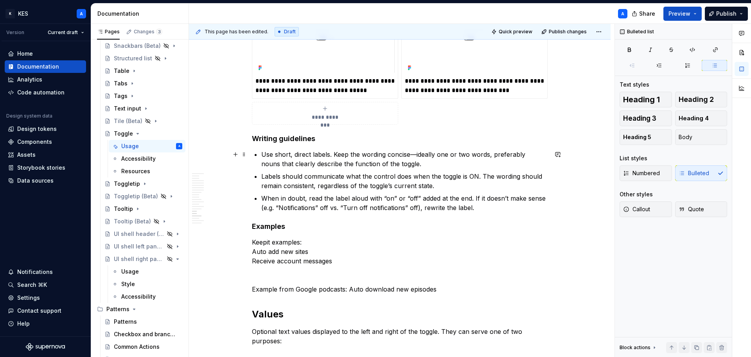
scroll to position [3405, 0]
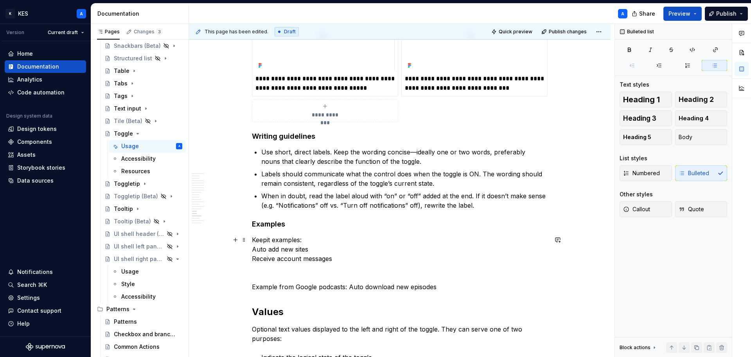
click at [452, 284] on p "Keepit examples: Auto add new sites Receive account messages Example from Googl…" at bounding box center [400, 263] width 296 height 56
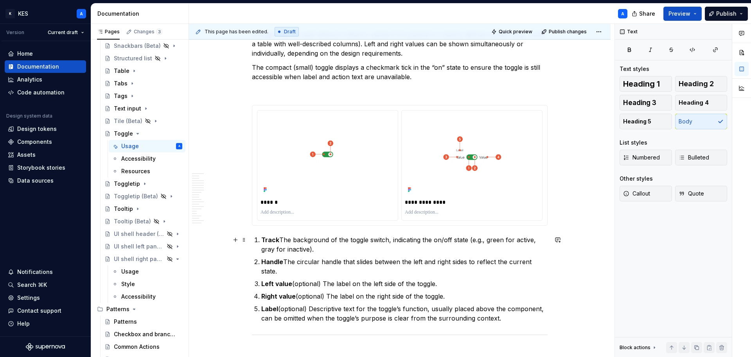
scroll to position [723, 0]
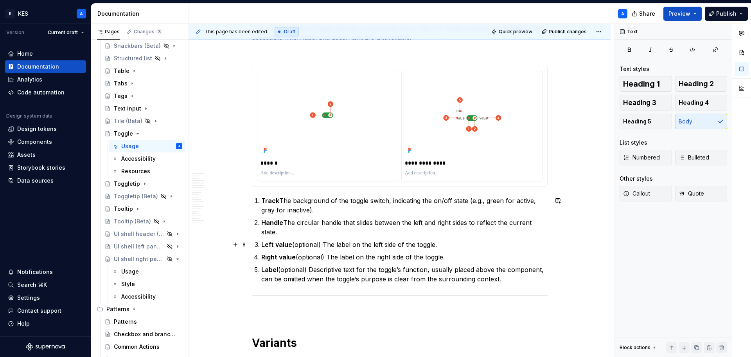
click at [344, 245] on p "Left value (optional) The label on the left side of the toggle." at bounding box center [404, 243] width 286 height 9
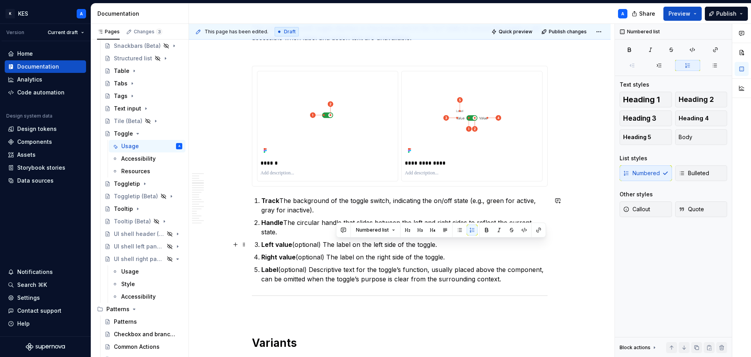
click at [344, 245] on p "Left value (optional) The label on the left side of the toggle." at bounding box center [404, 243] width 286 height 9
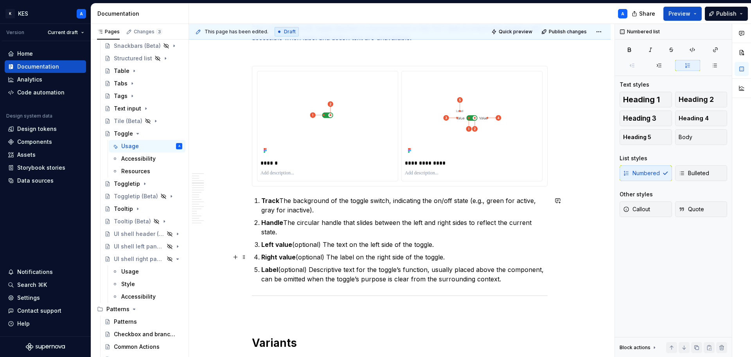
click at [346, 259] on p "Right value (optional) The label on the right side of the toggle." at bounding box center [404, 256] width 286 height 9
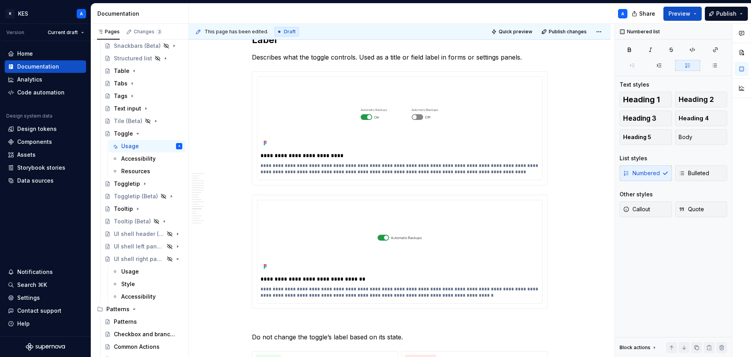
scroll to position [3018, 0]
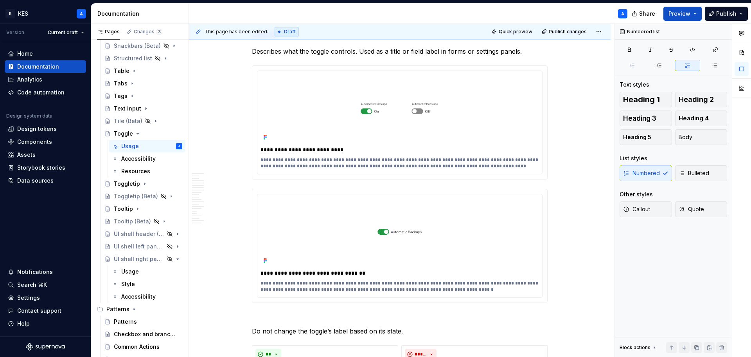
type textarea "*"
